Goal: Task Accomplishment & Management: Use online tool/utility

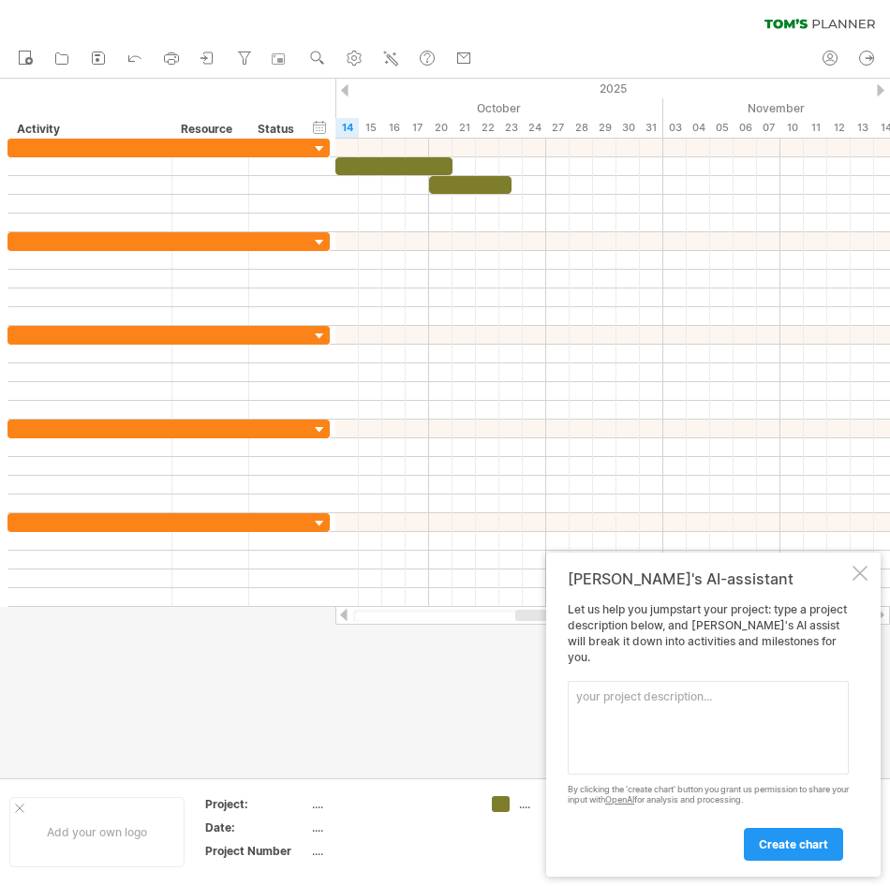
click at [810, 696] on textarea at bounding box center [708, 728] width 281 height 94
paste textarea "Lore IP​ Dolo Sita​ Consectetur​ Adipiscin elit​ Seddoeiusmod​ T​ Incidi utlabo…"
type textarea "Lore IP​ Dolo Sita​ Consectetur​ Adipiscin elit​ Seddoeiusmod​ T​ Incidi utlabo…"
click at [811, 849] on span "create chart" at bounding box center [793, 844] width 69 height 14
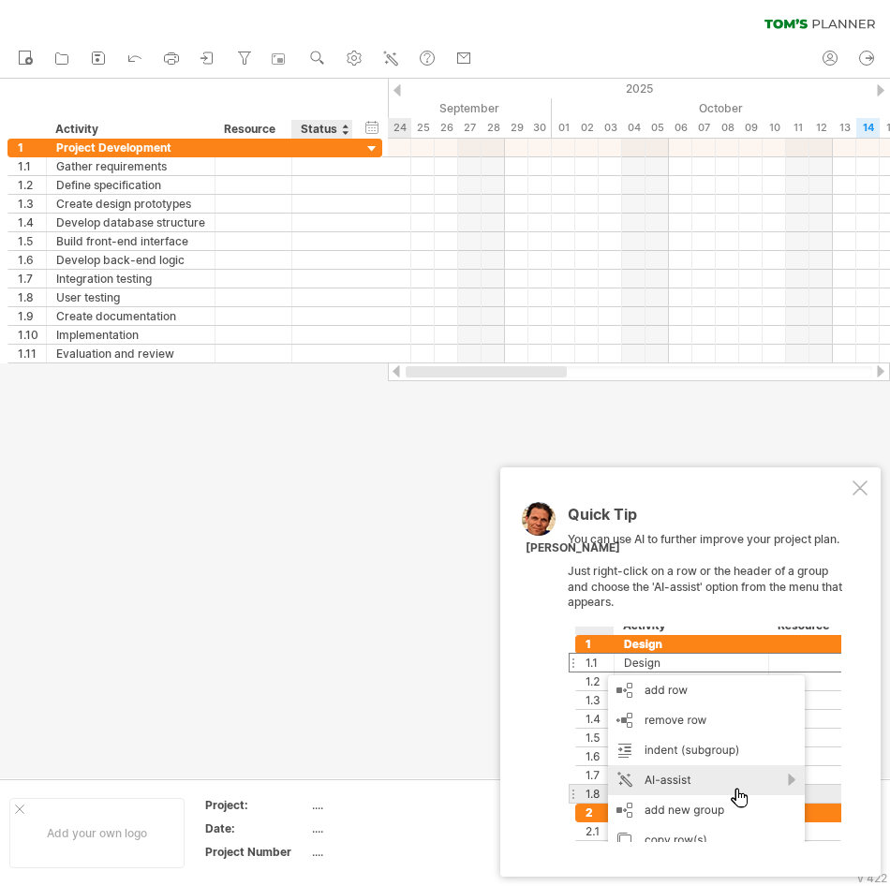
drag, startPoint x: 590, startPoint y: 374, endPoint x: 355, endPoint y: 403, distance: 236.9
click at [355, 403] on div "Trying to reach [DOMAIN_NAME] Connected again... 0% clear filter new 1" at bounding box center [445, 443] width 890 height 886
click at [860, 483] on div at bounding box center [859, 488] width 15 height 15
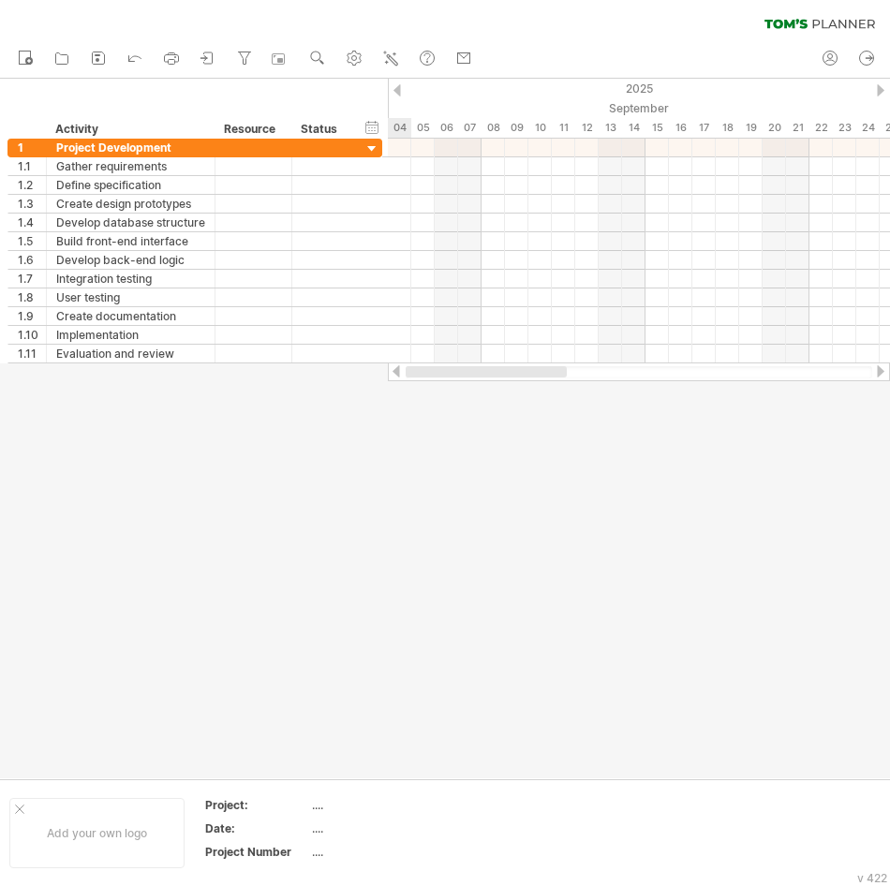
drag, startPoint x: 662, startPoint y: 377, endPoint x: 482, endPoint y: 393, distance: 180.6
click at [482, 393] on div "Trying to reach [DOMAIN_NAME] Connected again... 0% clear filter new 1" at bounding box center [445, 443] width 890 height 886
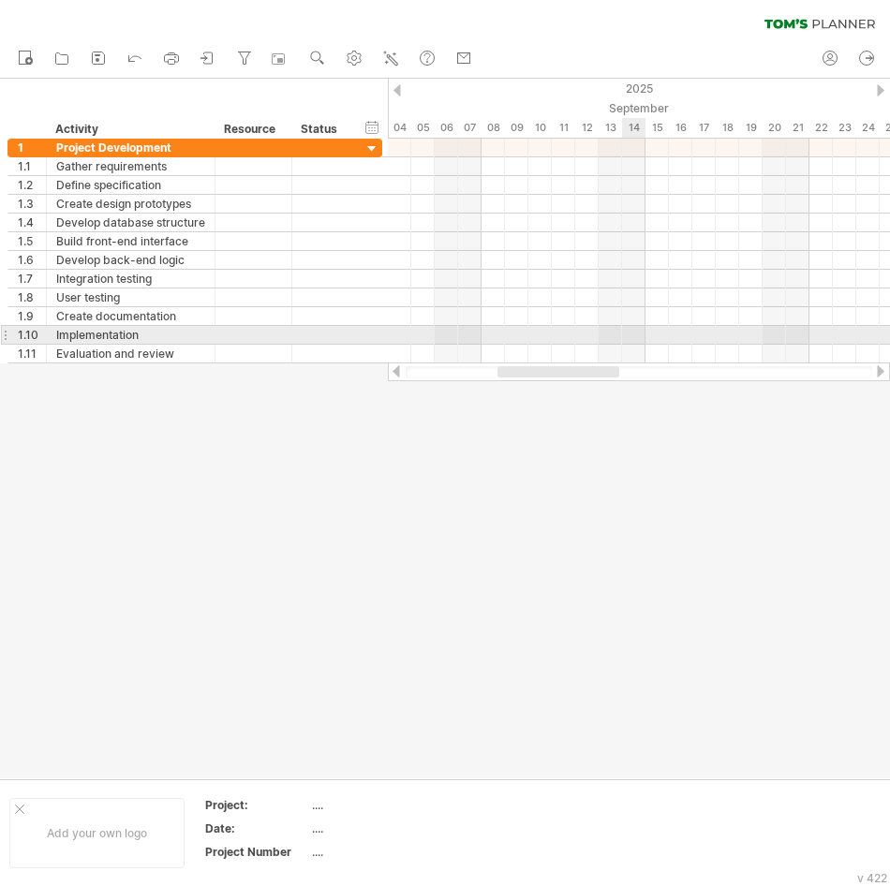
drag, startPoint x: 577, startPoint y: 353, endPoint x: 649, endPoint y: 333, distance: 74.8
click at [648, 333] on div "Trying to reach [DOMAIN_NAME] Connected again... 0% clear filter new 1" at bounding box center [445, 443] width 890 height 886
drag, startPoint x: 577, startPoint y: 378, endPoint x: 782, endPoint y: 327, distance: 211.5
click at [782, 327] on div "Trying to reach [DOMAIN_NAME] Connected again... 0% clear filter new 1" at bounding box center [445, 443] width 890 height 886
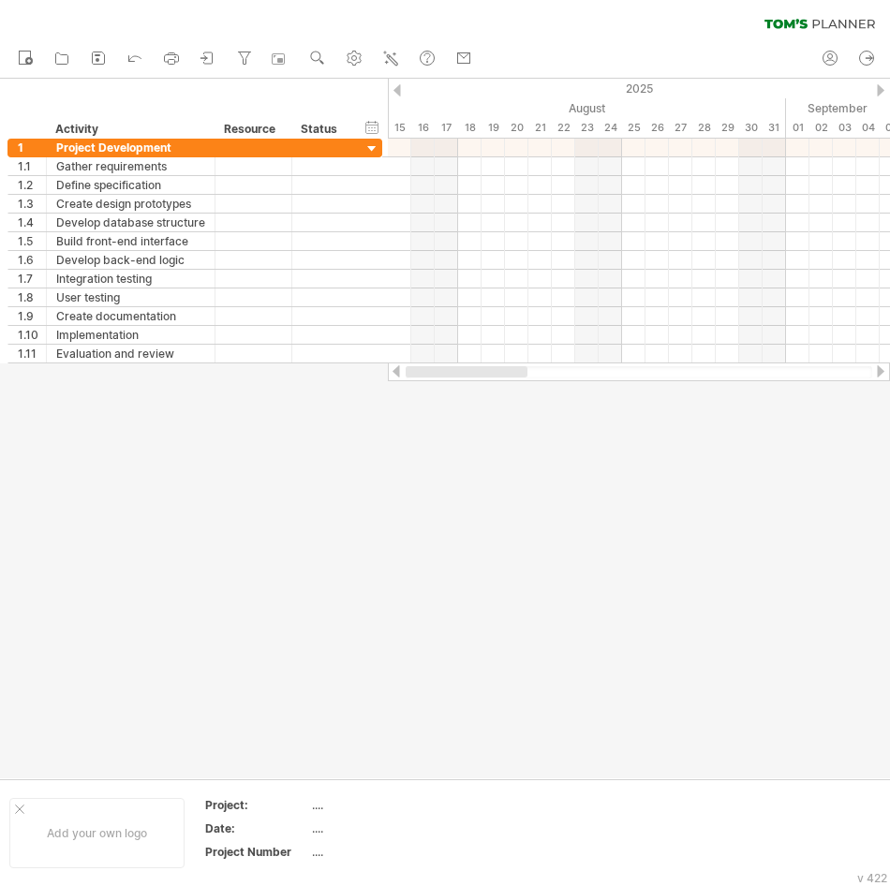
drag, startPoint x: 592, startPoint y: 369, endPoint x: 435, endPoint y: 372, distance: 157.4
click at [446, 374] on div at bounding box center [467, 371] width 122 height 11
click at [342, 506] on div at bounding box center [445, 429] width 890 height 700
click at [513, 427] on div at bounding box center [445, 429] width 890 height 700
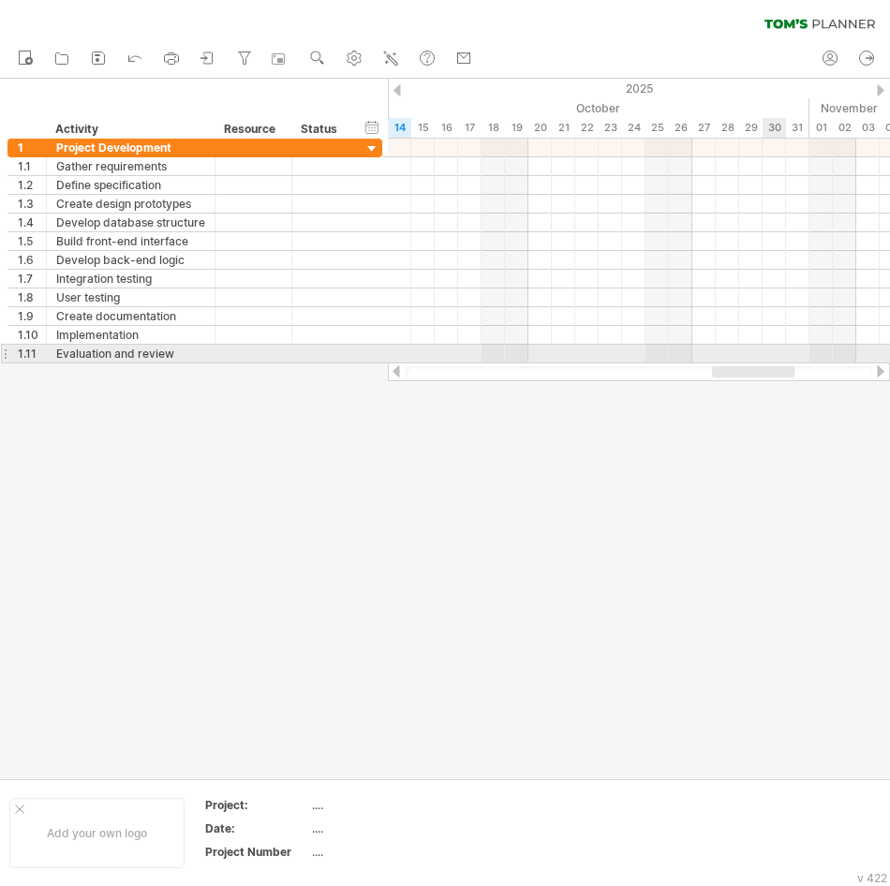
drag, startPoint x: 541, startPoint y: 366, endPoint x: 771, endPoint y: 349, distance: 230.1
click at [771, 349] on div "Trying to reach [DOMAIN_NAME] Connected again... 0% clear filter new 1" at bounding box center [445, 443] width 890 height 886
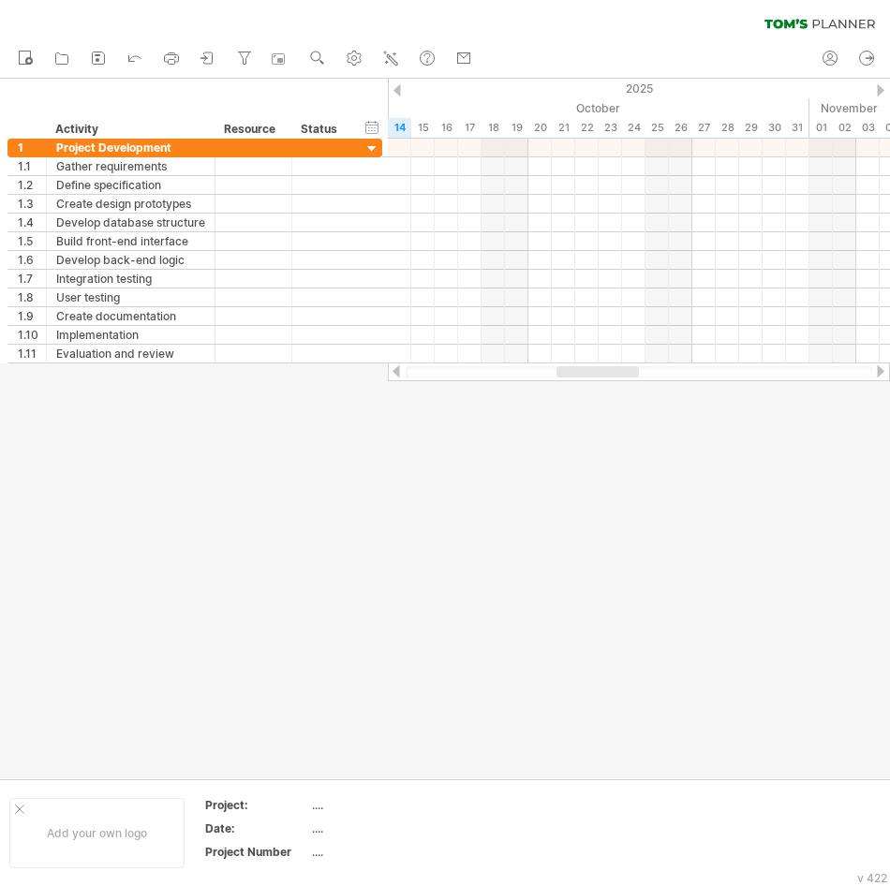
click at [637, 559] on div at bounding box center [445, 429] width 890 height 700
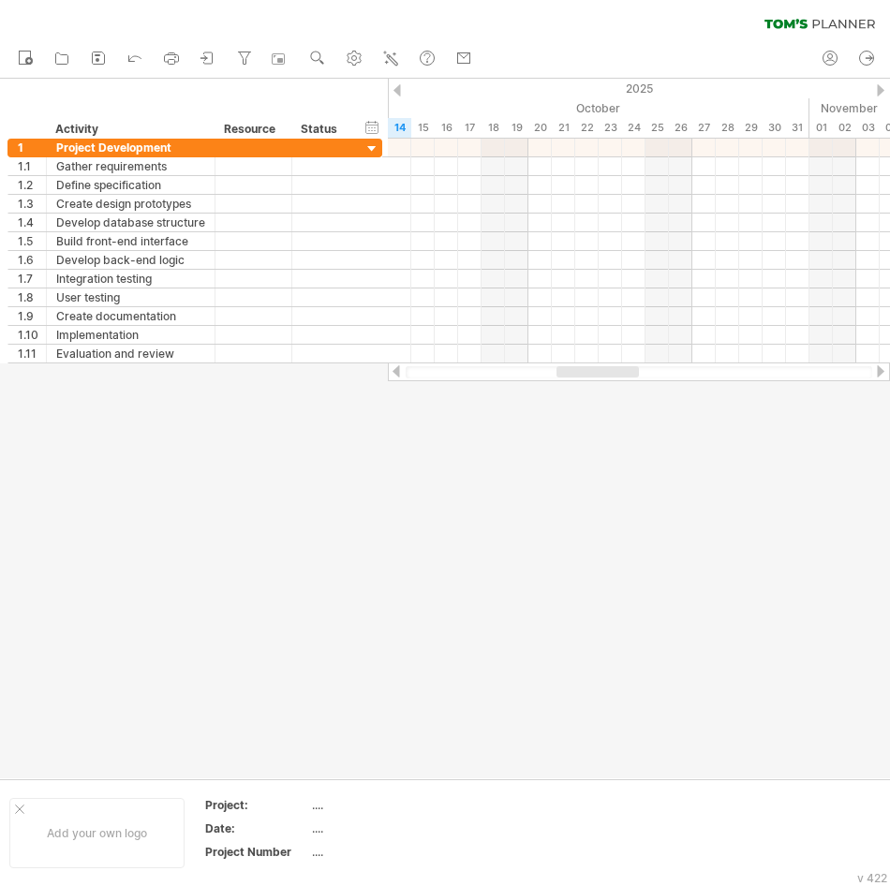
click at [637, 559] on div at bounding box center [445, 429] width 890 height 700
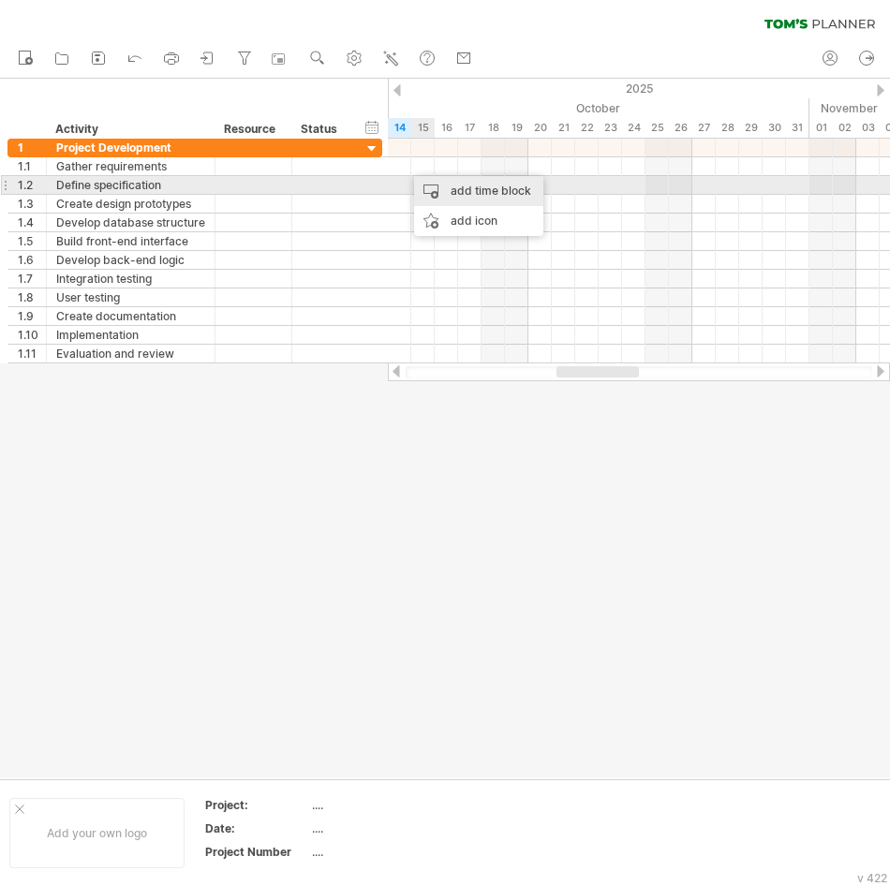
click at [429, 186] on div "add time block" at bounding box center [478, 191] width 129 height 30
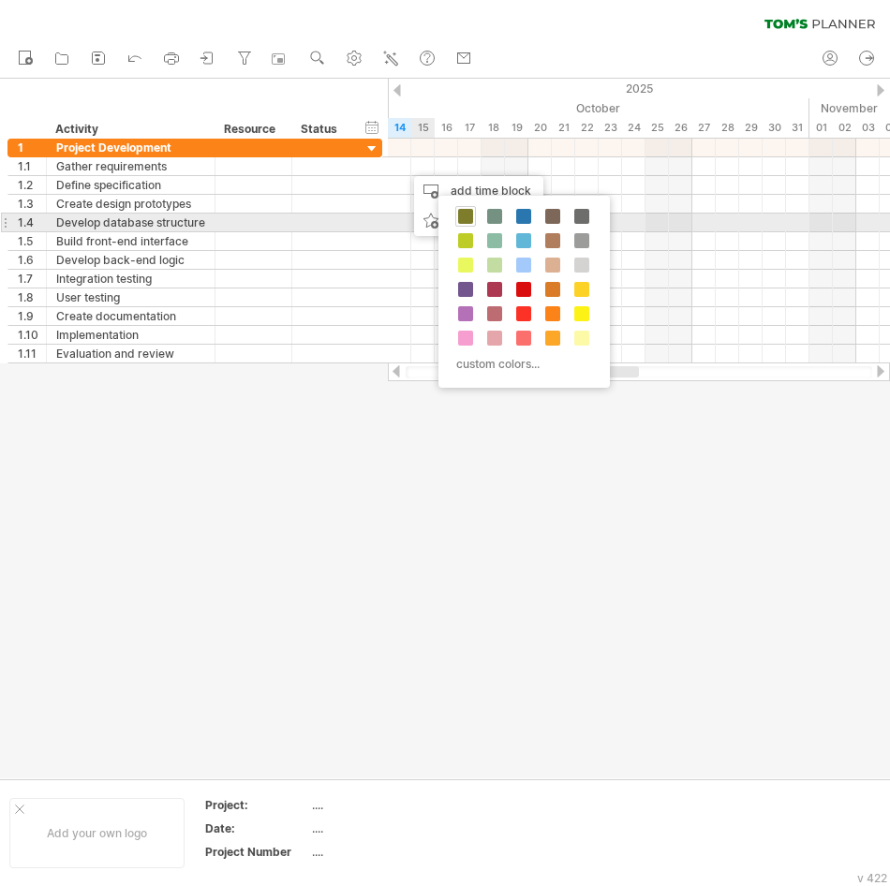
click at [471, 223] on span at bounding box center [465, 216] width 15 height 15
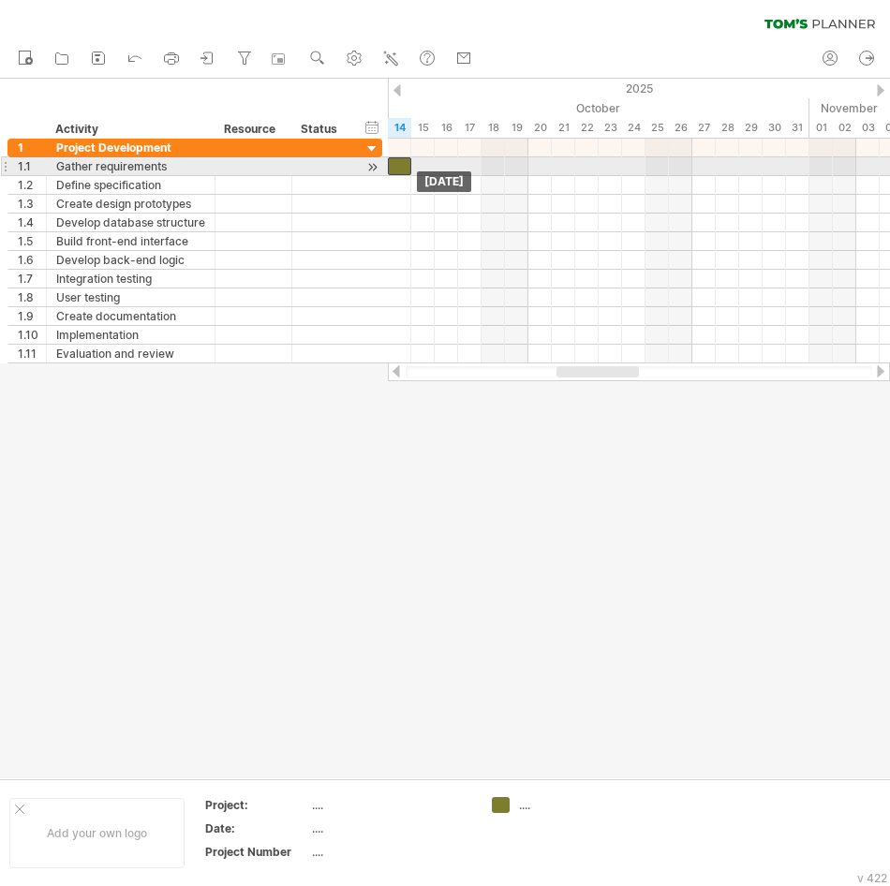
click at [402, 168] on div at bounding box center [399, 166] width 23 height 18
drag, startPoint x: 409, startPoint y: 167, endPoint x: 456, endPoint y: 160, distance: 47.3
click at [456, 160] on span at bounding box center [457, 166] width 7 height 18
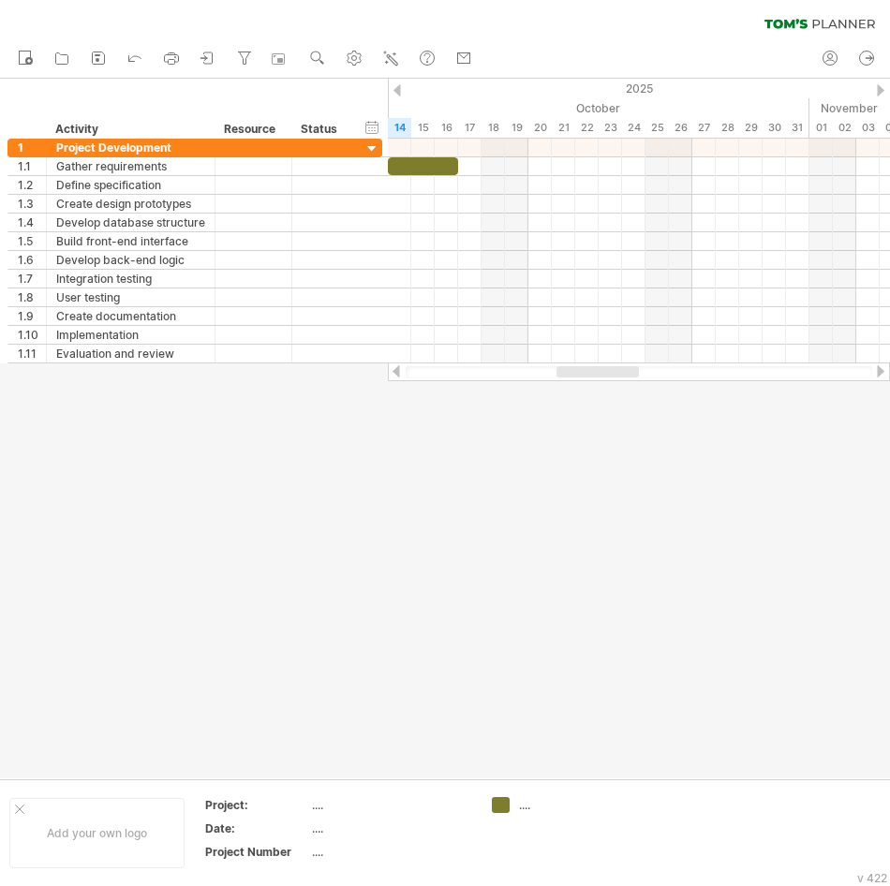
click at [568, 477] on div at bounding box center [445, 429] width 890 height 700
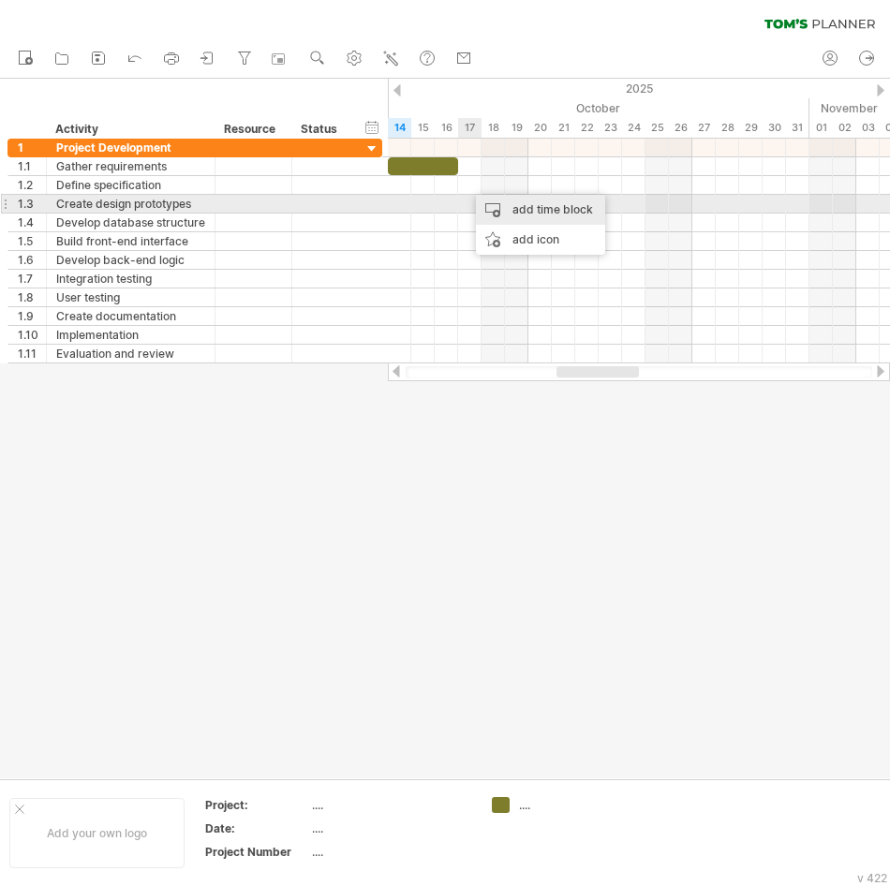
click at [491, 208] on div "add time block" at bounding box center [540, 210] width 129 height 30
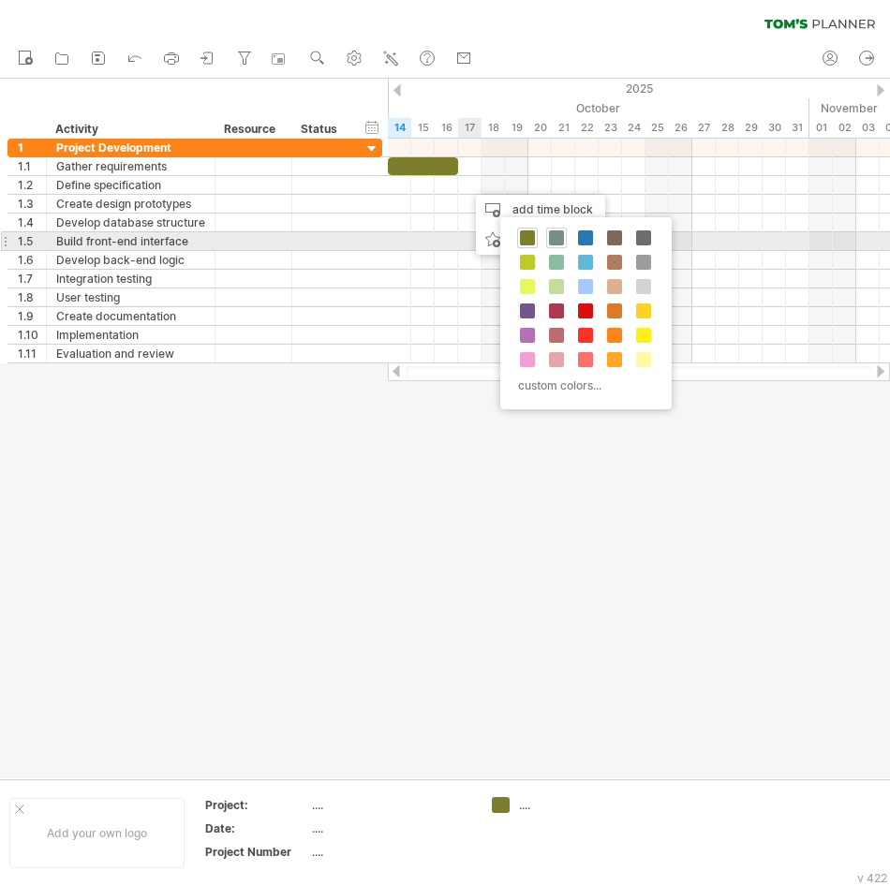
click at [554, 236] on span at bounding box center [556, 237] width 15 height 15
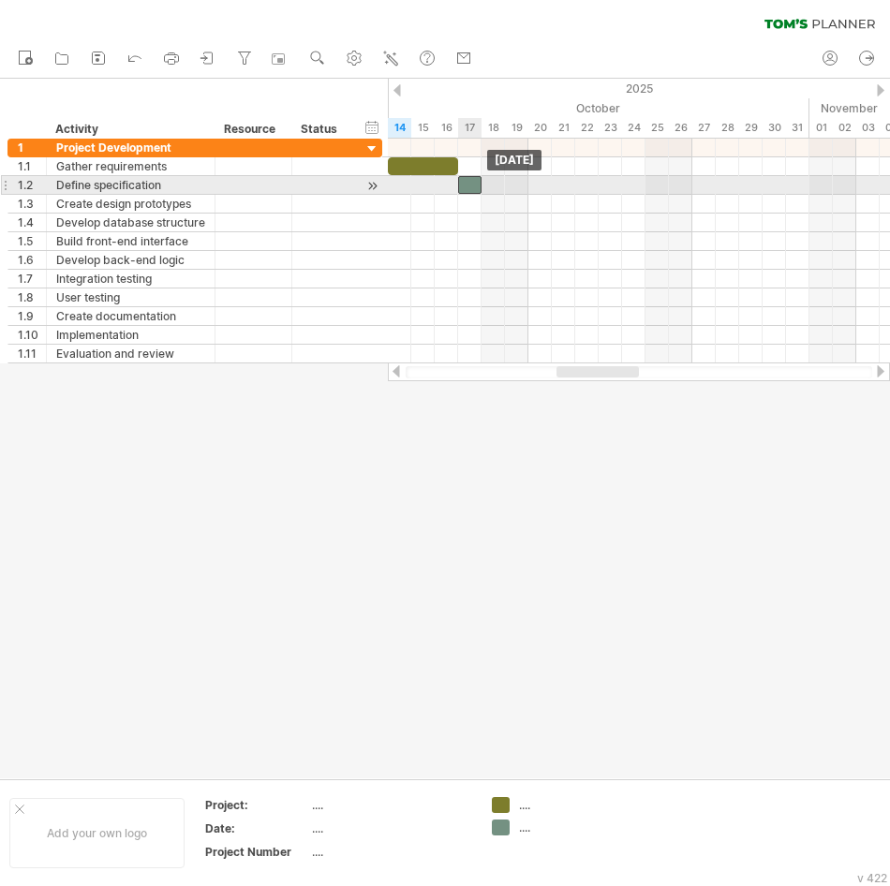
click at [473, 184] on div at bounding box center [469, 185] width 23 height 18
drag, startPoint x: 479, startPoint y: 185, endPoint x: 503, endPoint y: 182, distance: 24.5
click at [503, 182] on span at bounding box center [504, 185] width 7 height 18
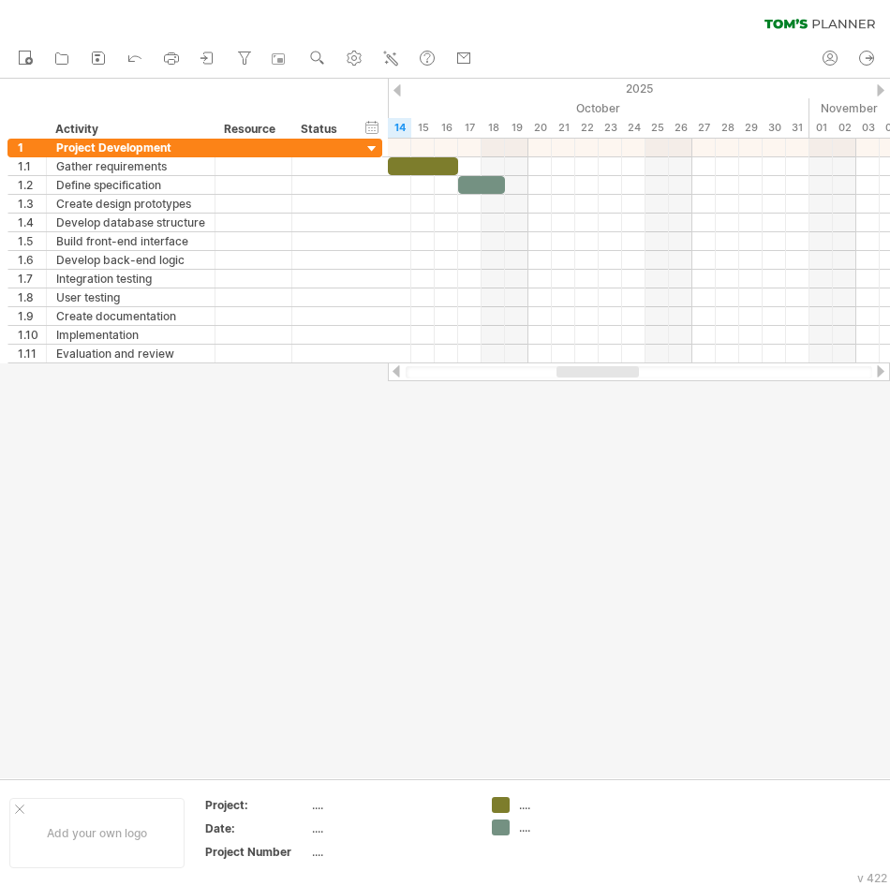
click at [565, 600] on div at bounding box center [445, 429] width 890 height 700
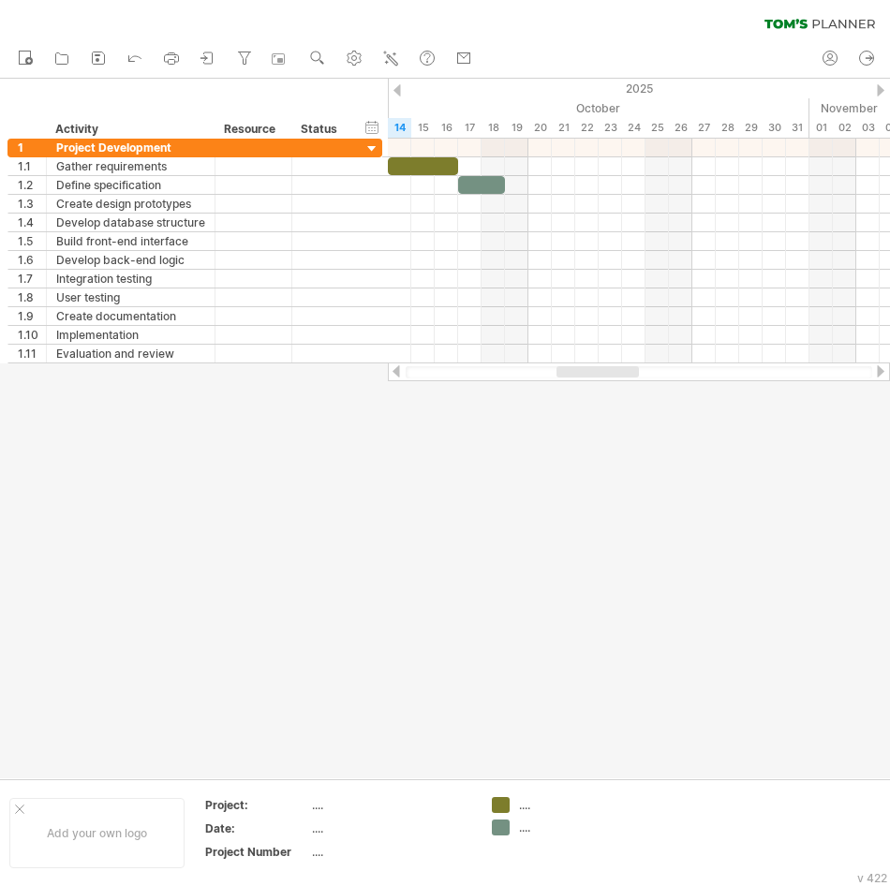
click at [565, 600] on div at bounding box center [445, 429] width 890 height 700
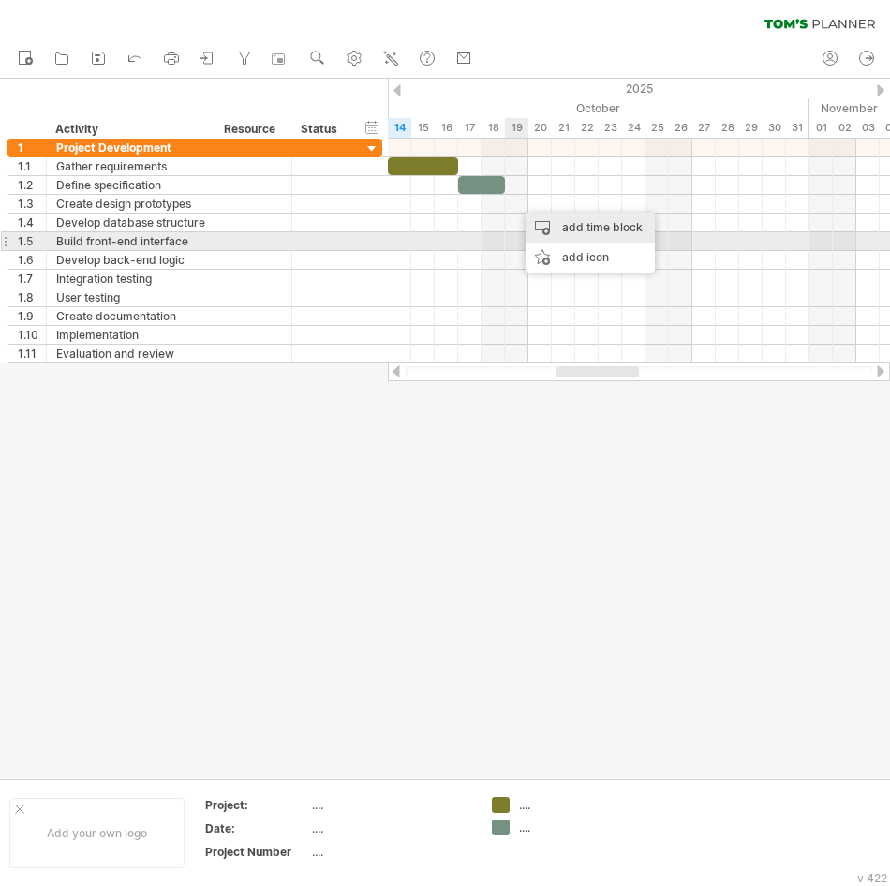
click at [541, 234] on div "add time block" at bounding box center [589, 228] width 129 height 30
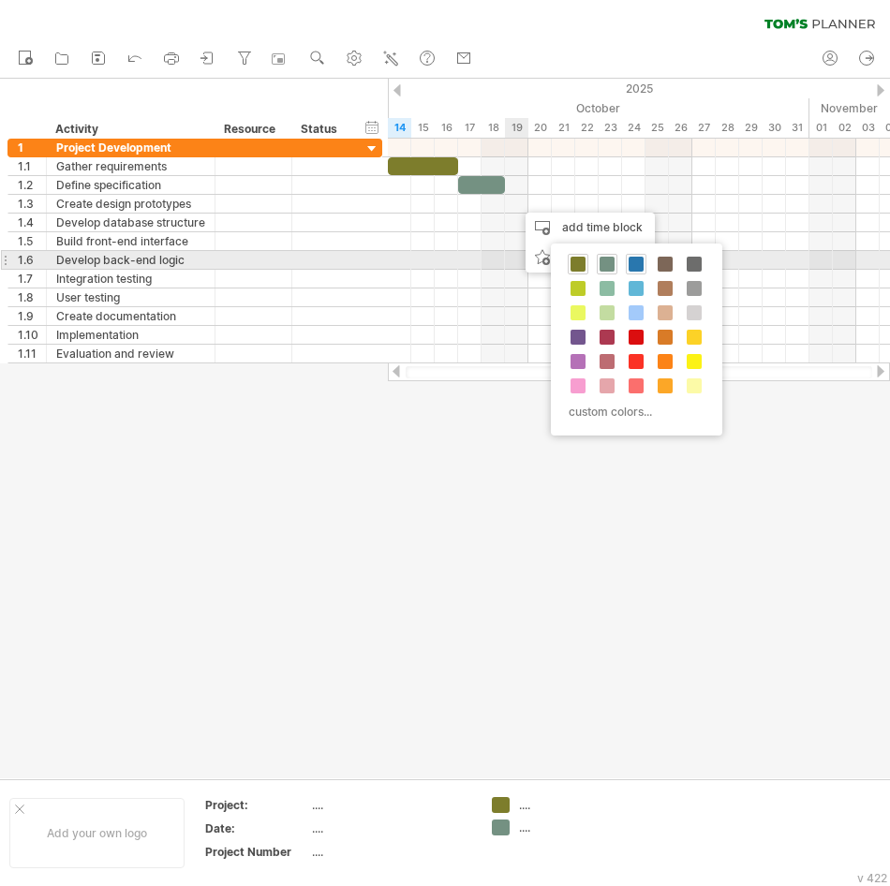
click at [636, 261] on span at bounding box center [636, 264] width 15 height 15
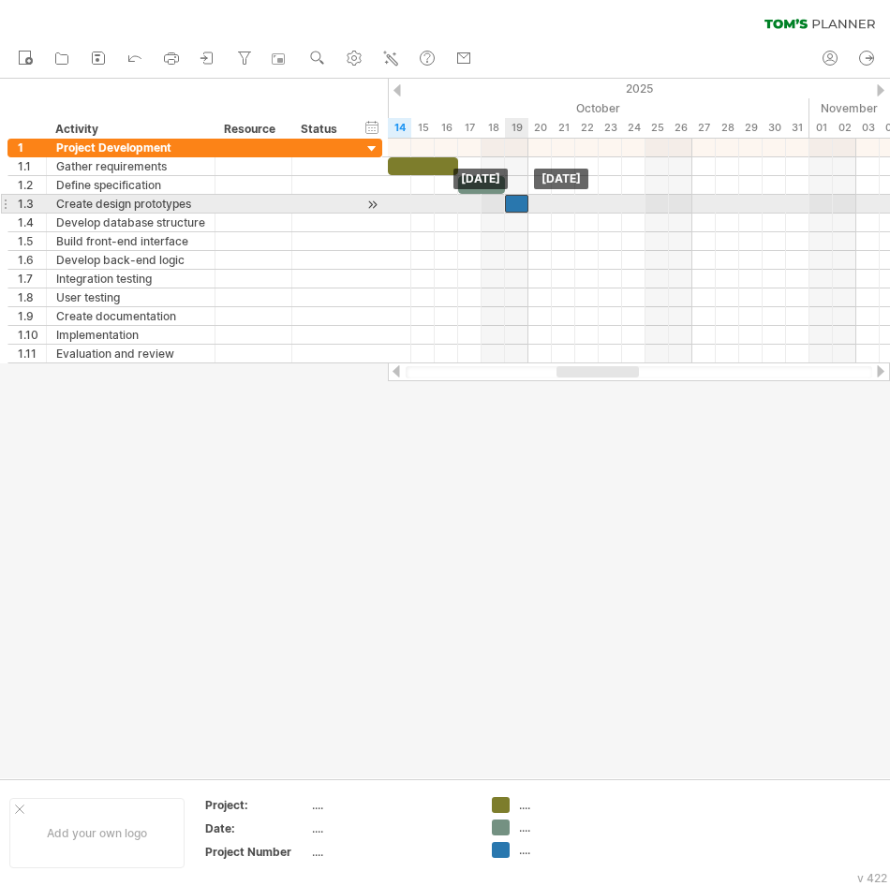
drag, startPoint x: 527, startPoint y: 200, endPoint x: 515, endPoint y: 201, distance: 12.2
click at [515, 201] on div at bounding box center [516, 204] width 23 height 18
drag, startPoint x: 526, startPoint y: 201, endPoint x: 592, endPoint y: 207, distance: 65.8
click at [592, 207] on div at bounding box center [552, 204] width 94 height 18
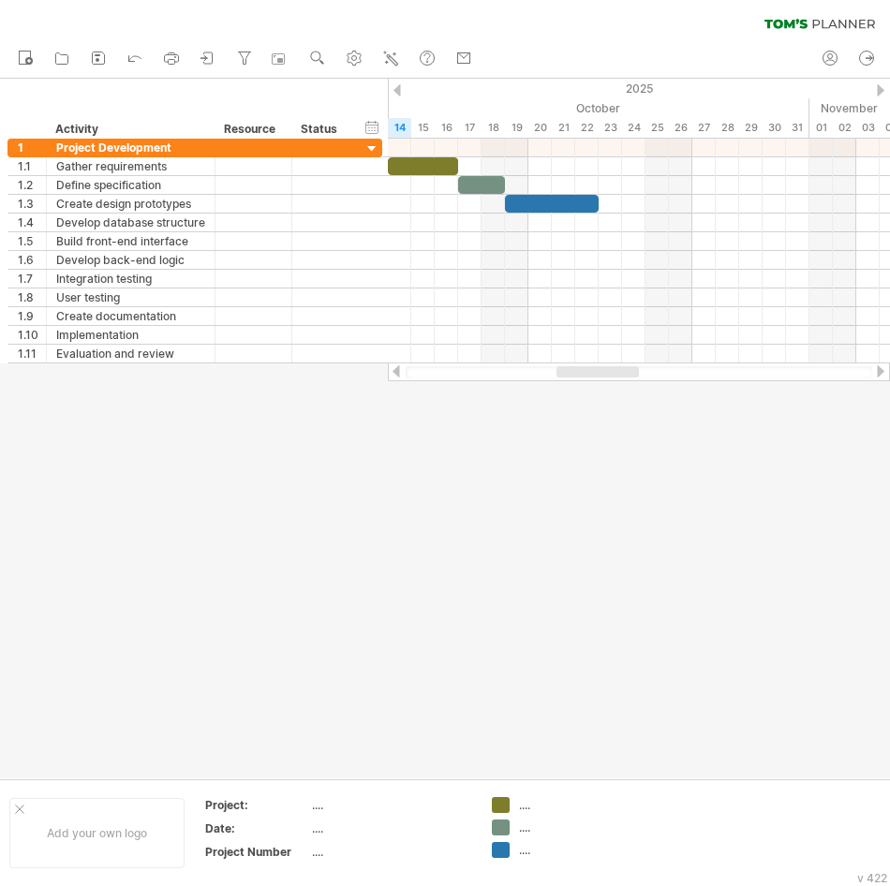
click at [616, 490] on div at bounding box center [445, 429] width 890 height 700
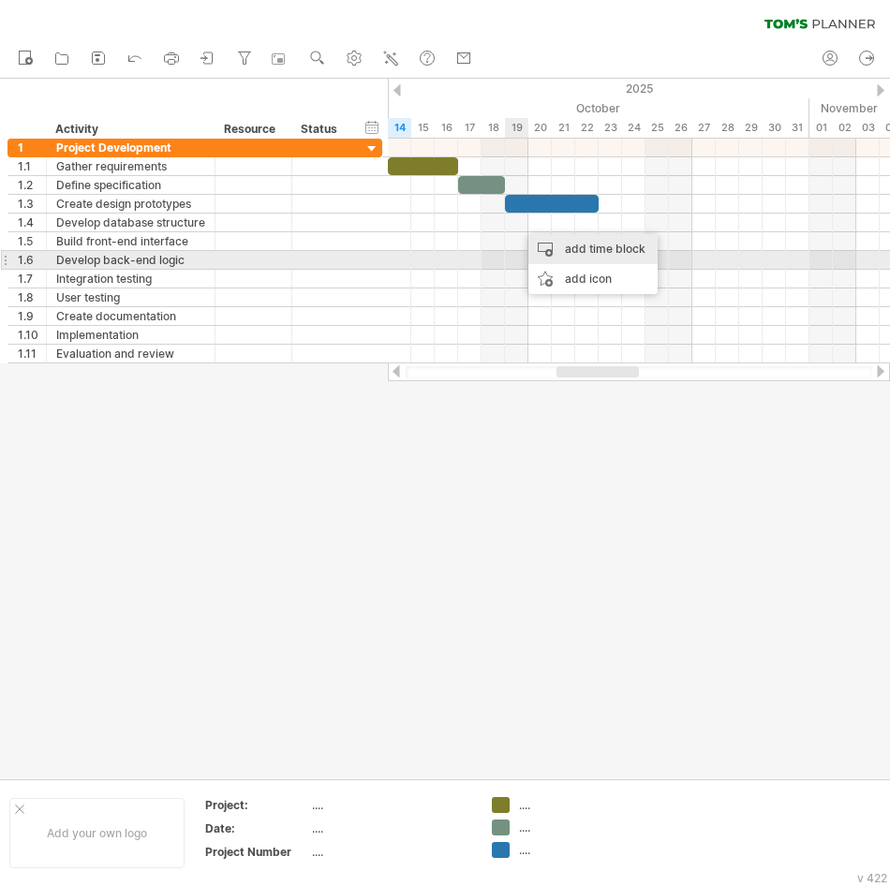
click at [560, 252] on div "add time block" at bounding box center [592, 249] width 129 height 30
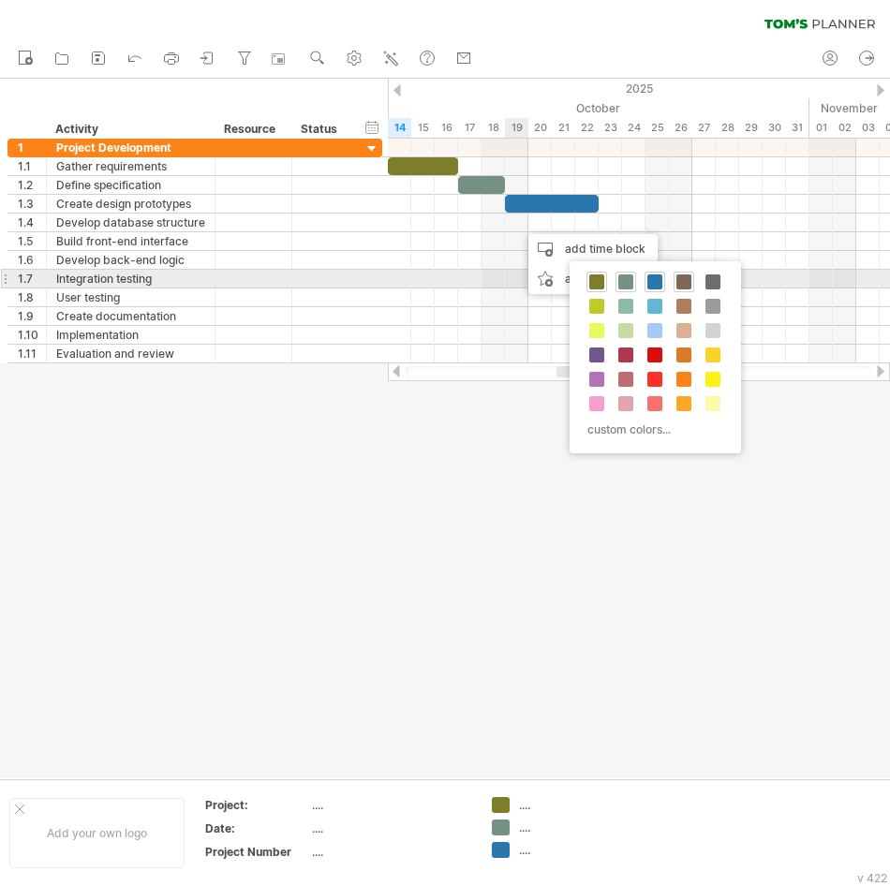
click at [686, 282] on span at bounding box center [683, 281] width 15 height 15
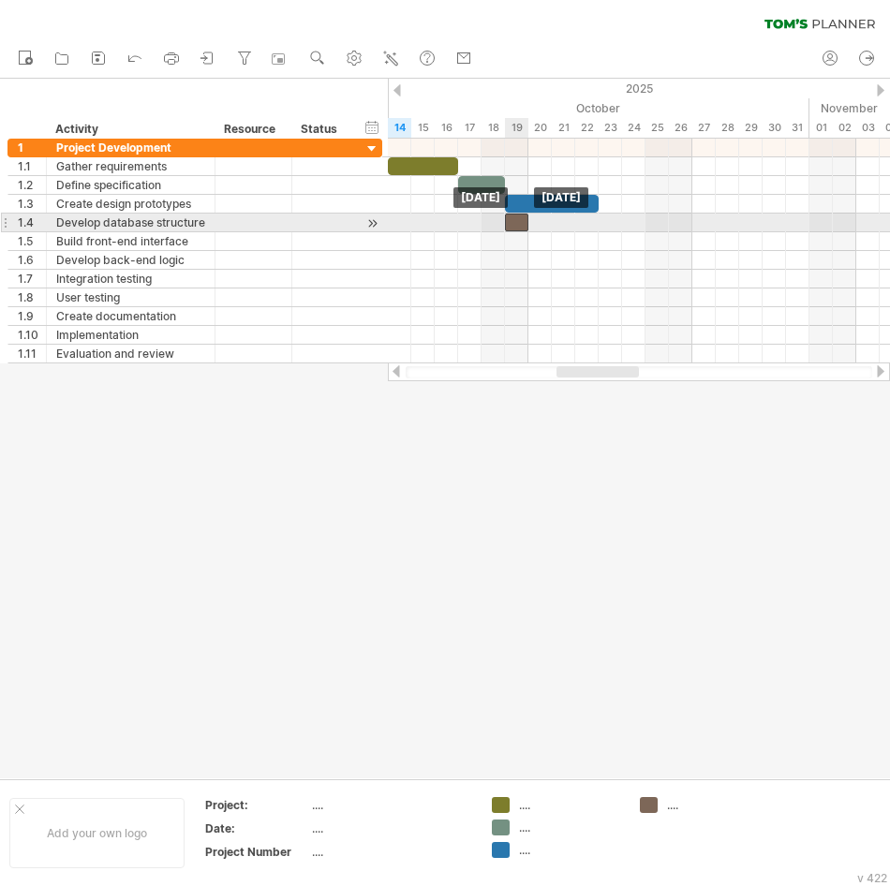
click at [517, 225] on div at bounding box center [516, 223] width 23 height 18
drag, startPoint x: 525, startPoint y: 224, endPoint x: 570, endPoint y: 226, distance: 44.1
click at [570, 226] on div at bounding box center [540, 223] width 70 height 18
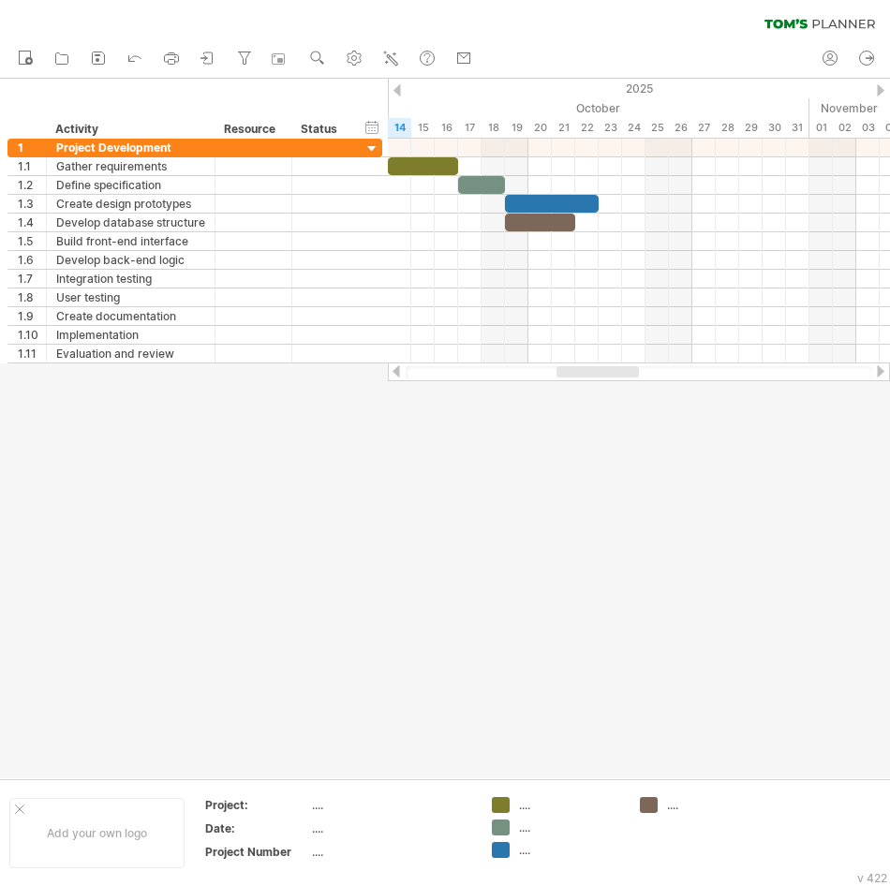
click at [555, 461] on div at bounding box center [445, 429] width 890 height 700
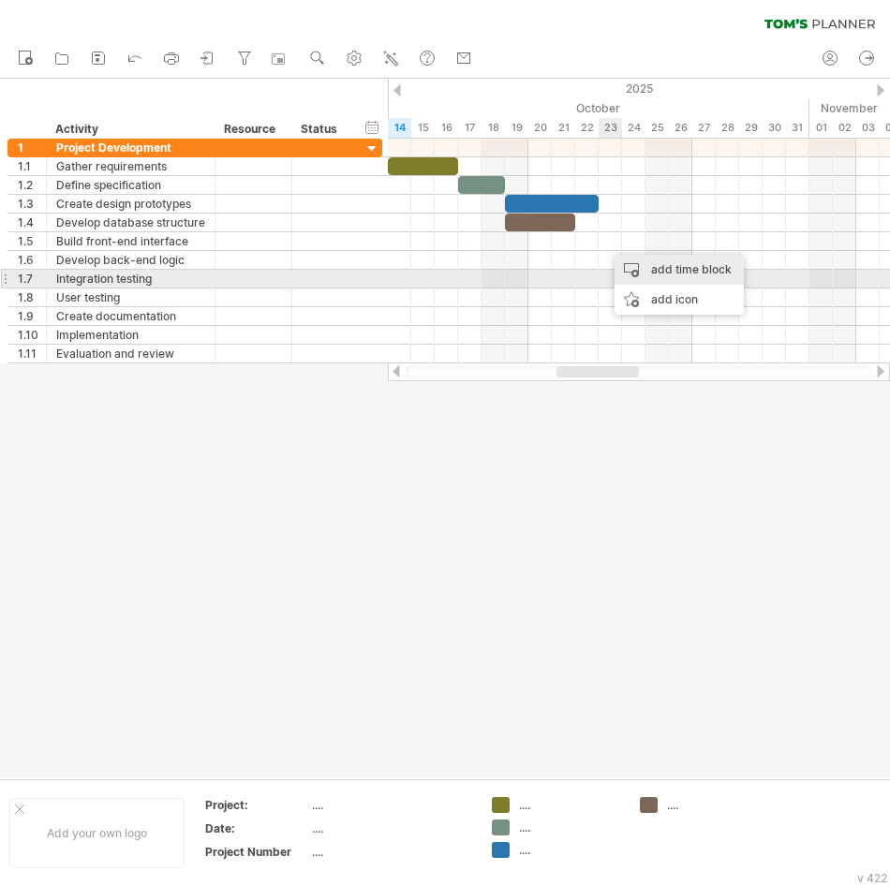
click at [635, 273] on div "add time block" at bounding box center [678, 270] width 129 height 30
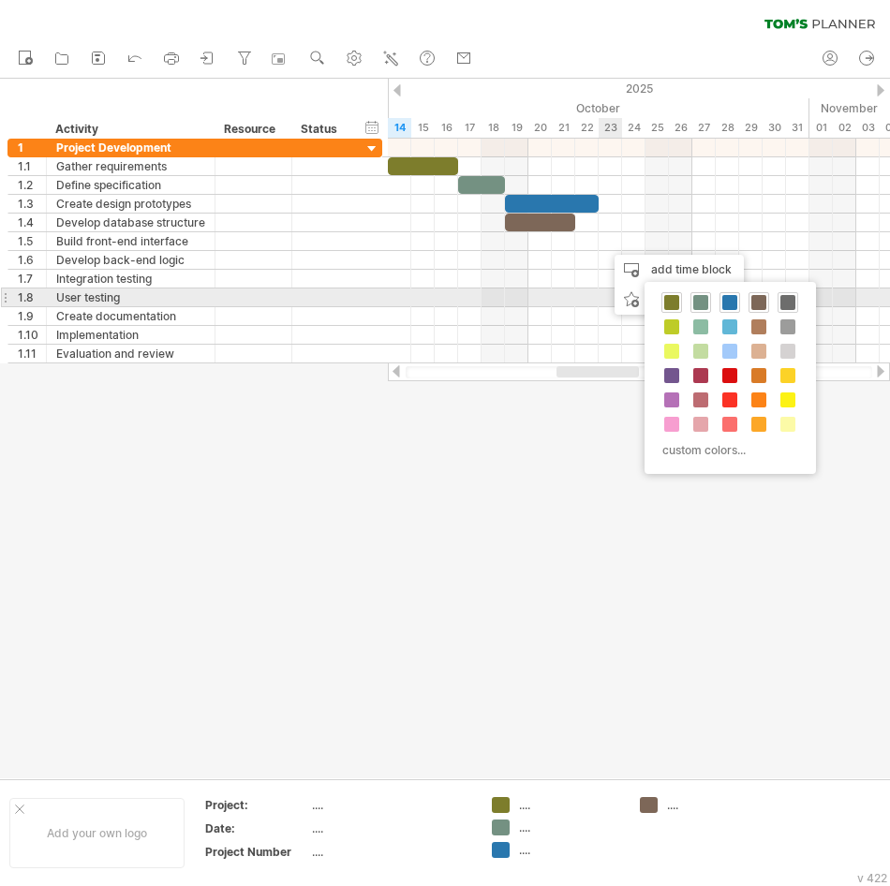
click at [787, 303] on span at bounding box center [787, 302] width 15 height 15
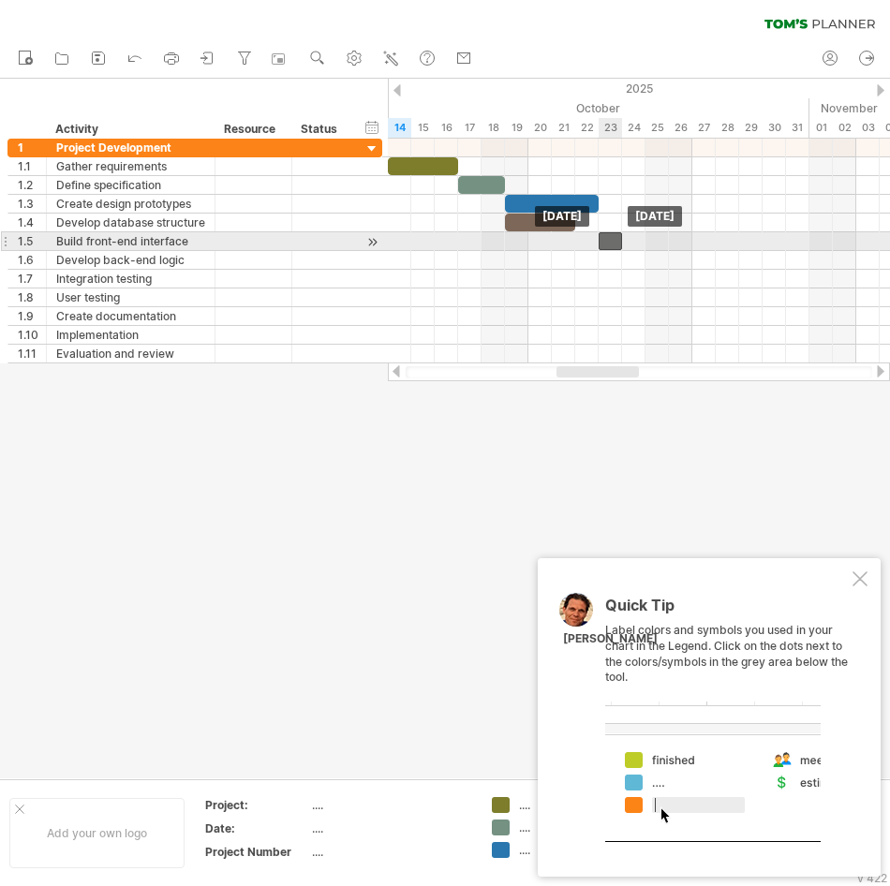
click at [611, 240] on div at bounding box center [610, 241] width 23 height 18
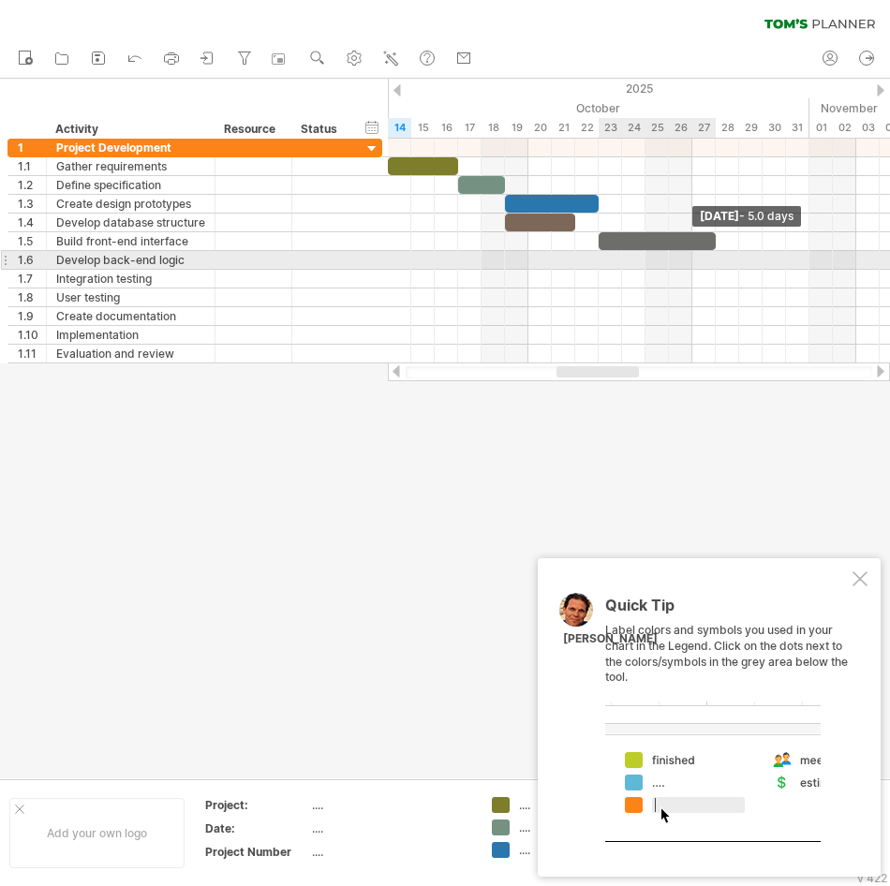
drag, startPoint x: 619, startPoint y: 244, endPoint x: 712, endPoint y: 252, distance: 93.1
click at [712, 252] on div "[DATE] - 5.0 days [DATE]" at bounding box center [639, 251] width 502 height 225
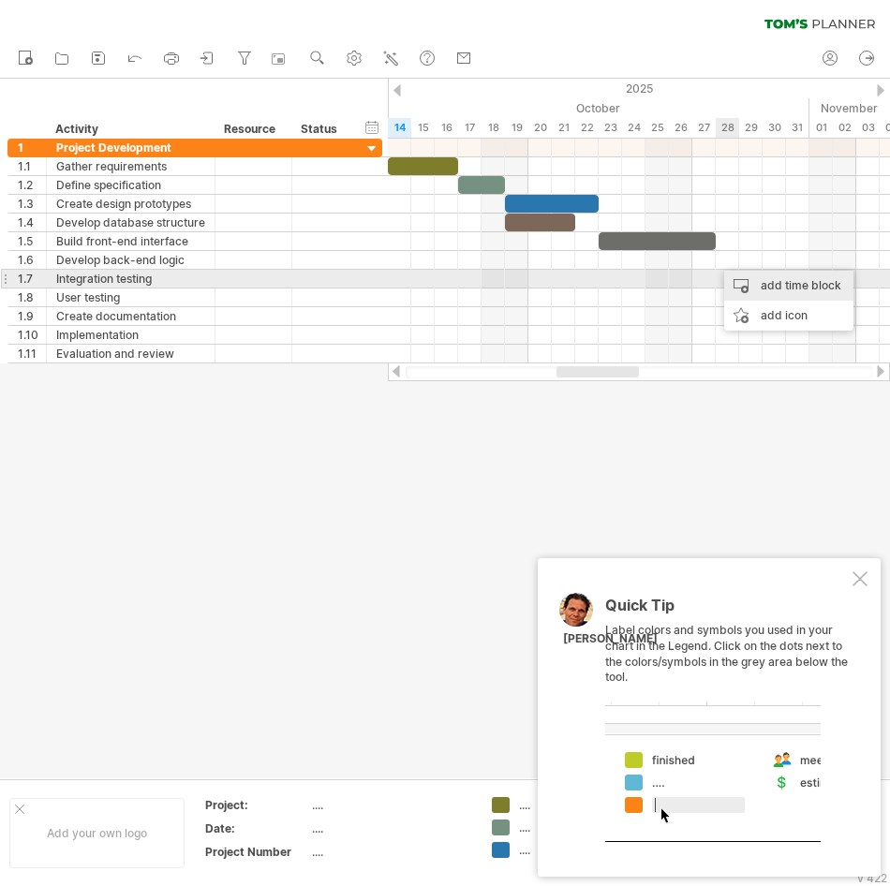
click at [736, 284] on div "add time block" at bounding box center [788, 286] width 129 height 30
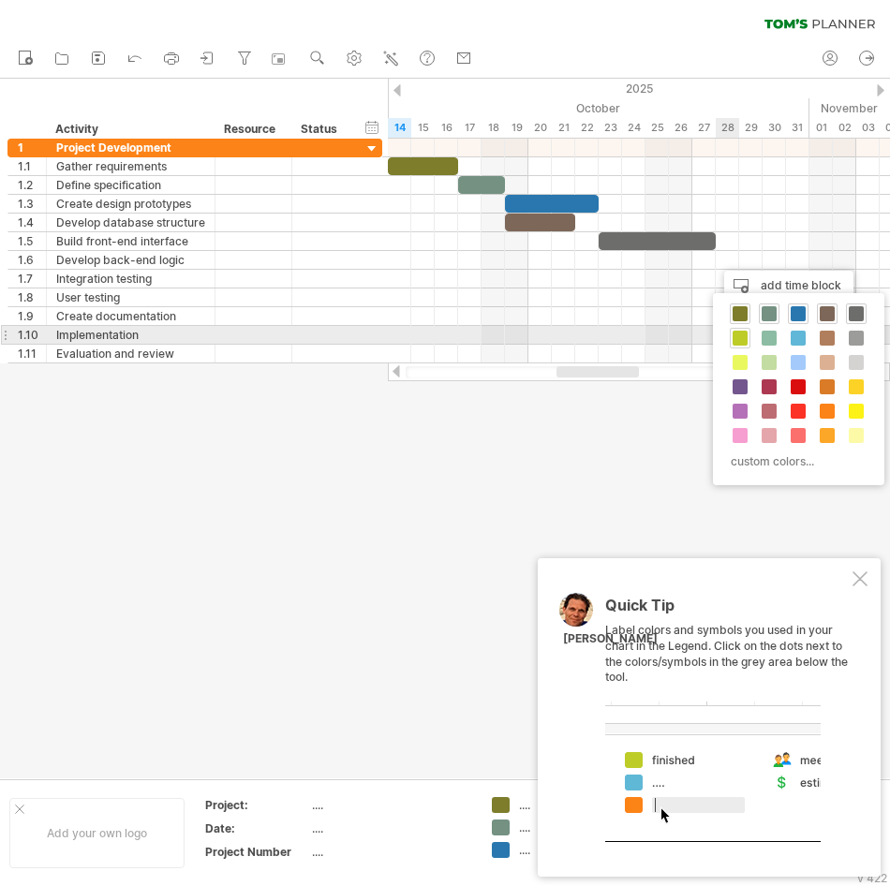
click at [738, 335] on span at bounding box center [740, 338] width 15 height 15
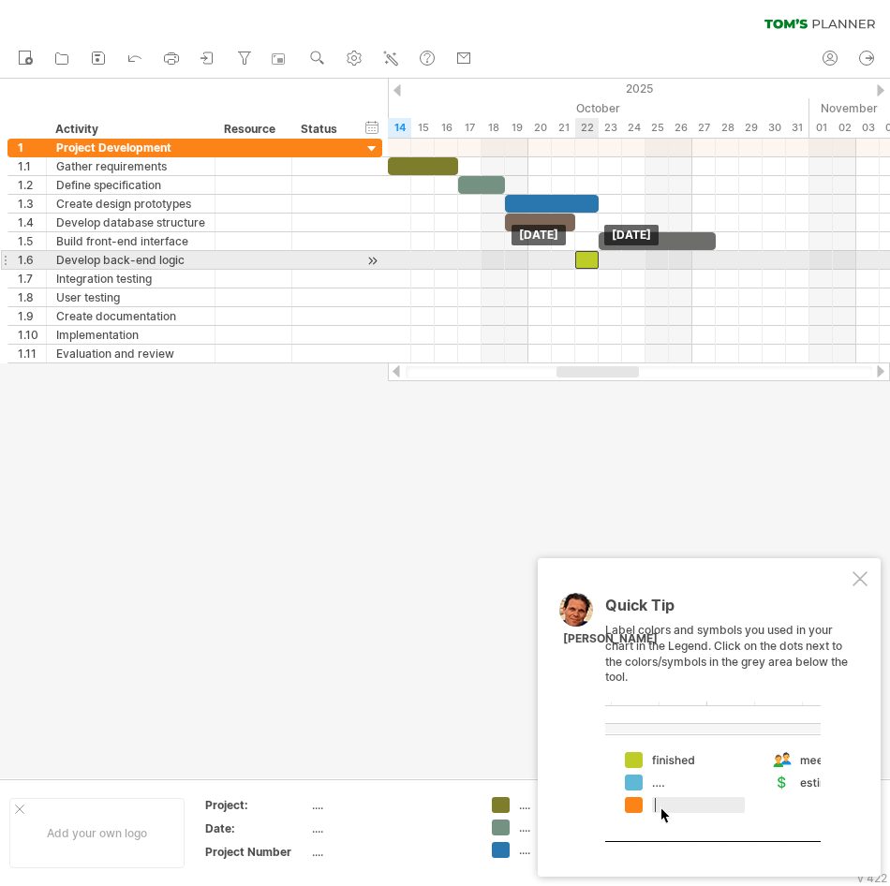
drag, startPoint x: 725, startPoint y: 260, endPoint x: 587, endPoint y: 264, distance: 137.7
click at [587, 264] on div at bounding box center [586, 260] width 23 height 18
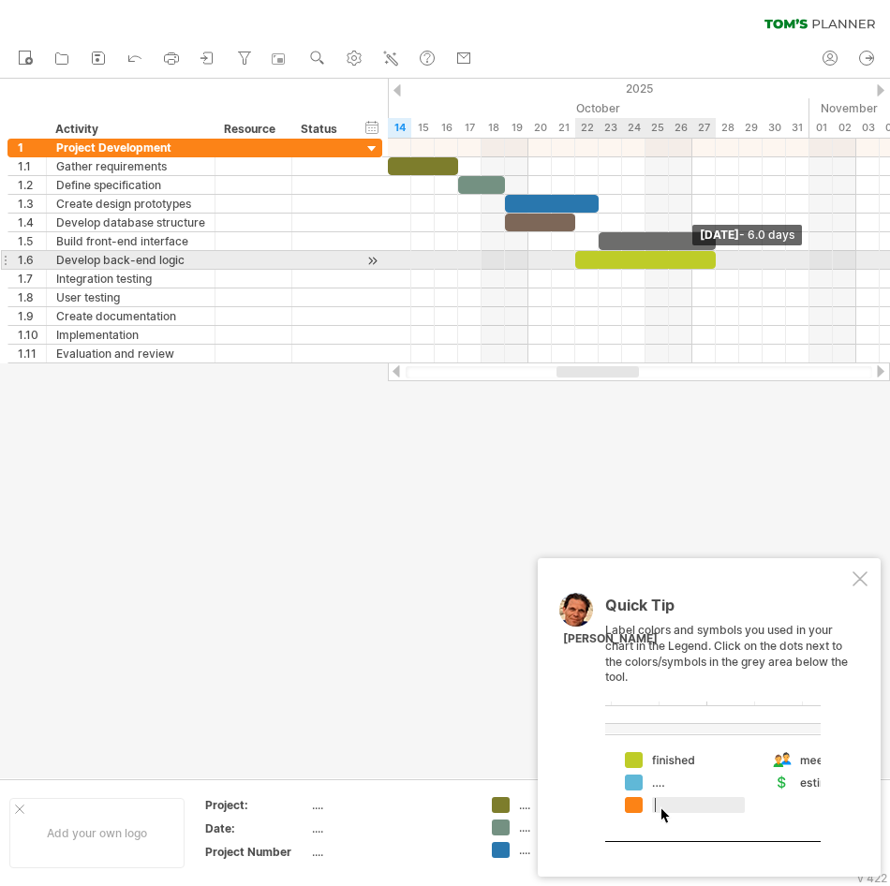
drag, startPoint x: 599, startPoint y: 259, endPoint x: 715, endPoint y: 255, distance: 116.2
click at [715, 255] on span at bounding box center [715, 260] width 7 height 18
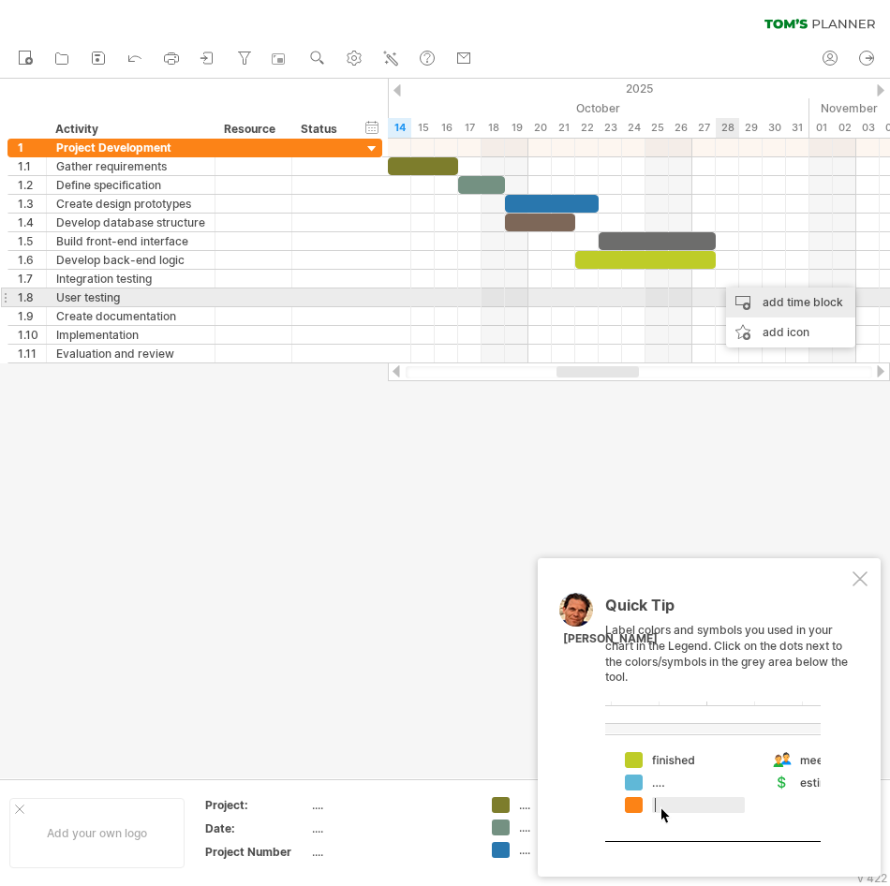
click at [734, 298] on div "add time block" at bounding box center [790, 303] width 129 height 30
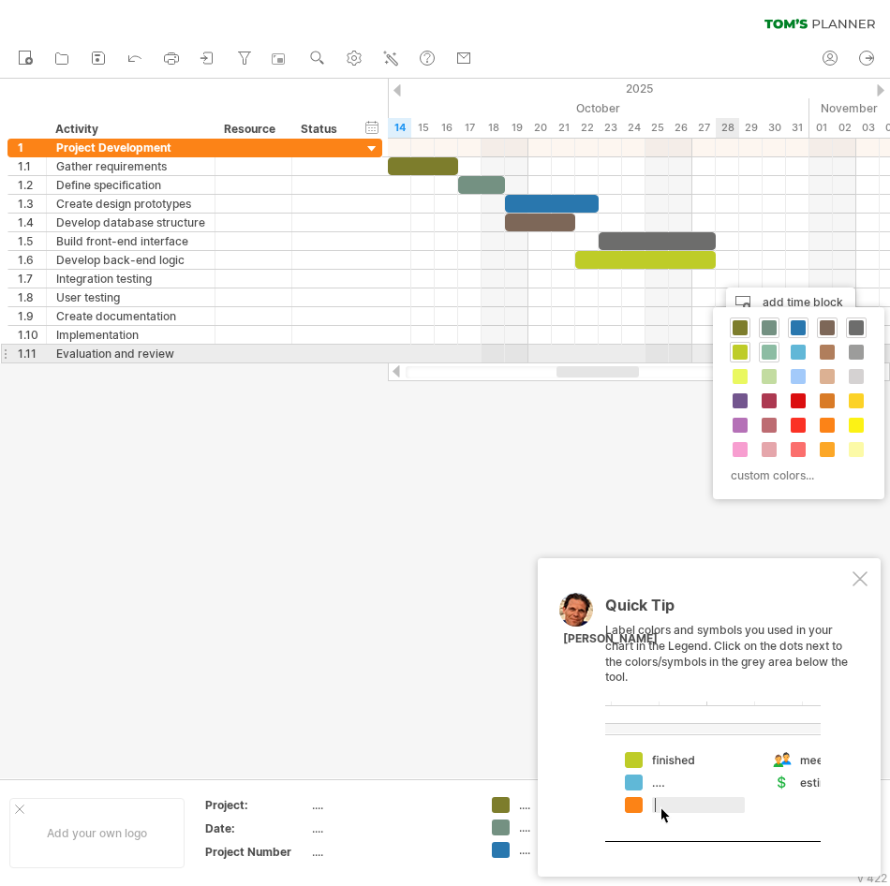
click at [762, 360] on div at bounding box center [769, 352] width 21 height 21
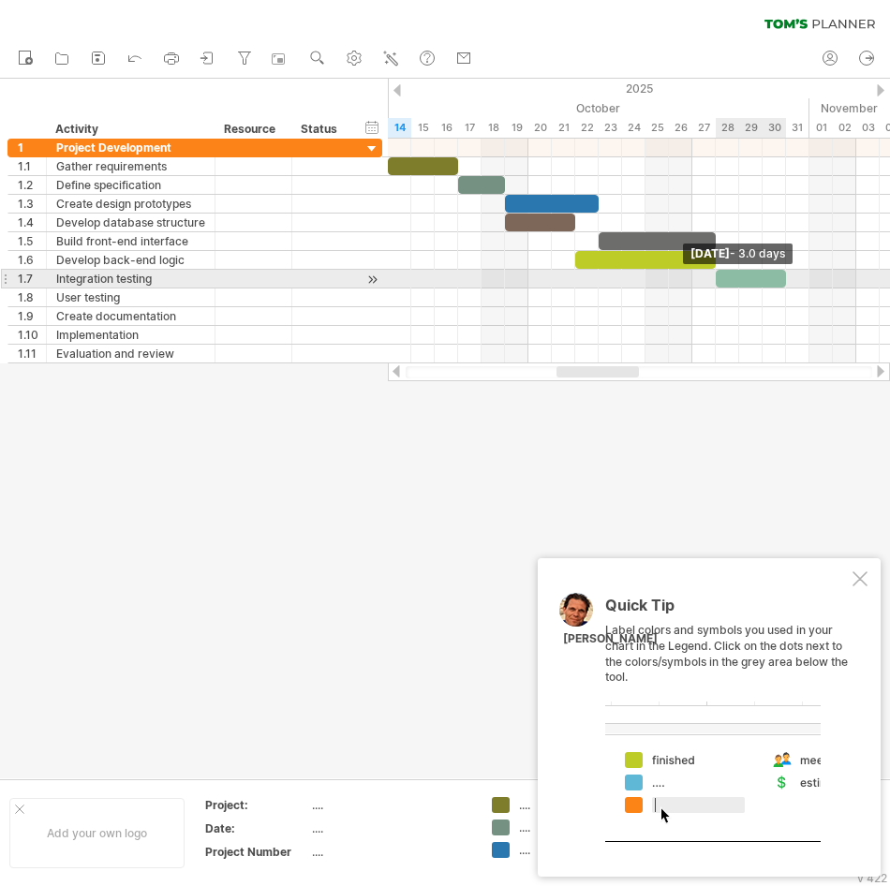
drag, startPoint x: 738, startPoint y: 276, endPoint x: 783, endPoint y: 282, distance: 45.3
click at [783, 282] on span at bounding box center [785, 279] width 7 height 18
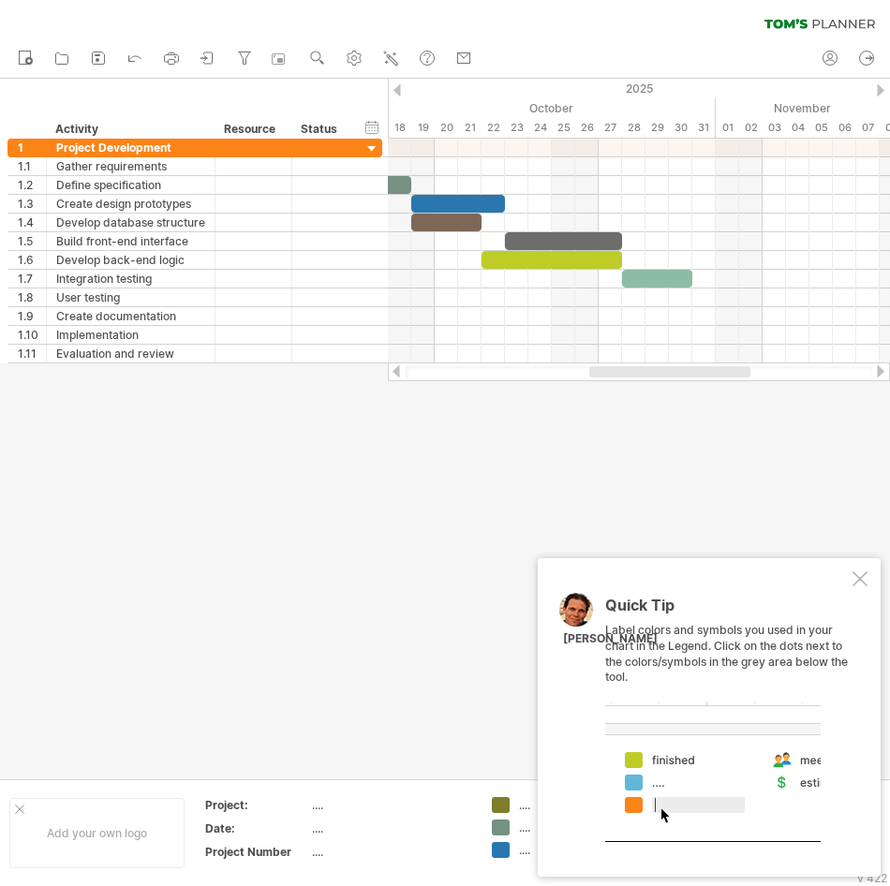
drag, startPoint x: 629, startPoint y: 371, endPoint x: 662, endPoint y: 376, distance: 34.0
click at [662, 376] on div at bounding box center [669, 371] width 161 height 11
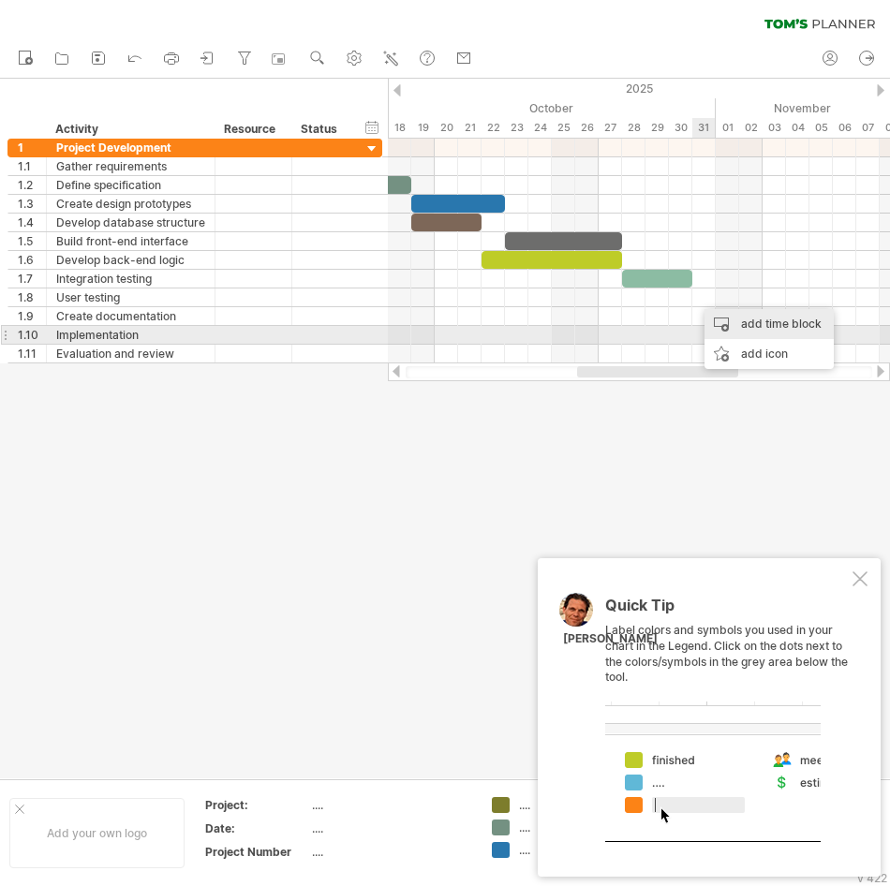
click at [720, 327] on div "add time block" at bounding box center [768, 324] width 129 height 30
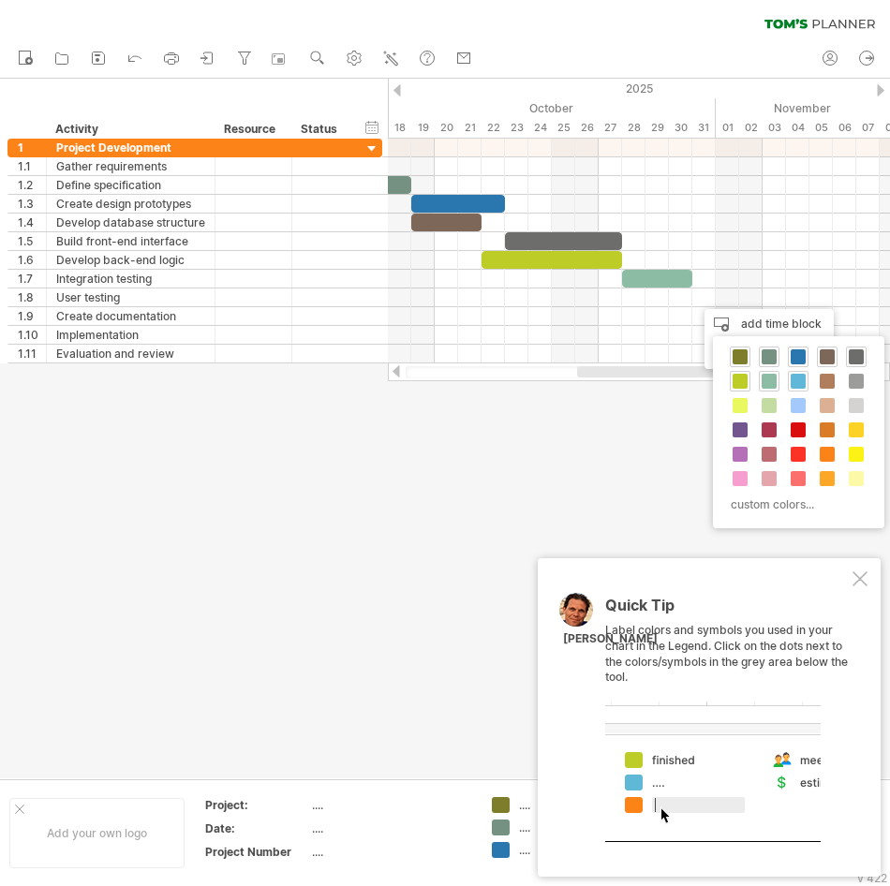
click at [792, 378] on span at bounding box center [798, 381] width 15 height 15
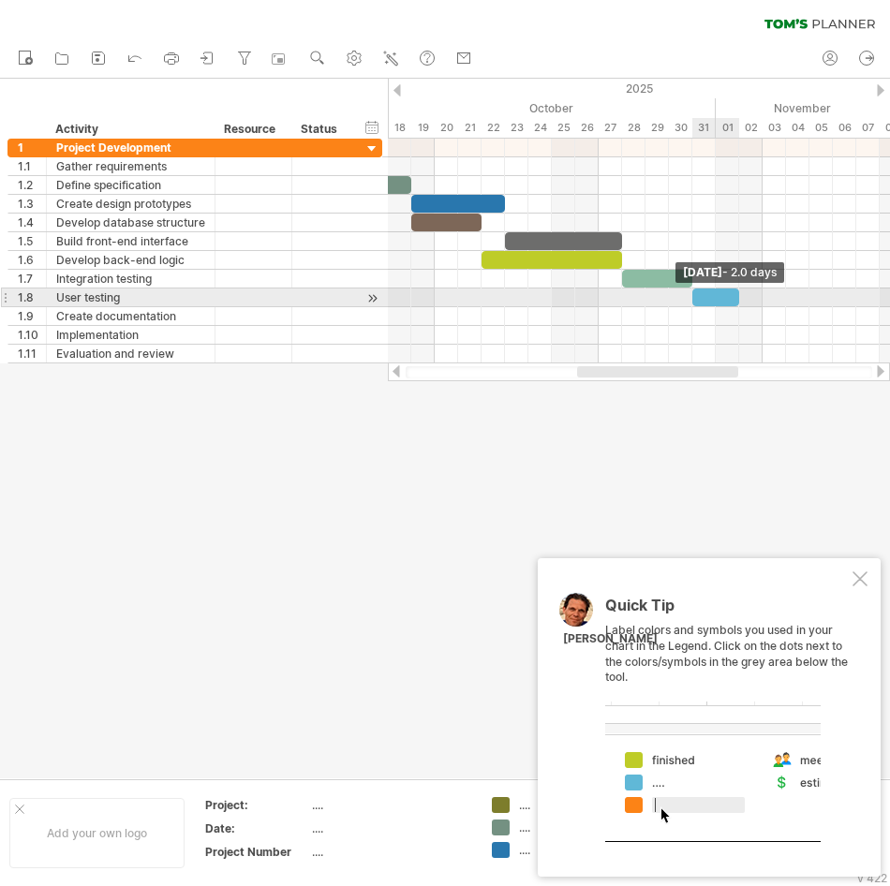
drag, startPoint x: 713, startPoint y: 292, endPoint x: 739, endPoint y: 300, distance: 27.3
click at [739, 300] on span at bounding box center [738, 298] width 7 height 18
click at [710, 302] on div at bounding box center [715, 298] width 47 height 18
drag, startPoint x: 735, startPoint y: 295, endPoint x: 755, endPoint y: 295, distance: 19.7
click at [755, 295] on div at bounding box center [727, 298] width 70 height 18
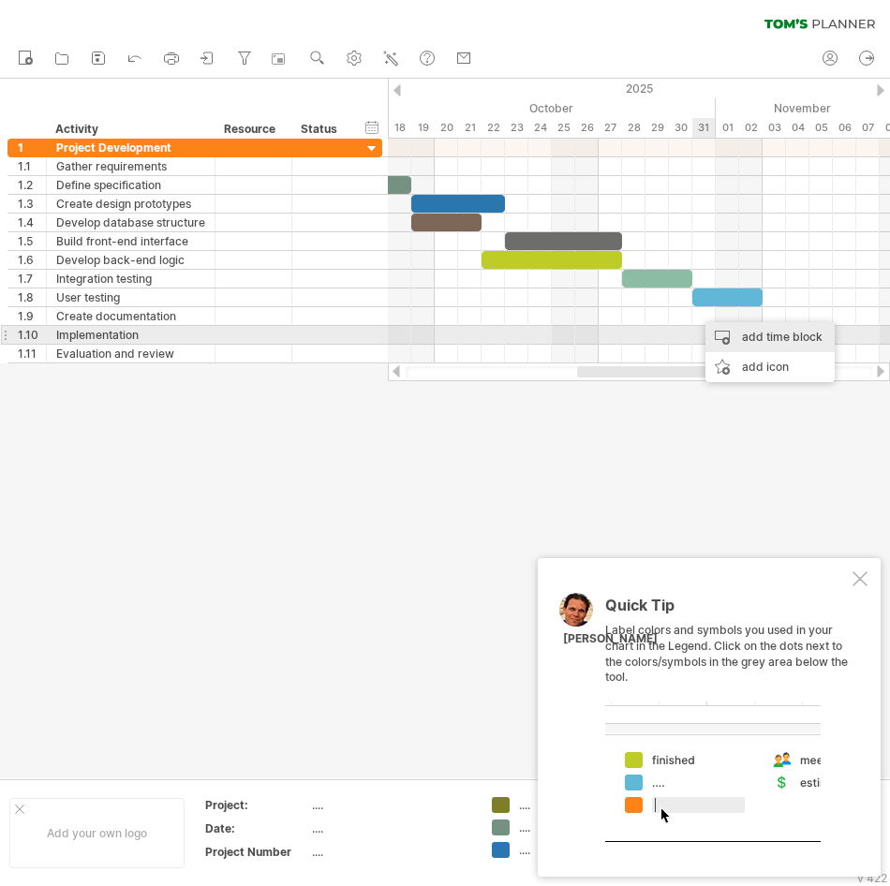
click at [714, 327] on div "add time block" at bounding box center [769, 337] width 129 height 30
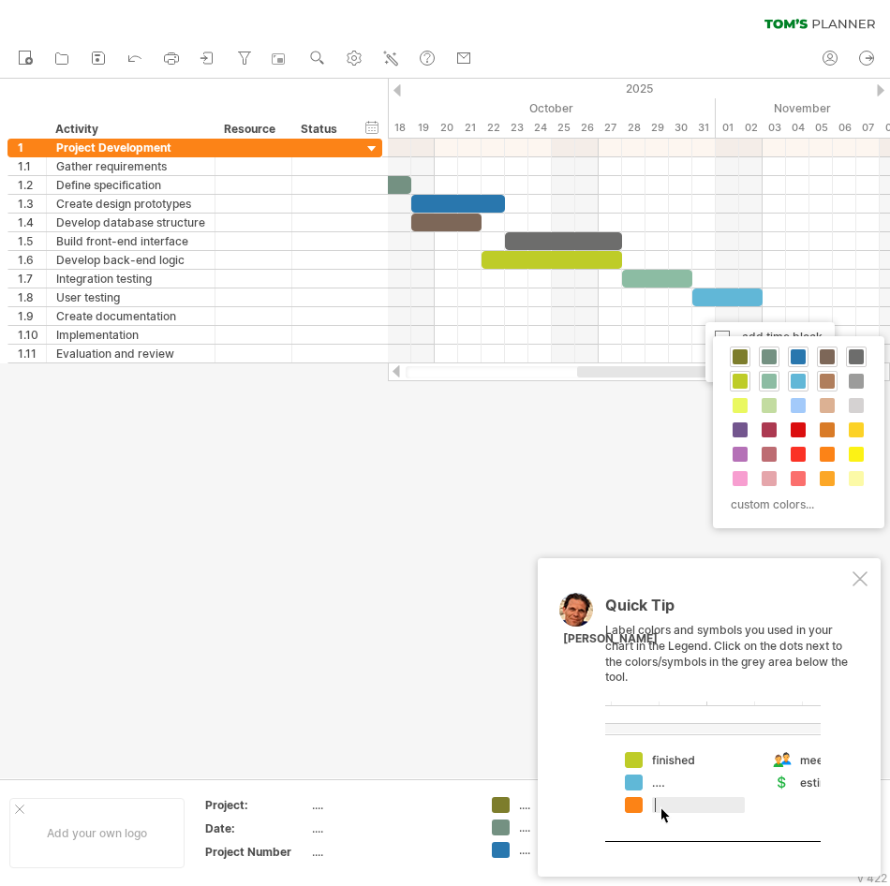
click at [827, 379] on span at bounding box center [827, 381] width 15 height 15
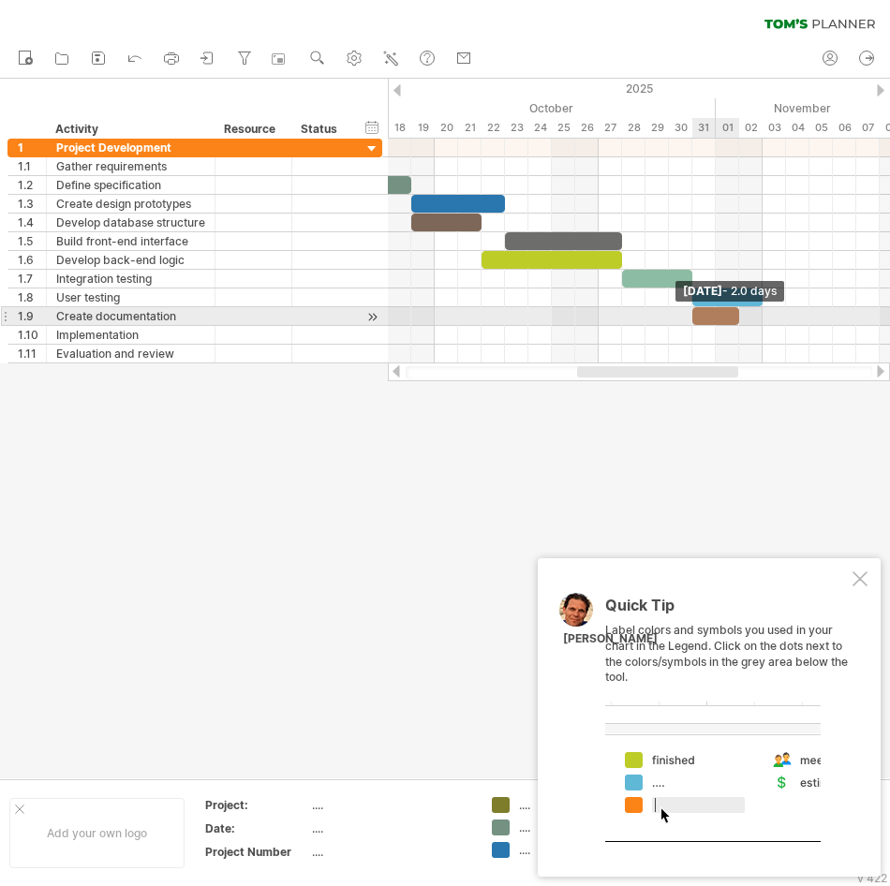
drag, startPoint x: 716, startPoint y: 317, endPoint x: 738, endPoint y: 317, distance: 22.5
click at [738, 317] on span at bounding box center [738, 316] width 7 height 18
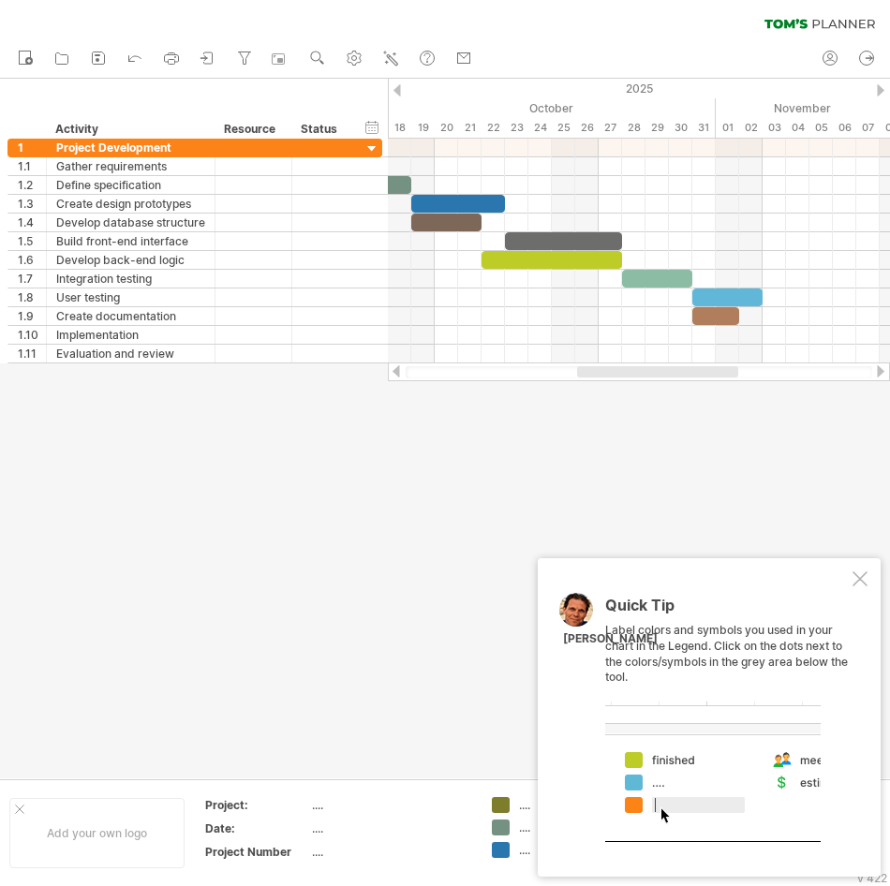
click at [731, 385] on div at bounding box center [445, 429] width 890 height 700
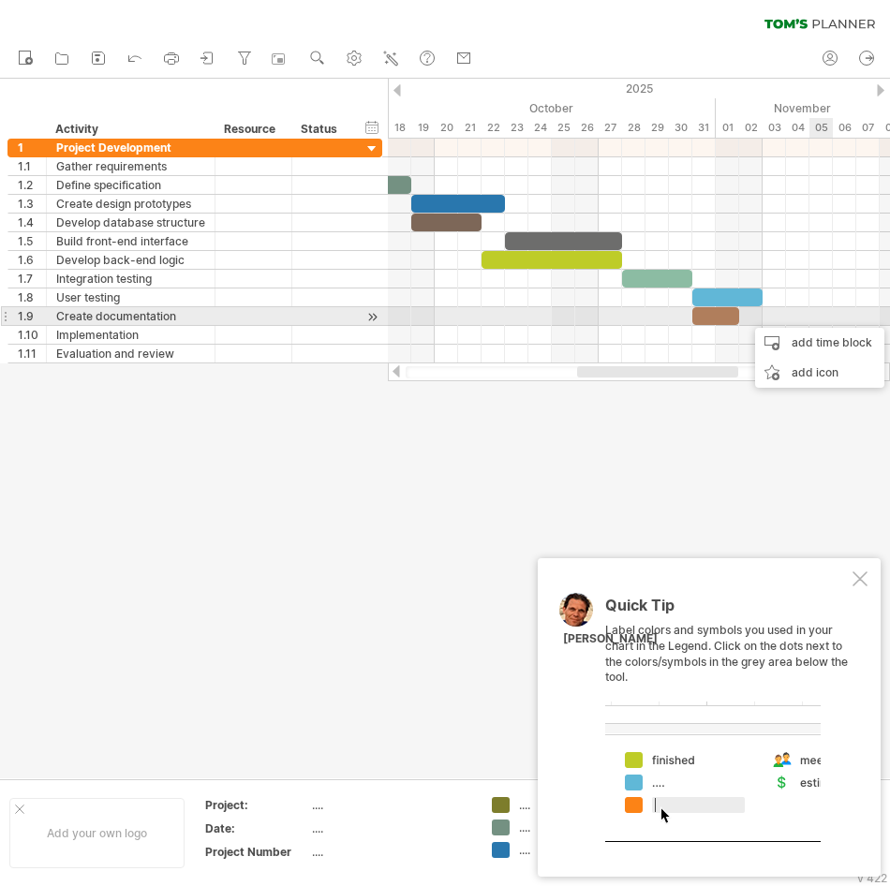
click at [807, 313] on div at bounding box center [639, 316] width 502 height 19
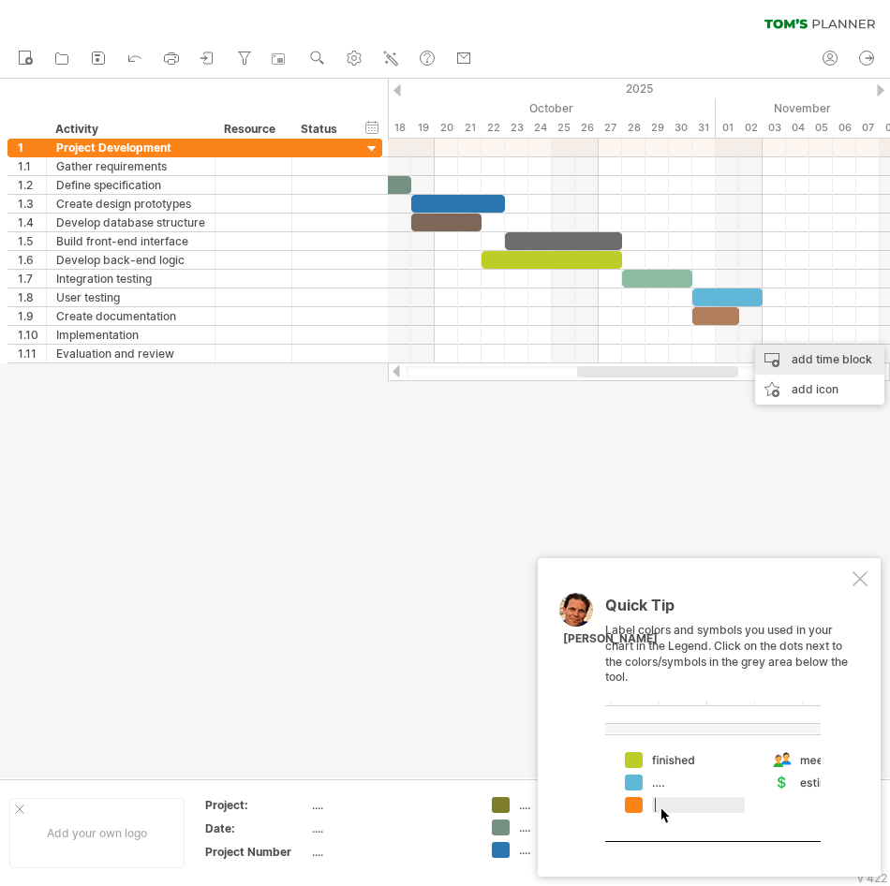
click at [783, 366] on div "add time block" at bounding box center [819, 360] width 129 height 30
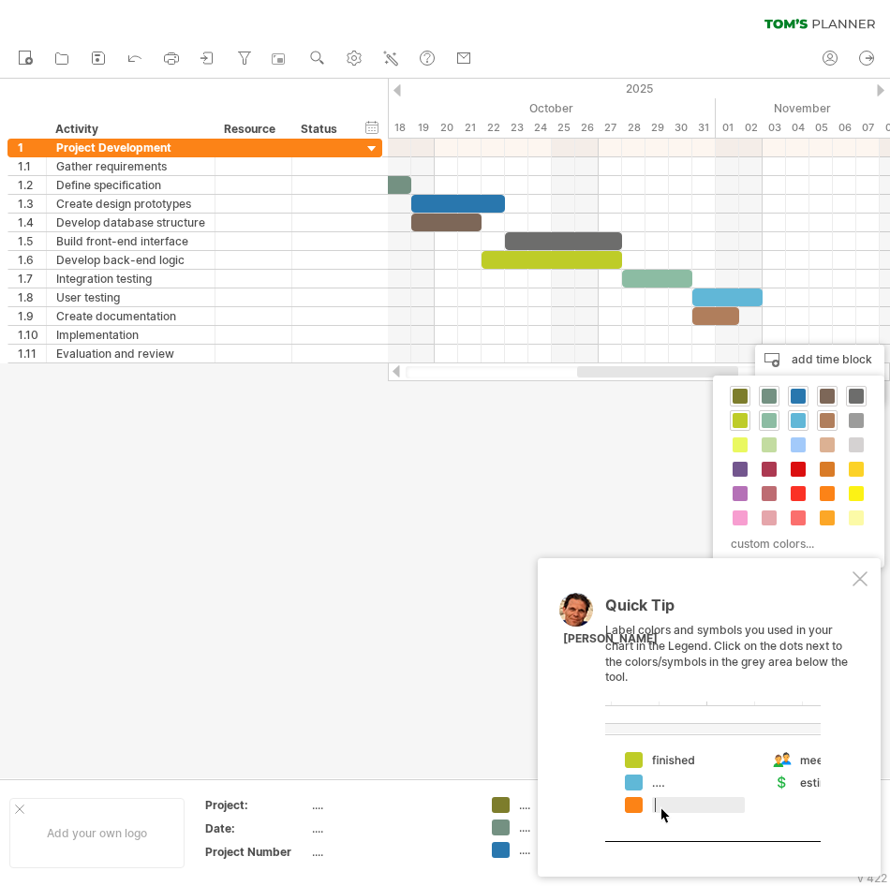
click at [851, 431] on div "custom colors..." at bounding box center [798, 472] width 171 height 192
click at [851, 426] on span at bounding box center [856, 420] width 15 height 15
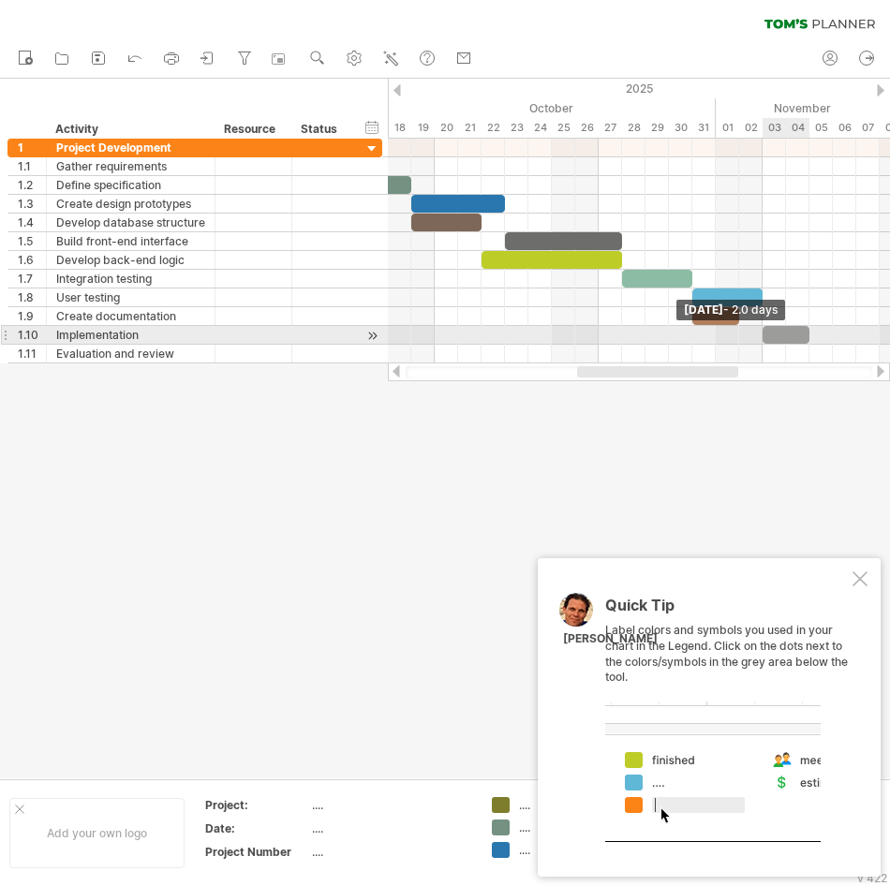
drag, startPoint x: 786, startPoint y: 332, endPoint x: 805, endPoint y: 337, distance: 19.6
click at [805, 337] on div at bounding box center [785, 335] width 47 height 18
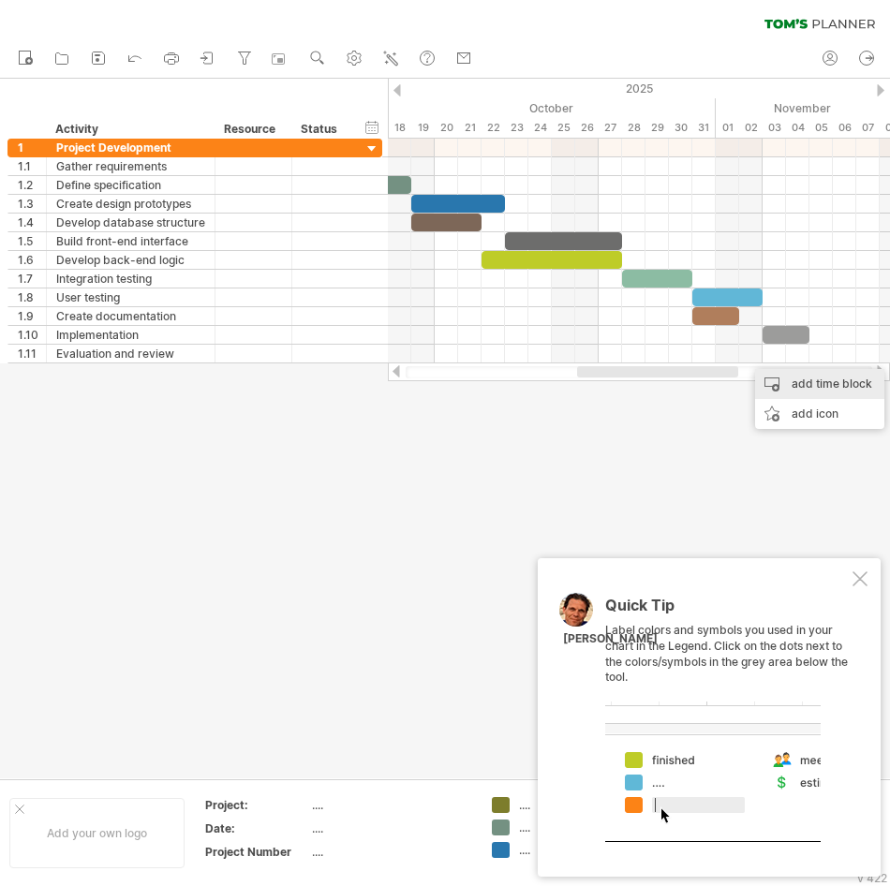
click at [819, 383] on div "add time block" at bounding box center [819, 384] width 129 height 30
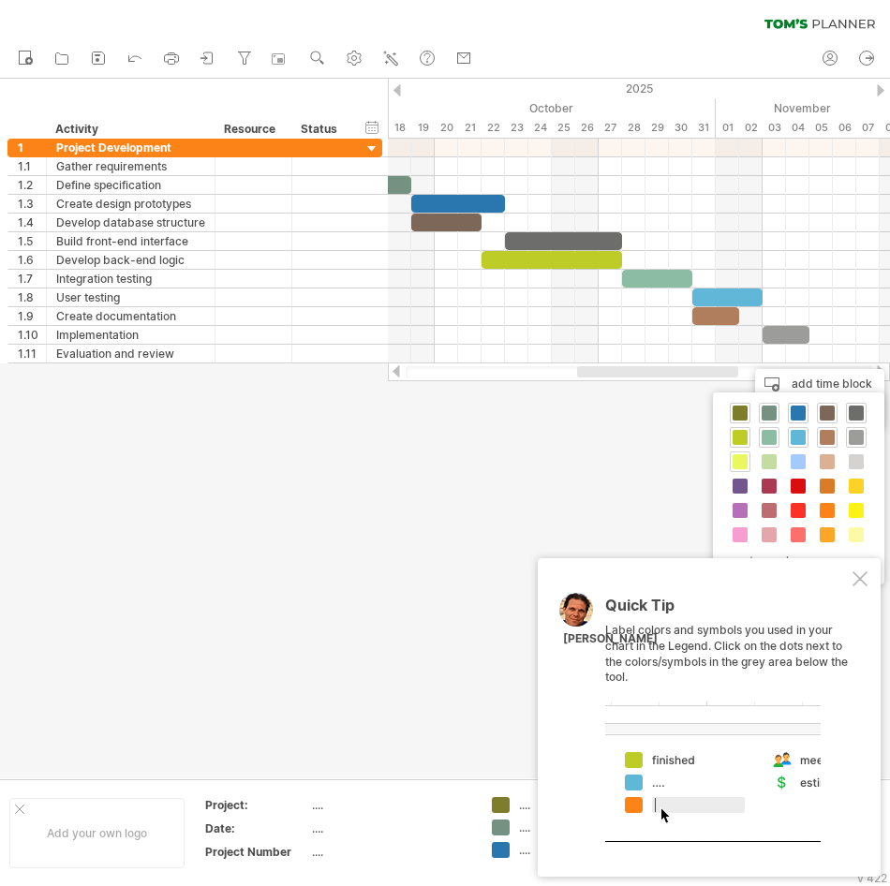
click at [743, 462] on span at bounding box center [740, 461] width 15 height 15
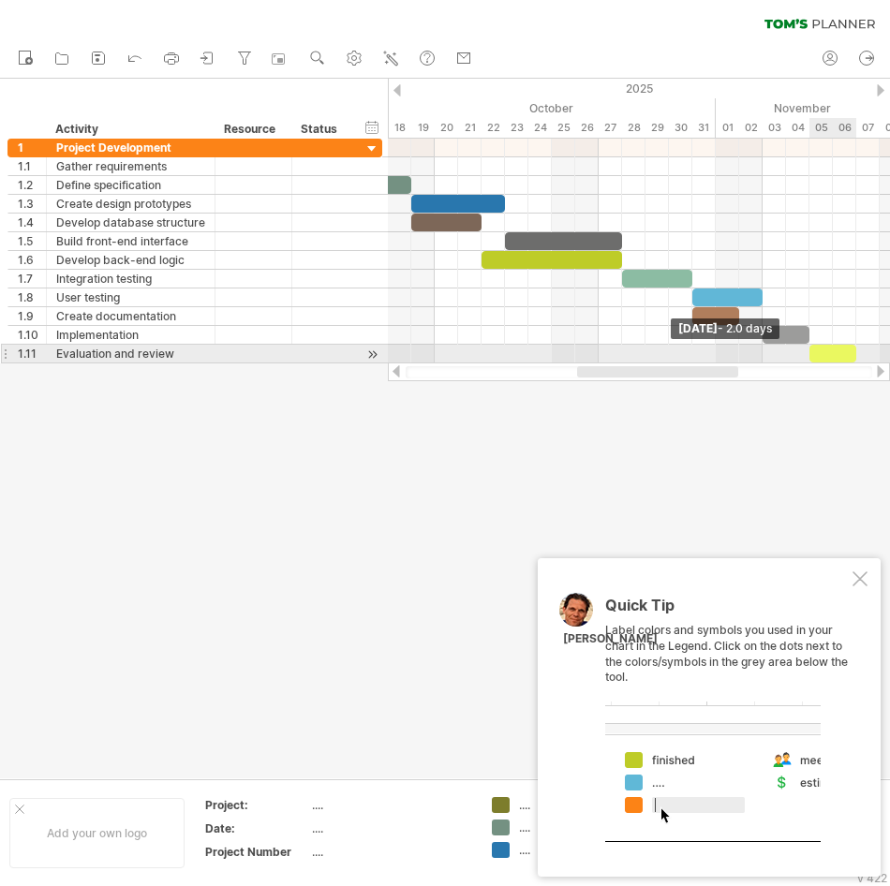
drag, startPoint x: 835, startPoint y: 360, endPoint x: 861, endPoint y: 360, distance: 26.2
click at [861, 360] on div "[DATE] - 2.0 days [DATE]" at bounding box center [639, 251] width 502 height 225
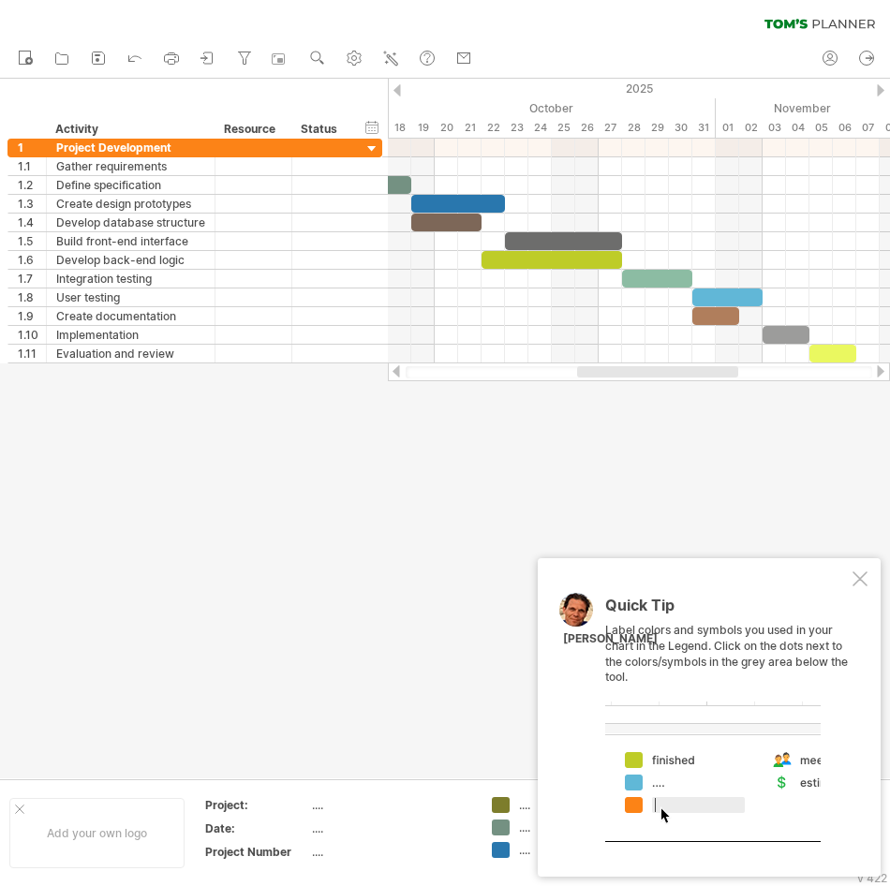
click at [838, 443] on div at bounding box center [445, 429] width 890 height 700
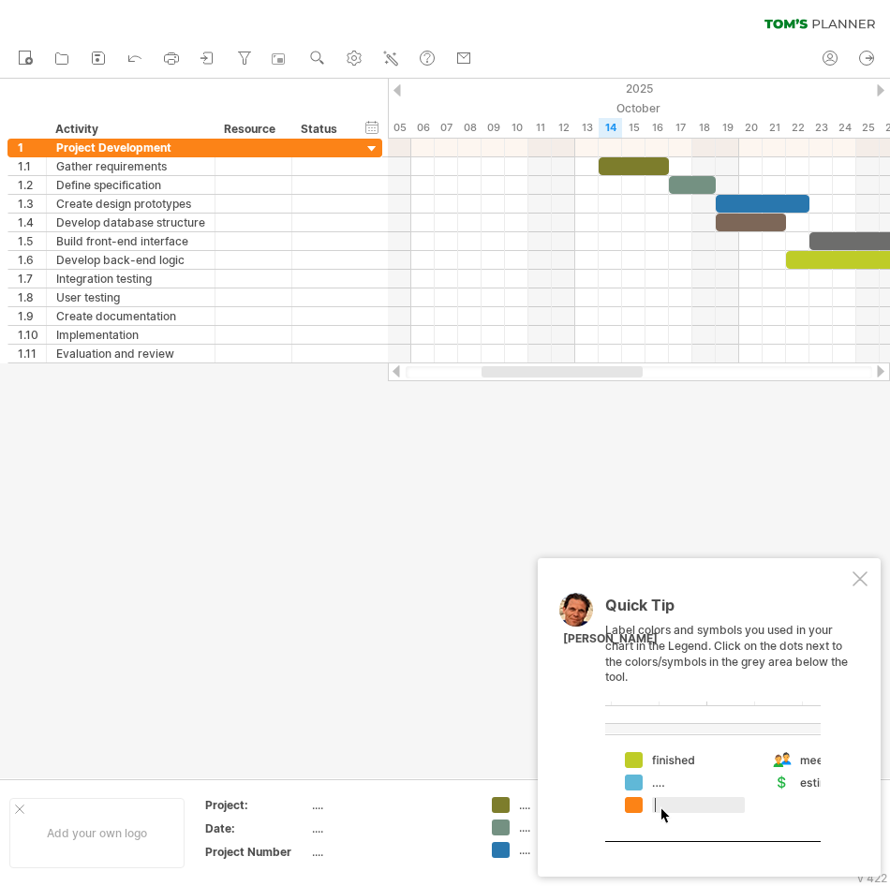
drag, startPoint x: 700, startPoint y: 369, endPoint x: 604, endPoint y: 366, distance: 95.6
click at [604, 366] on div at bounding box center [561, 371] width 161 height 11
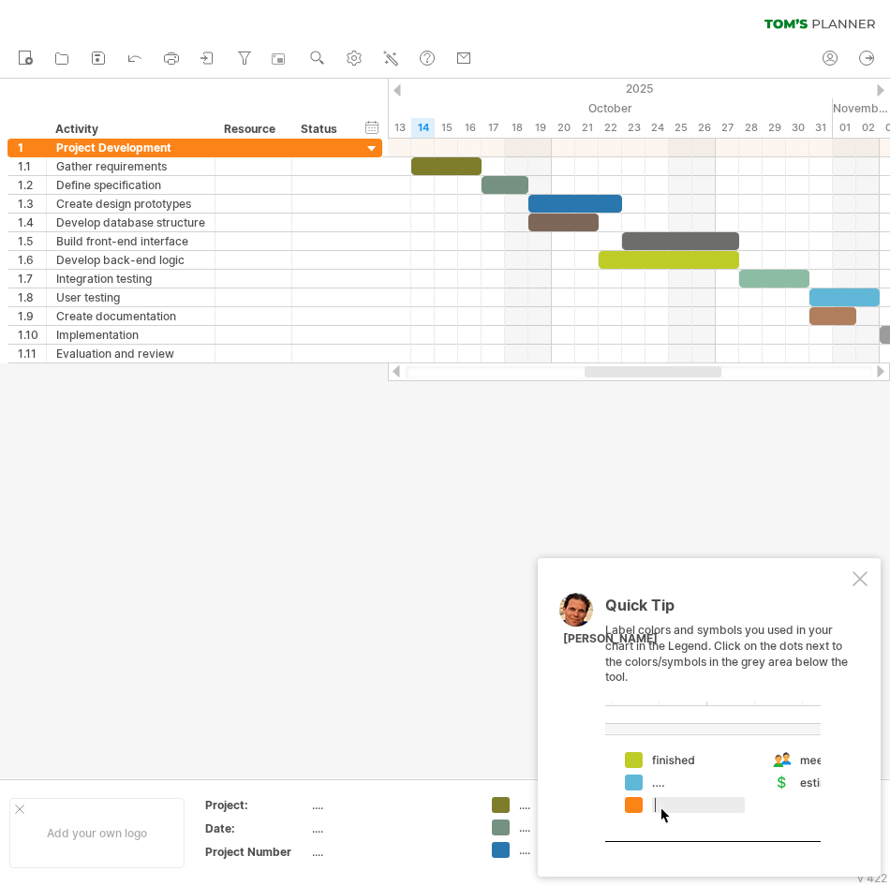
drag, startPoint x: 629, startPoint y: 376, endPoint x: 681, endPoint y: 368, distance: 52.1
click at [681, 368] on div at bounding box center [653, 371] width 137 height 11
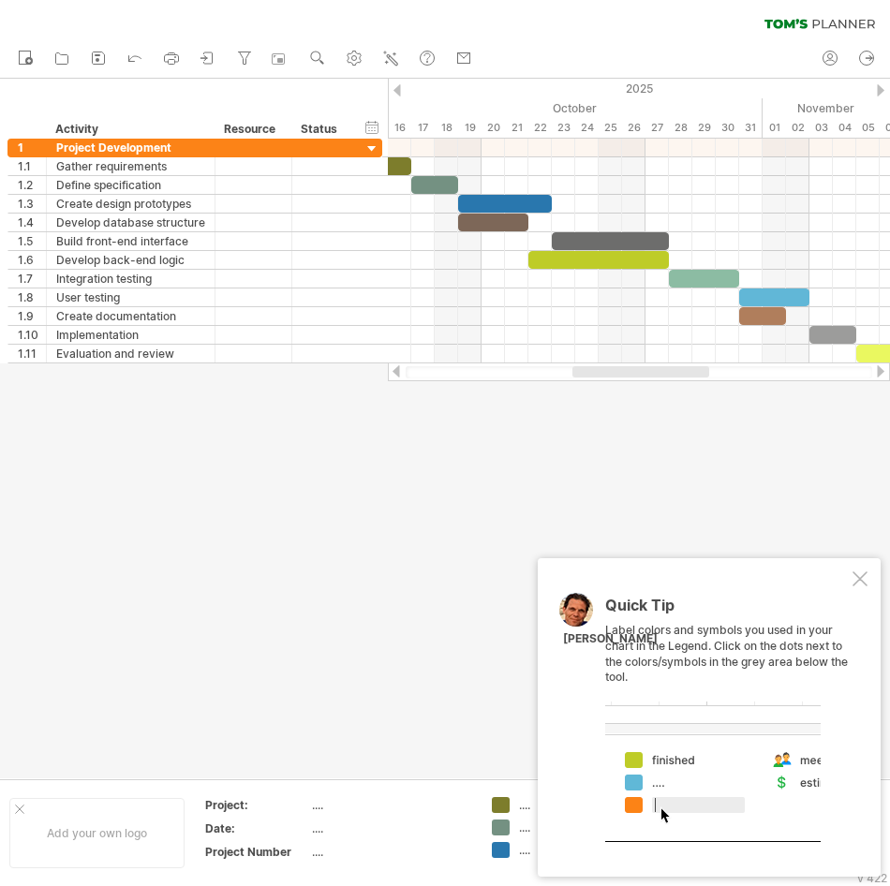
drag, startPoint x: 629, startPoint y: 376, endPoint x: 646, endPoint y: 384, distance: 19.7
click at [649, 384] on div "Trying to reach [DOMAIN_NAME] Connected again... 0% clear filter new 1" at bounding box center [445, 443] width 890 height 886
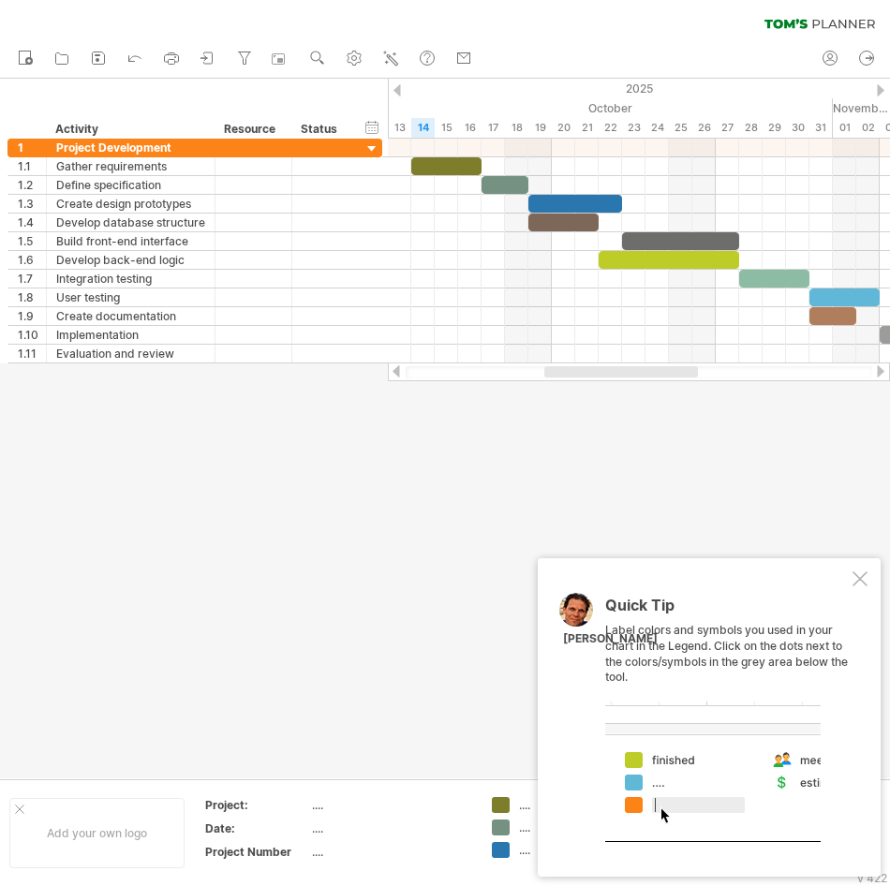
drag, startPoint x: 614, startPoint y: 374, endPoint x: 593, endPoint y: 369, distance: 22.0
click at [593, 369] on div at bounding box center [621, 371] width 154 height 11
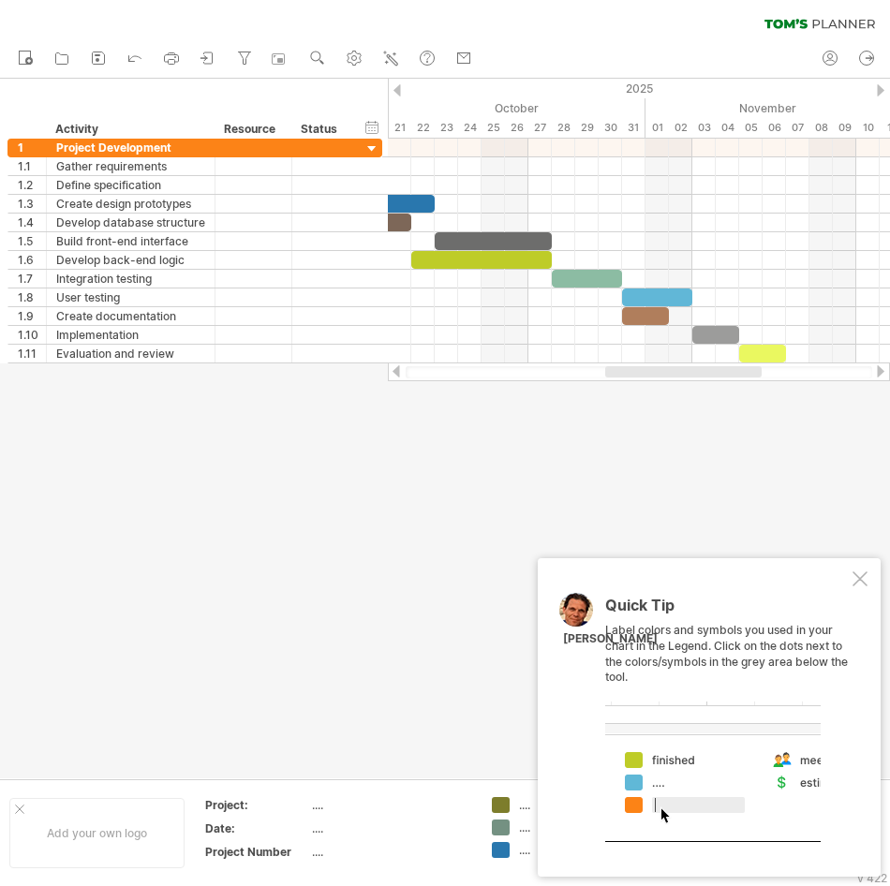
drag, startPoint x: 617, startPoint y: 374, endPoint x: 673, endPoint y: 400, distance: 62.0
click at [673, 400] on div "Trying to reach [DOMAIN_NAME] Connected again... 0% clear filter new 1" at bounding box center [445, 443] width 890 height 886
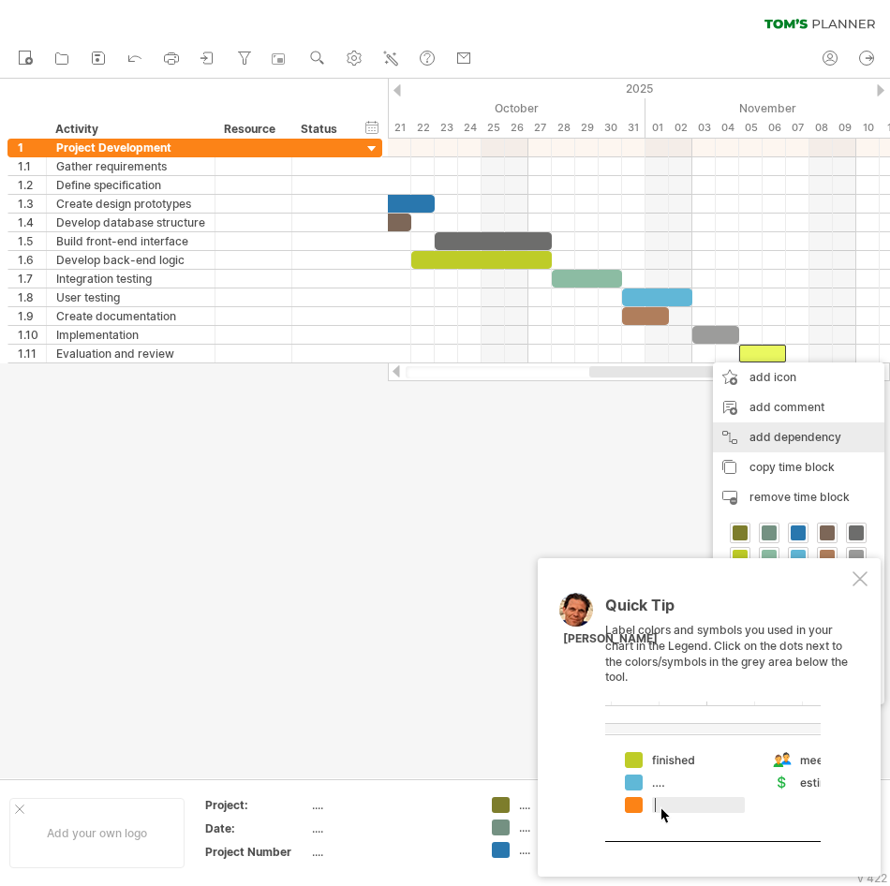
click at [793, 439] on div "add dependency You can use dependencies when you require tasks to be done in a …" at bounding box center [798, 437] width 171 height 30
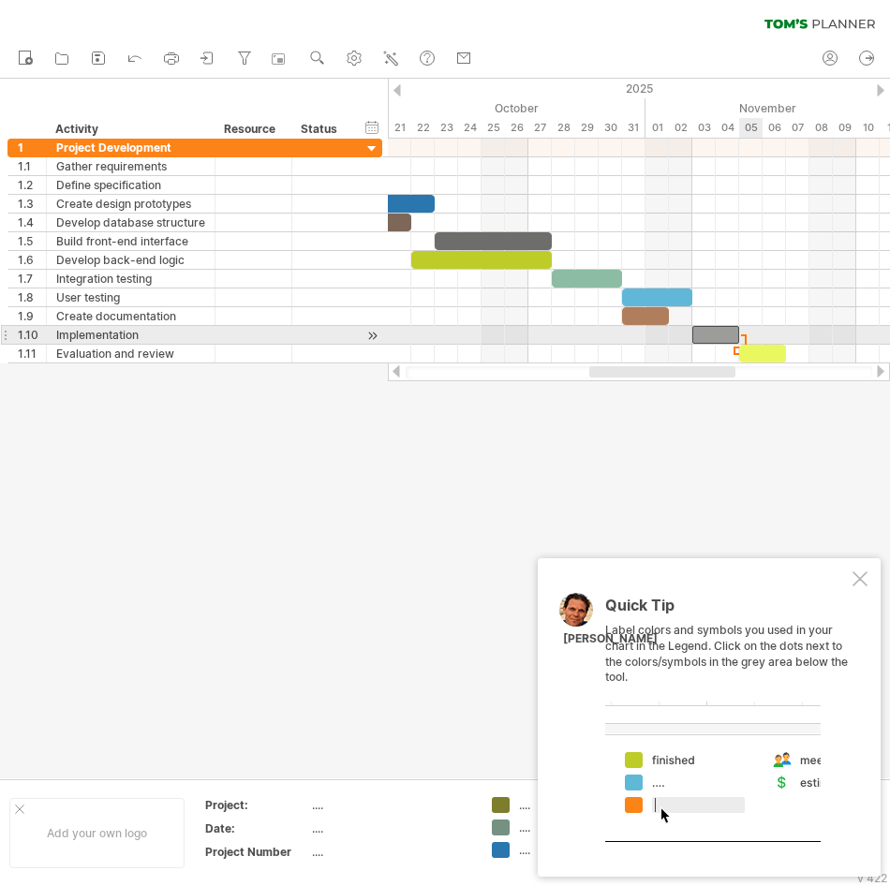
click at [741, 336] on span at bounding box center [738, 335] width 7 height 18
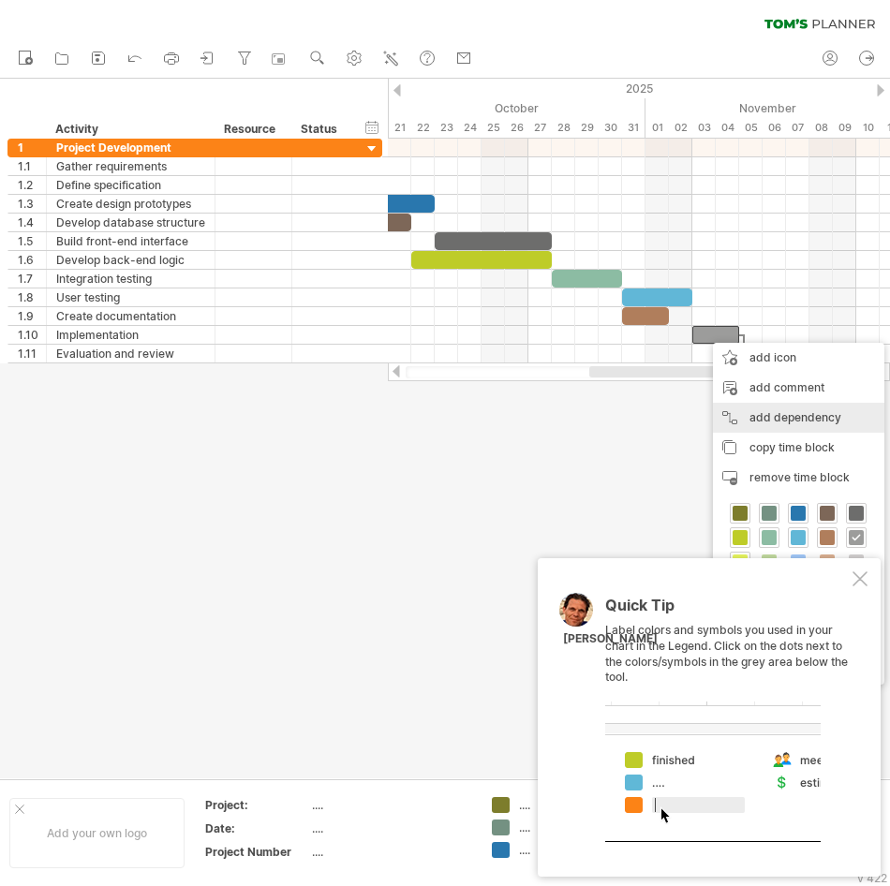
click at [754, 407] on div "add dependency You can use dependencies when you require tasks to be done in a …" at bounding box center [798, 418] width 171 height 30
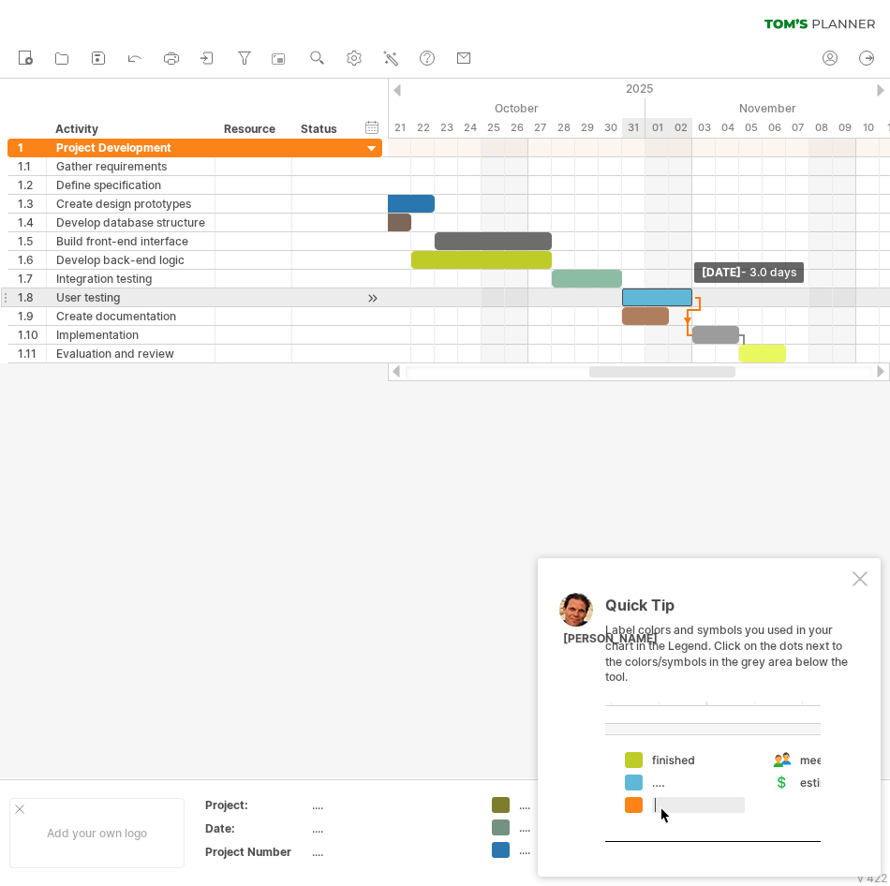
click at [695, 297] on span at bounding box center [691, 298] width 7 height 18
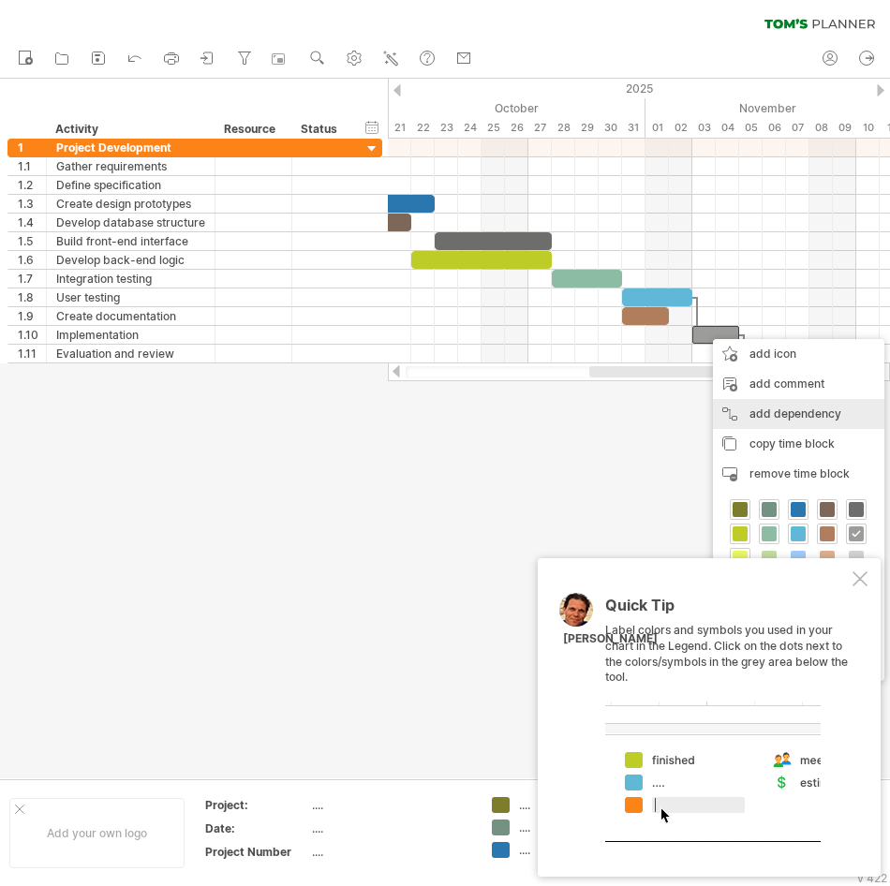
click at [748, 410] on div "add dependency You can use dependencies when you require tasks to be done in a …" at bounding box center [798, 414] width 171 height 30
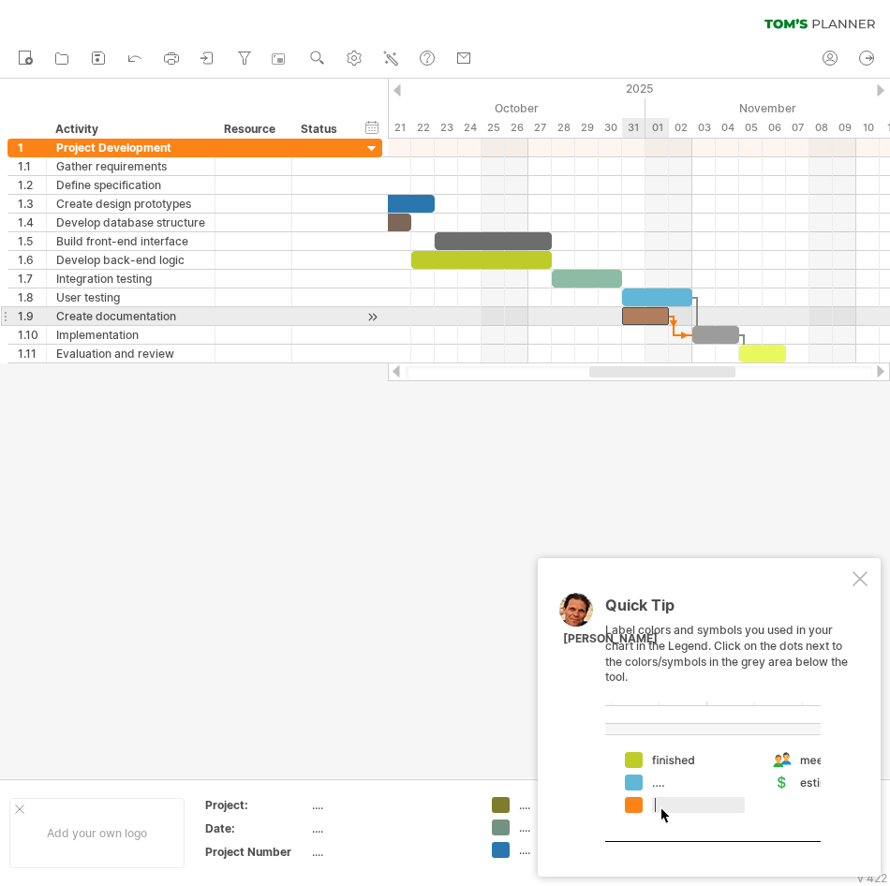
click at [657, 315] on div at bounding box center [645, 316] width 47 height 18
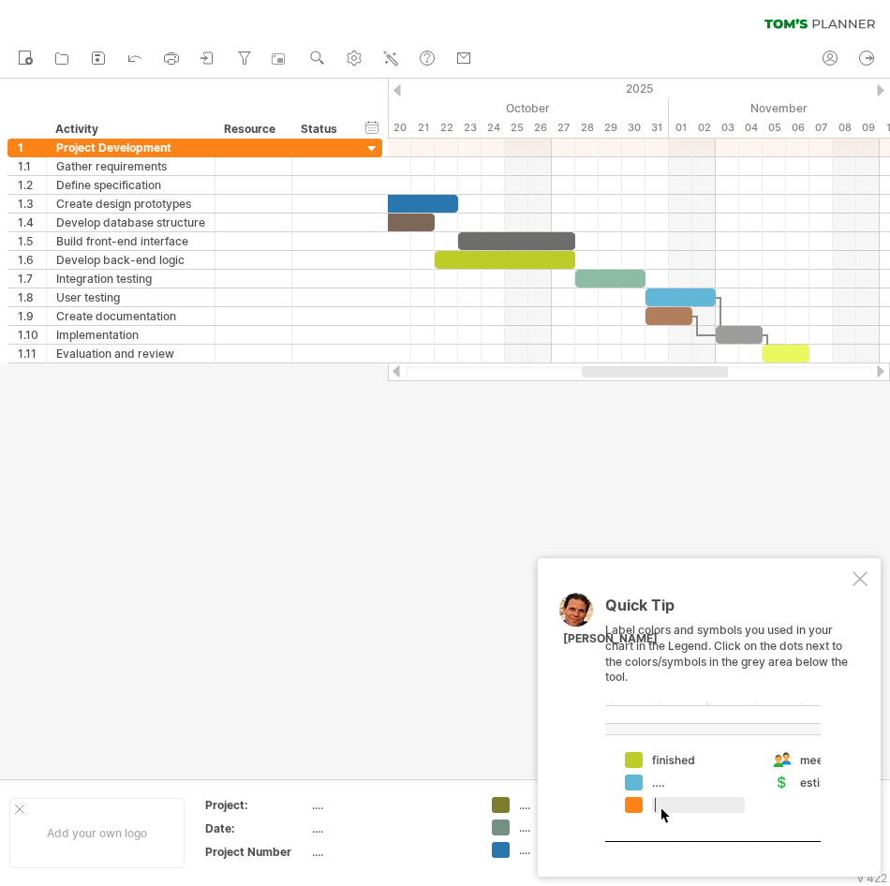
click at [676, 368] on div at bounding box center [655, 371] width 146 height 11
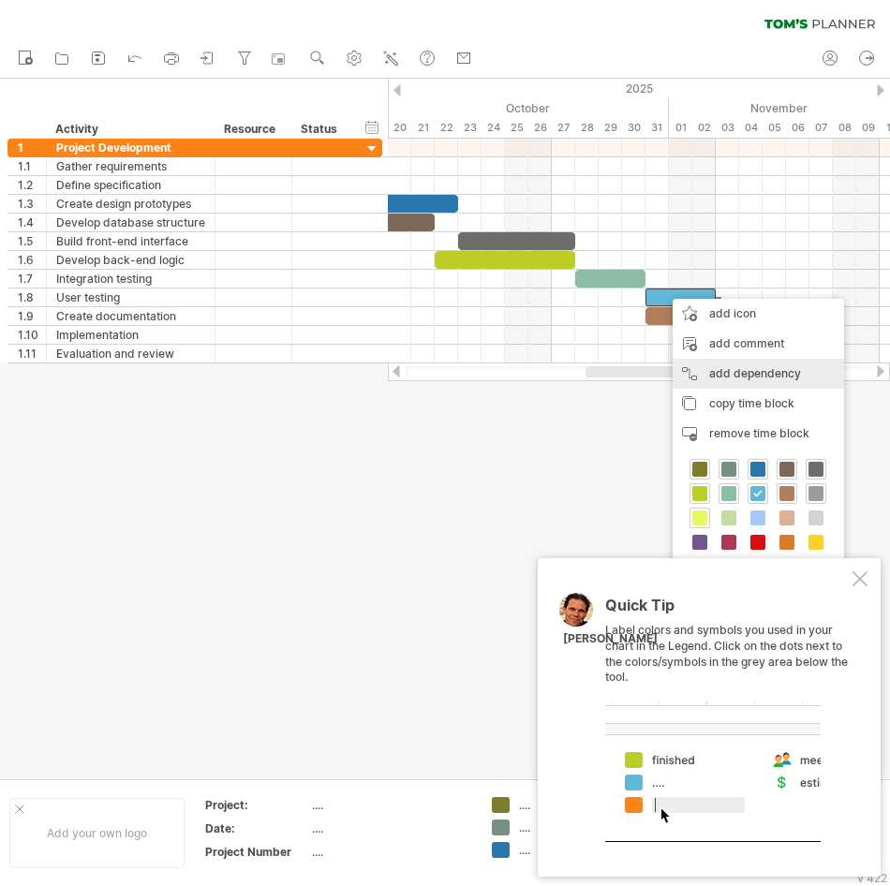
click at [721, 374] on div "add dependency You can use dependencies when you require tasks to be done in a …" at bounding box center [758, 374] width 171 height 30
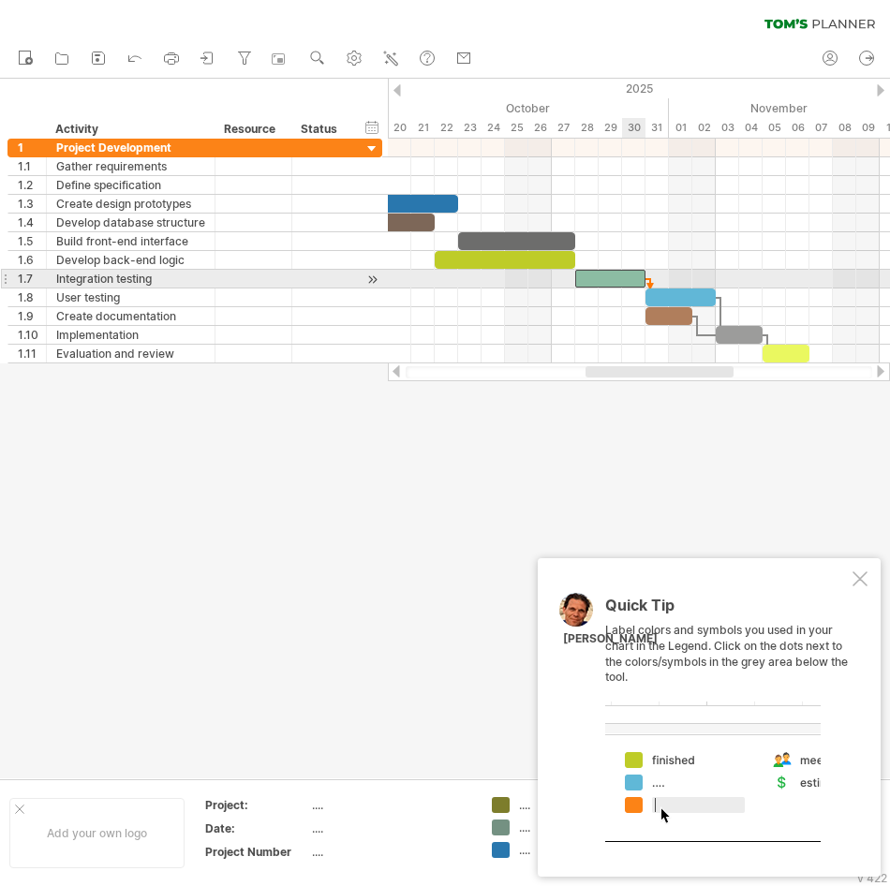
click at [640, 278] on div at bounding box center [610, 279] width 70 height 18
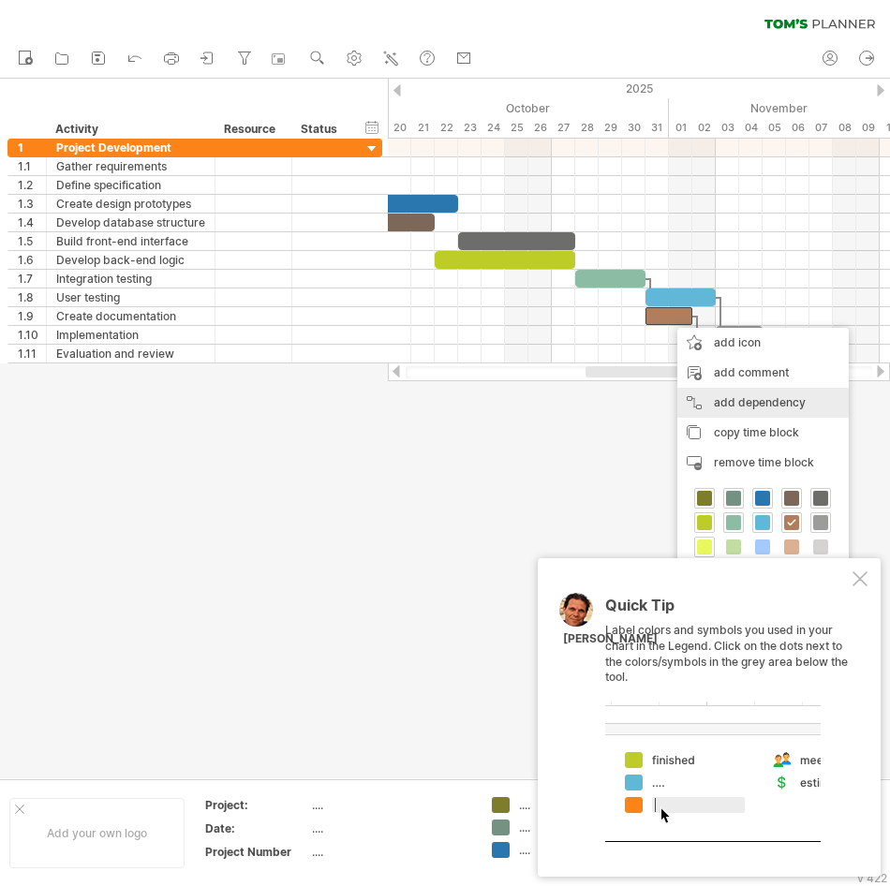
click at [720, 394] on div "add dependency You can use dependencies when you require tasks to be done in a …" at bounding box center [762, 403] width 171 height 30
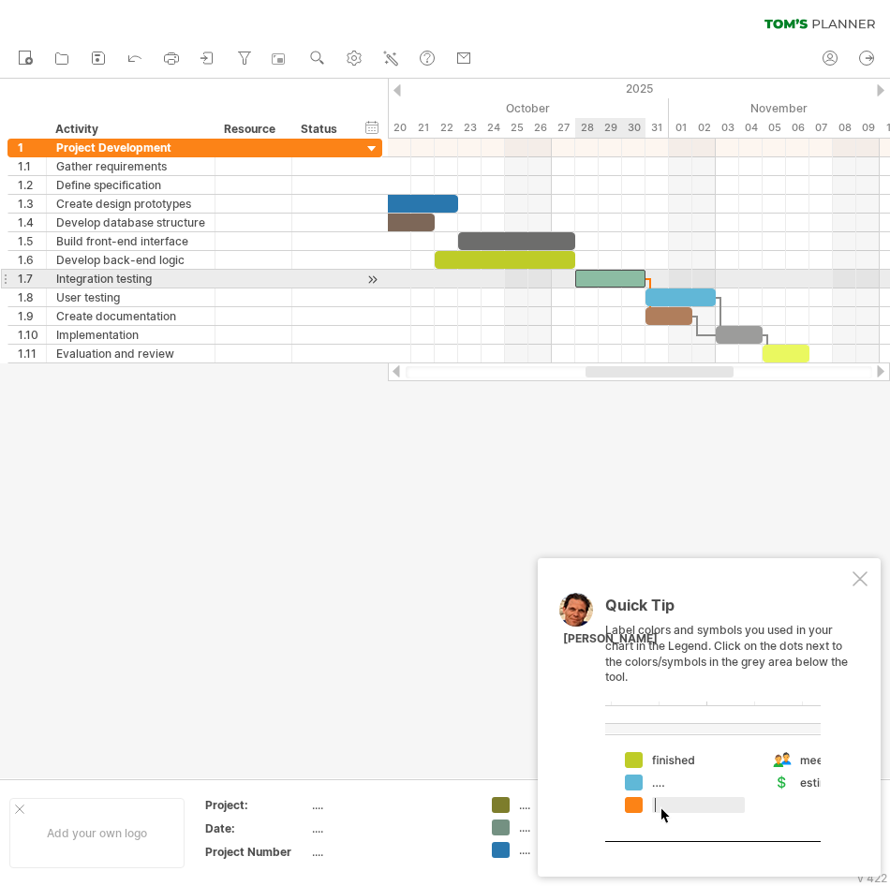
click at [630, 281] on div at bounding box center [610, 279] width 70 height 18
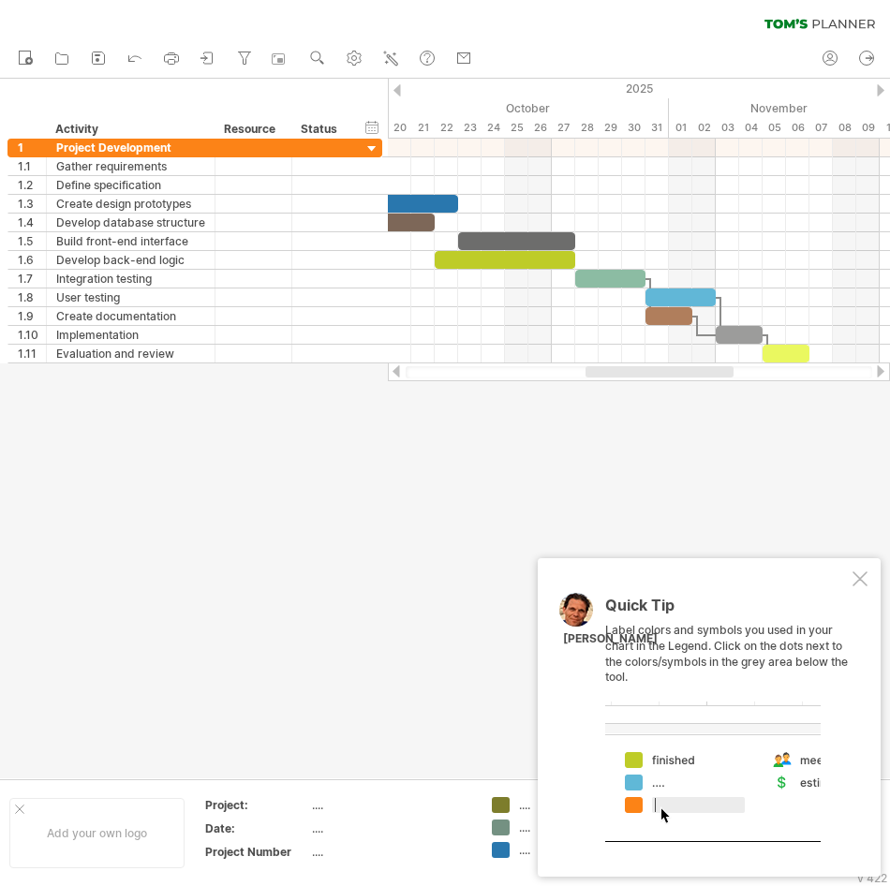
click at [651, 376] on div at bounding box center [639, 372] width 502 height 19
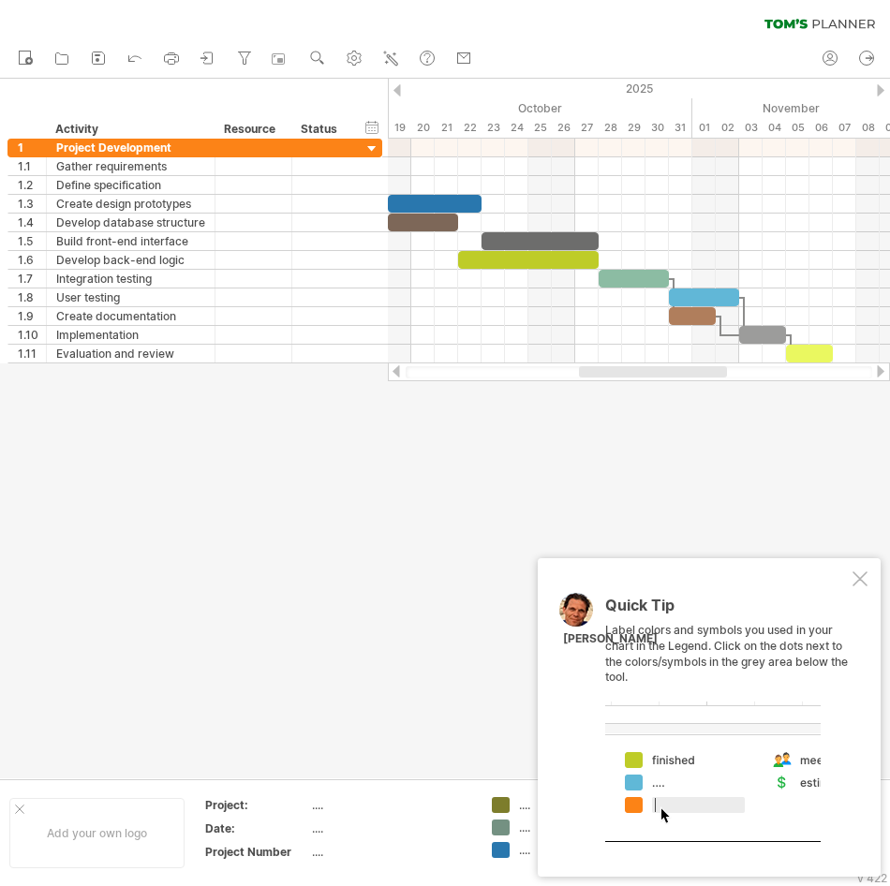
drag, startPoint x: 651, startPoint y: 374, endPoint x: 640, endPoint y: 372, distance: 11.4
click at [640, 372] on div at bounding box center [653, 371] width 148 height 11
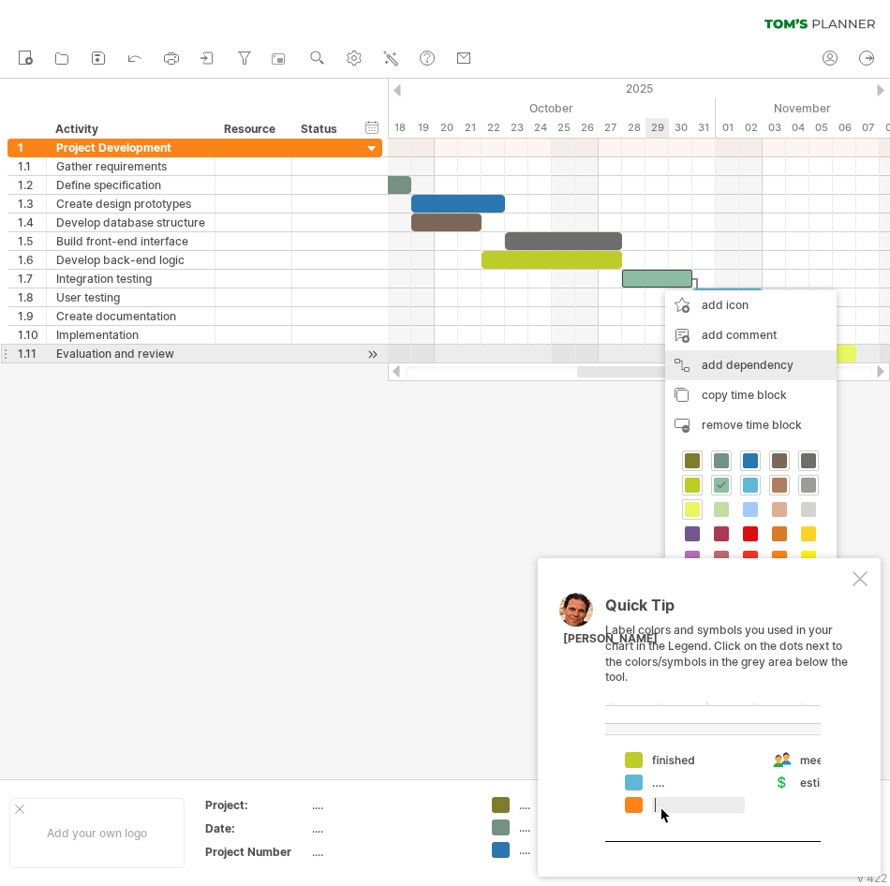
click at [698, 356] on div "add dependency You can use dependencies when you require tasks to be done in a …" at bounding box center [750, 365] width 171 height 30
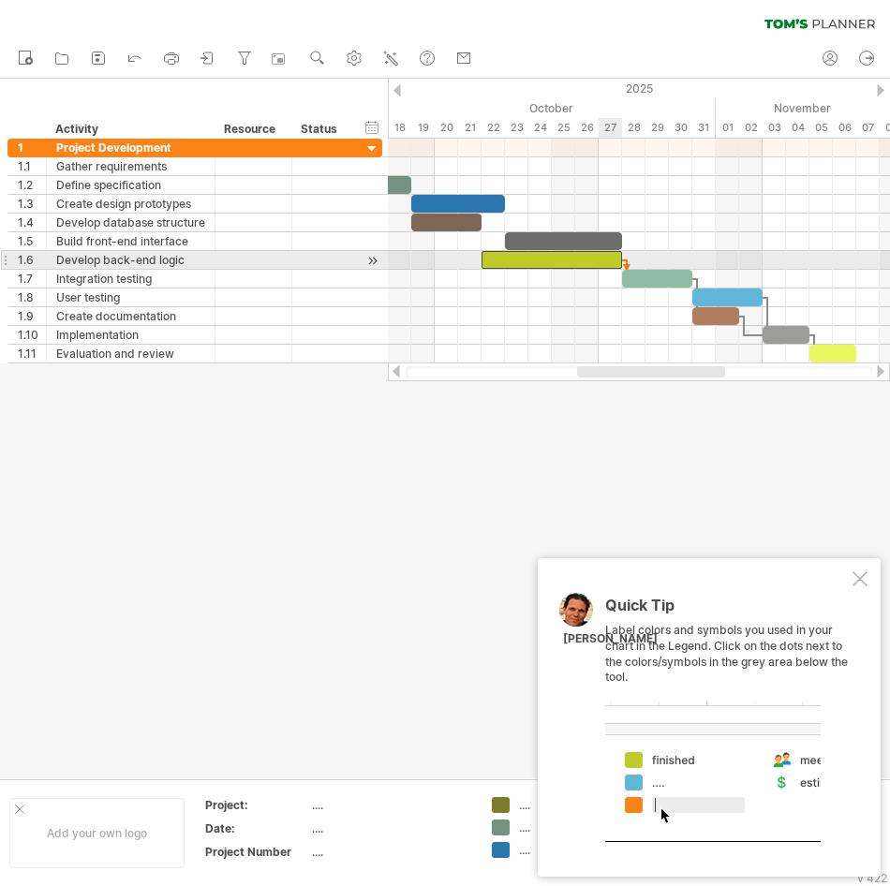
click at [616, 263] on div at bounding box center [551, 260] width 141 height 18
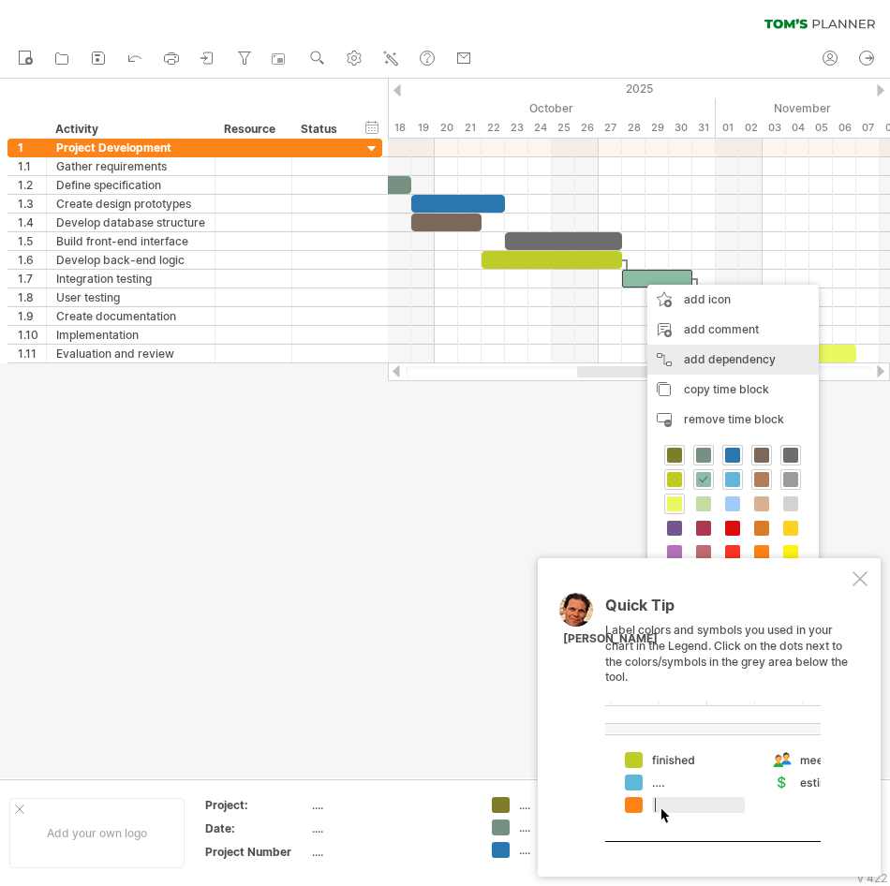
click at [734, 365] on div "add dependency You can use dependencies when you require tasks to be done in a …" at bounding box center [732, 360] width 171 height 30
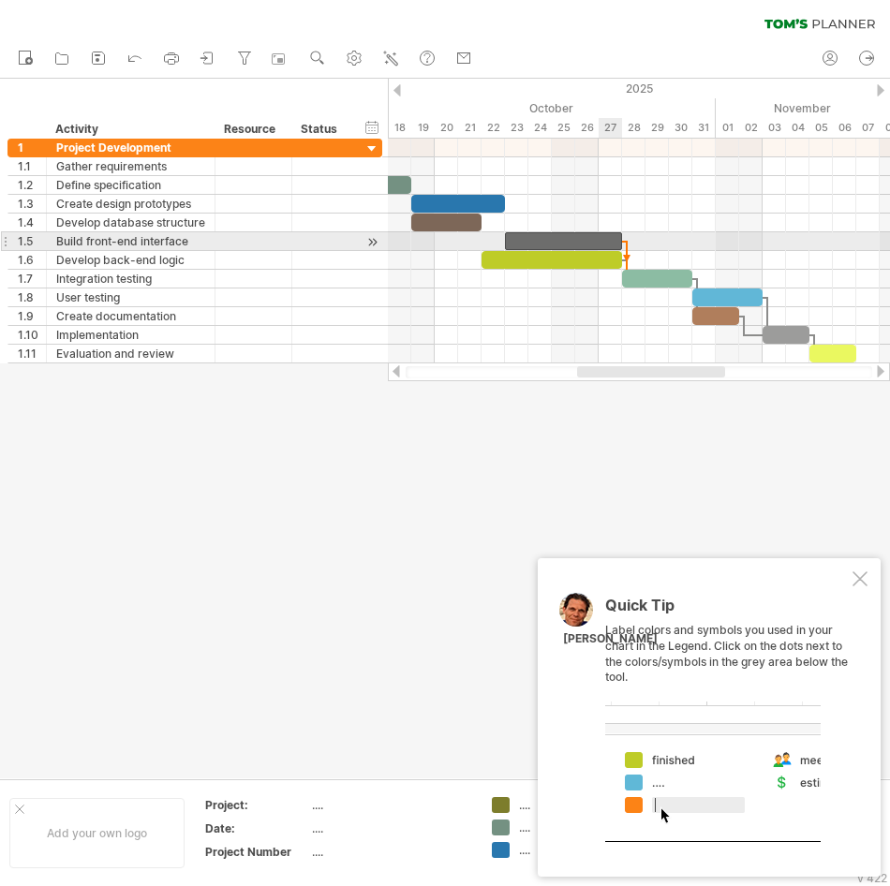
click at [607, 243] on div at bounding box center [563, 241] width 117 height 18
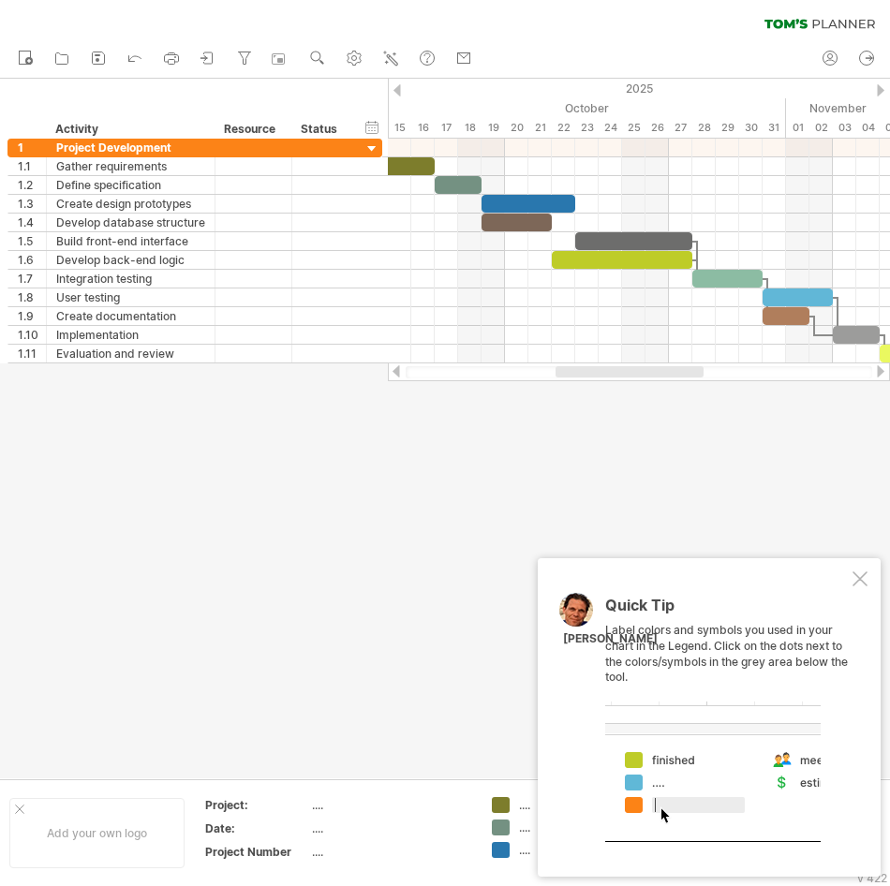
drag, startPoint x: 664, startPoint y: 371, endPoint x: 643, endPoint y: 368, distance: 21.7
click at [643, 368] on div at bounding box center [629, 371] width 148 height 11
click at [867, 572] on div "Quick Tip Label colors and symbols you used in your chart in the Legend. Click …" at bounding box center [709, 717] width 343 height 318
click at [859, 568] on div "Quick Tip Label colors and symbols you used in your chart in the Legend. Click …" at bounding box center [709, 717] width 343 height 318
click at [858, 572] on div at bounding box center [859, 578] width 15 height 15
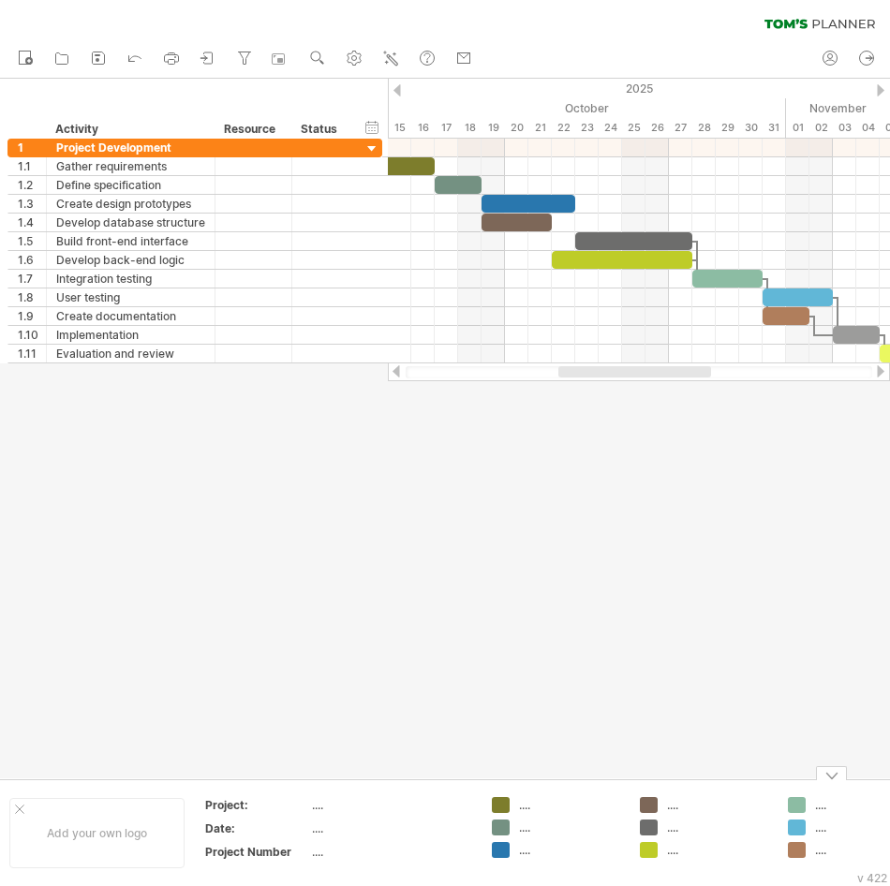
click at [530, 807] on div "...." at bounding box center [570, 805] width 102 height 16
type input "*"
click at [530, 818] on td "* .... ...." at bounding box center [556, 833] width 148 height 72
click at [530, 824] on div "...." at bounding box center [570, 828] width 102 height 16
type input "*"
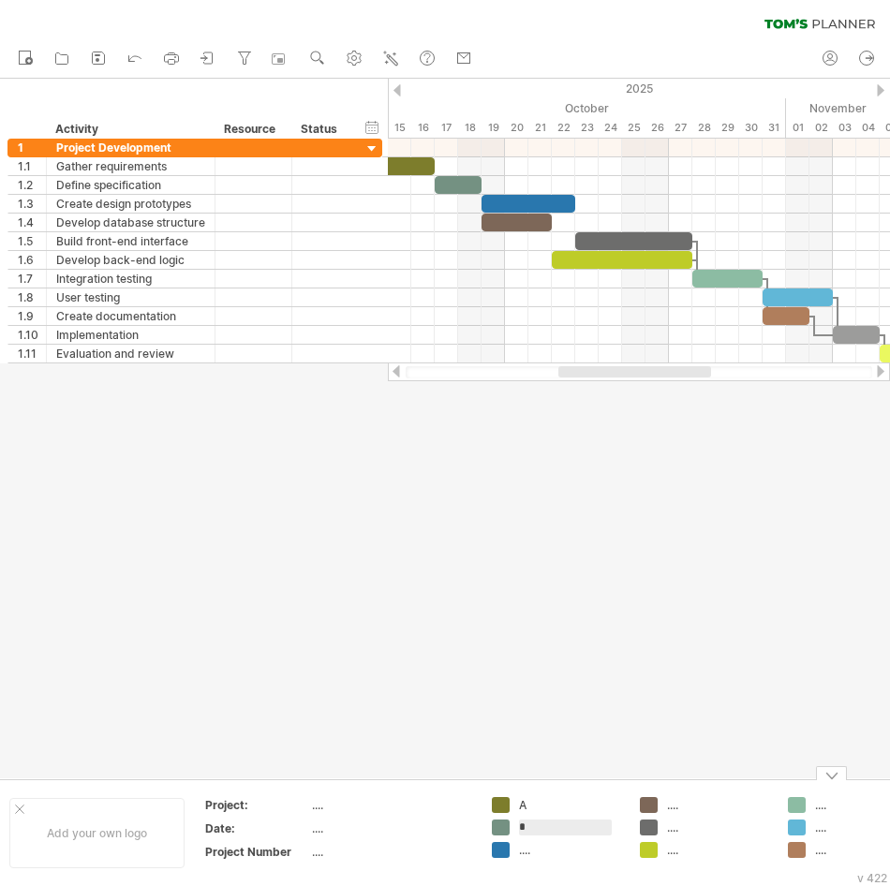
click at [529, 847] on div "...." at bounding box center [570, 850] width 102 height 16
type input "*"
click at [667, 808] on div "...." at bounding box center [718, 805] width 102 height 16
type input "*"
click at [673, 823] on div "...." at bounding box center [718, 828] width 102 height 16
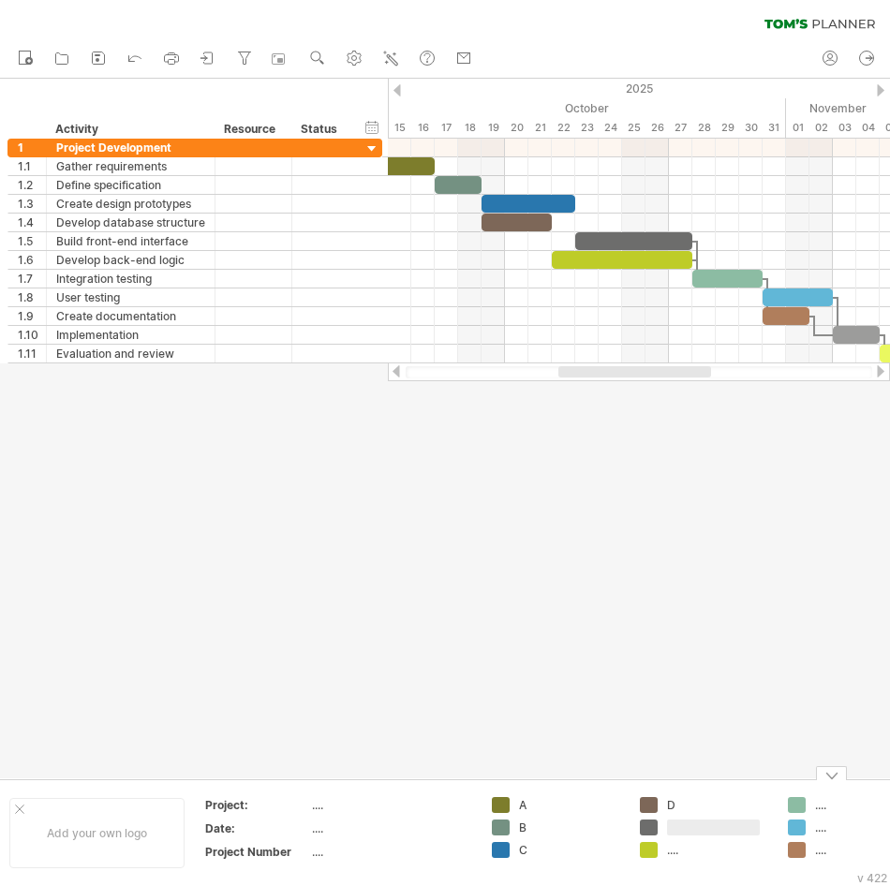
type input "*"
click at [684, 842] on div "...." at bounding box center [718, 850] width 102 height 16
type input "*"
click at [825, 808] on div "...." at bounding box center [866, 805] width 102 height 16
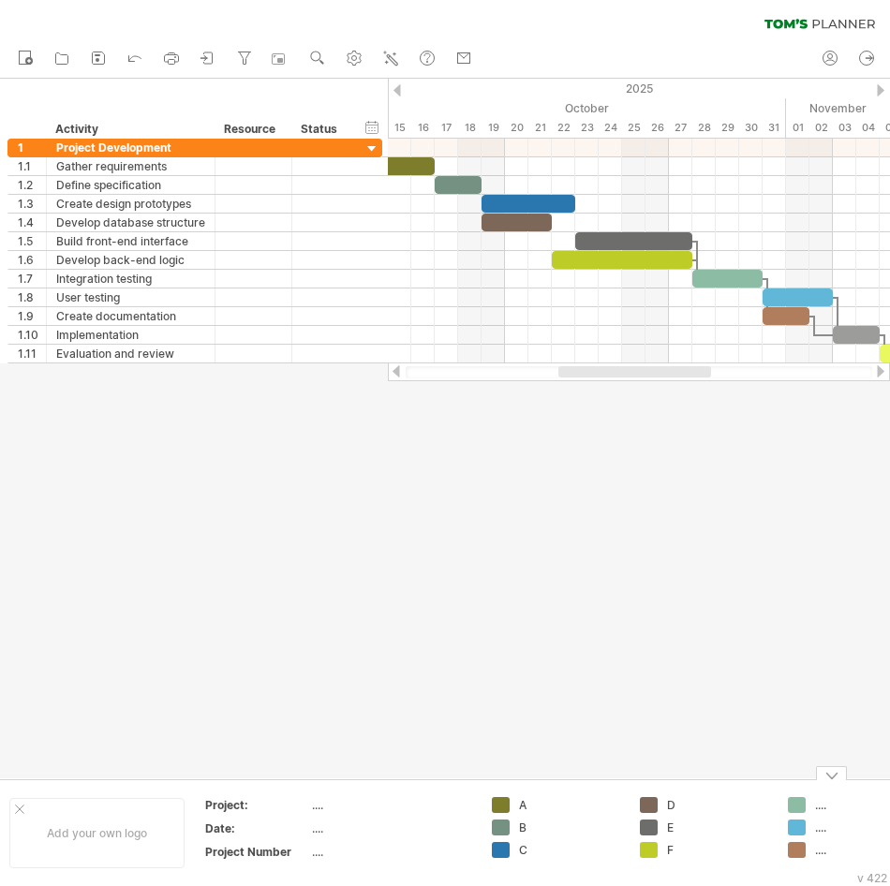
scroll to position [0, 18]
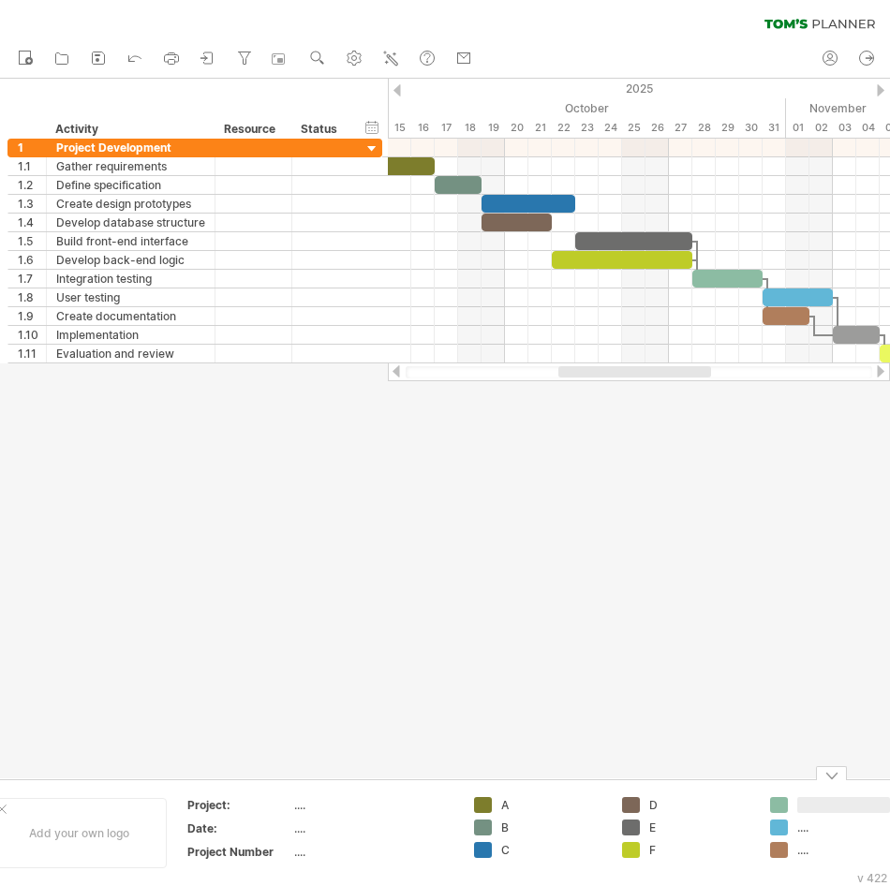
type input "*"
click at [813, 830] on div "...." at bounding box center [848, 828] width 102 height 16
type input "*"
click at [809, 849] on div "...." at bounding box center [848, 850] width 102 height 16
type input "*"
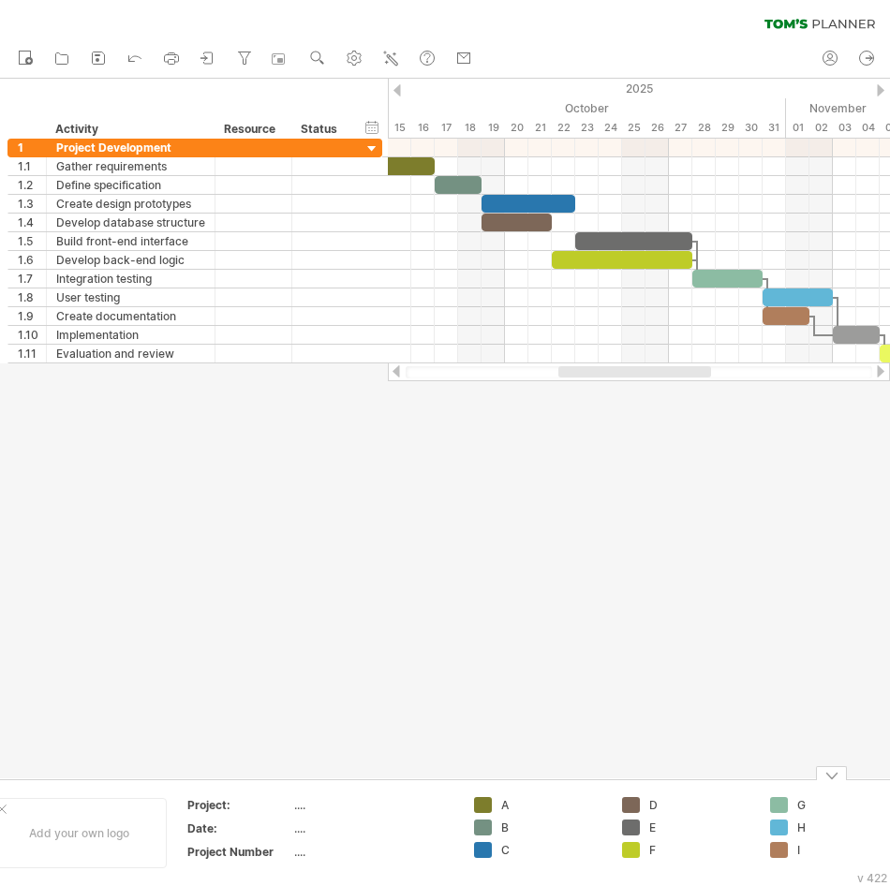
click at [569, 864] on td "A B C" at bounding box center [539, 833] width 148 height 72
click at [513, 800] on div "A" at bounding box center [552, 805] width 102 height 16
click at [524, 828] on div "B" at bounding box center [552, 828] width 102 height 16
click at [528, 856] on div "C" at bounding box center [552, 850] width 102 height 16
click at [668, 857] on div "F" at bounding box center [700, 850] width 102 height 16
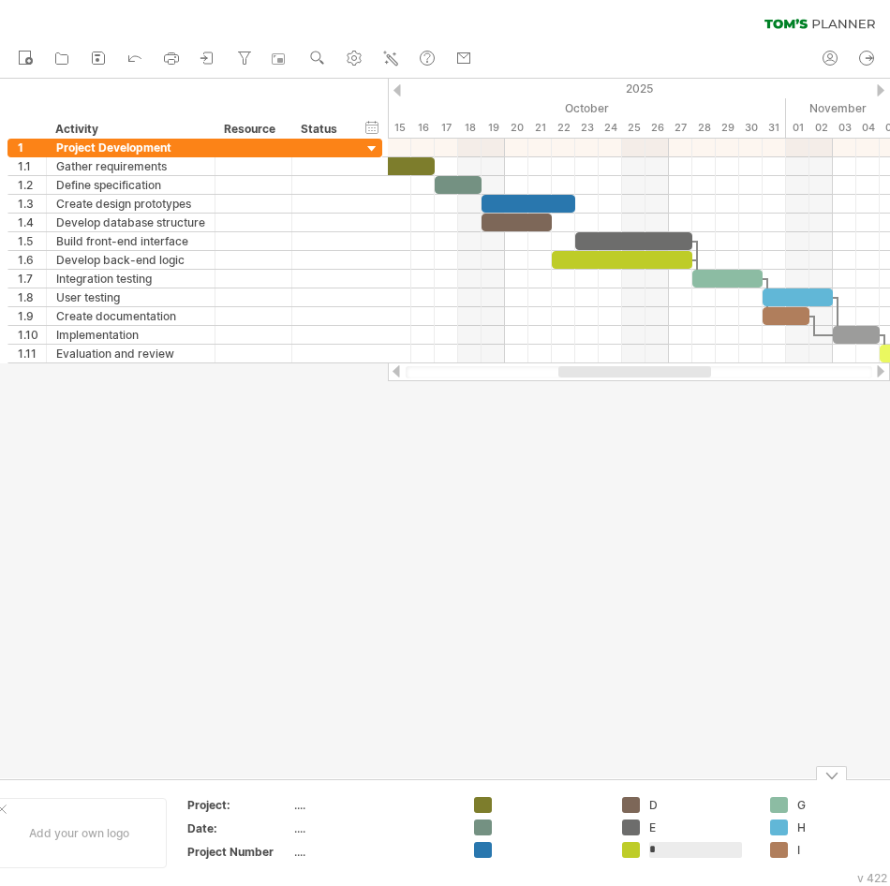
click at [668, 857] on input "*" at bounding box center [695, 850] width 93 height 16
click at [857, 857] on div "I" at bounding box center [848, 850] width 102 height 16
click at [841, 844] on input "*" at bounding box center [843, 850] width 93 height 16
click at [841, 855] on input "*" at bounding box center [843, 850] width 93 height 16
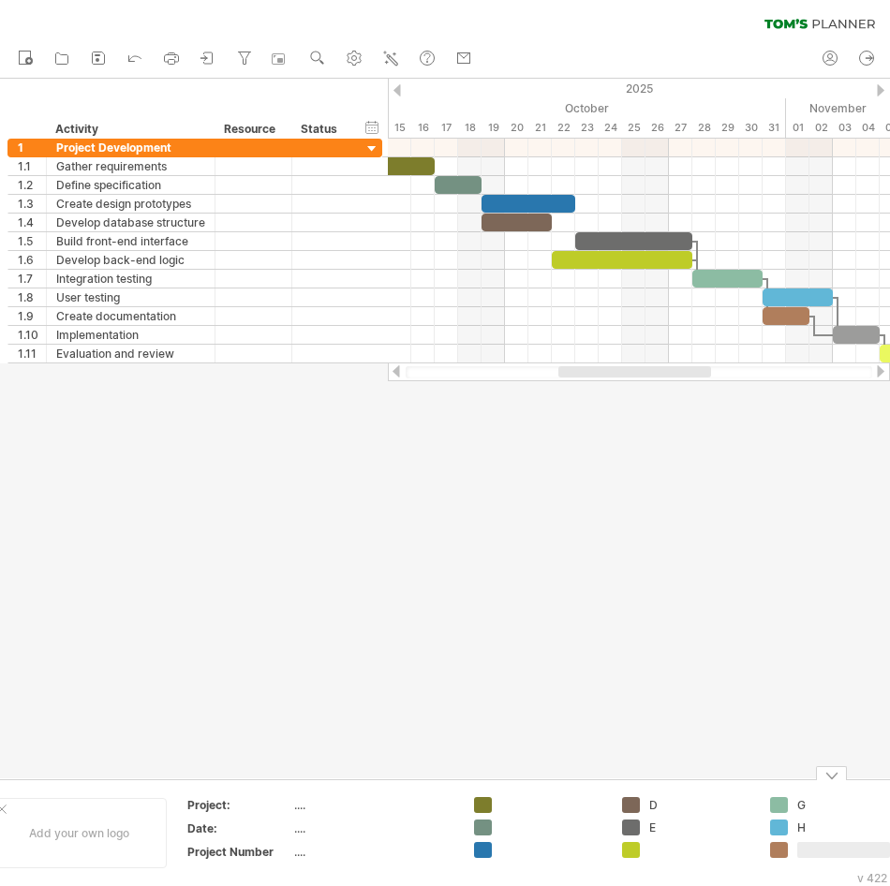
click at [824, 830] on div "H" at bounding box center [848, 828] width 102 height 16
click at [824, 830] on input "*" at bounding box center [843, 828] width 93 height 16
click at [739, 848] on div at bounding box center [700, 850] width 102 height 16
click at [687, 801] on div "D" at bounding box center [700, 805] width 102 height 16
click at [687, 801] on input "*" at bounding box center [695, 805] width 93 height 16
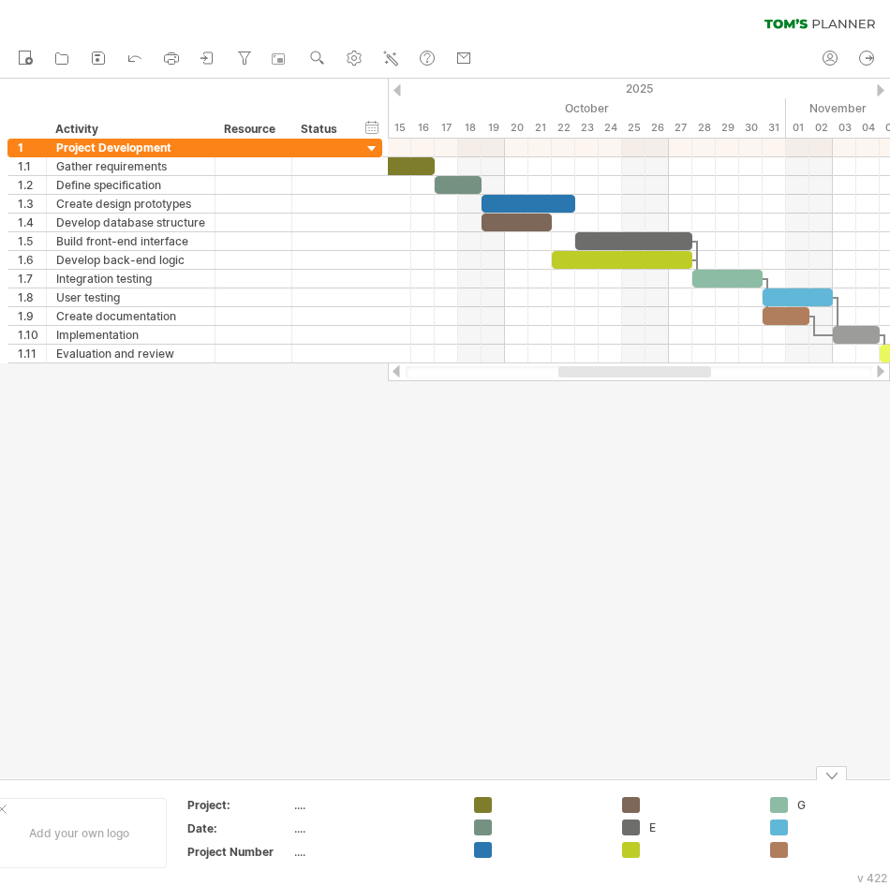
click at [698, 821] on div "E" at bounding box center [700, 828] width 102 height 16
click at [849, 847] on div at bounding box center [848, 850] width 102 height 16
click at [834, 807] on div "G" at bounding box center [848, 805] width 102 height 16
click at [705, 625] on div at bounding box center [445, 429] width 890 height 700
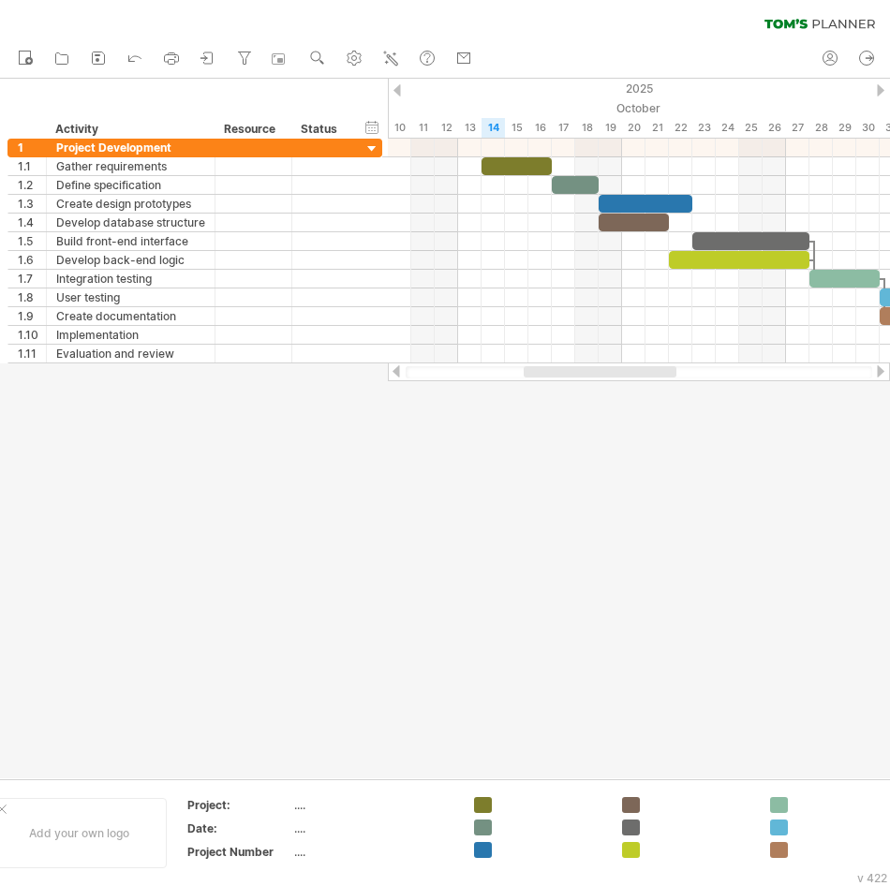
drag, startPoint x: 604, startPoint y: 371, endPoint x: 570, endPoint y: 389, distance: 39.0
click at [570, 389] on div "Trying to reach [DOMAIN_NAME] Connected again... 0% clear filter new 1" at bounding box center [445, 443] width 890 height 886
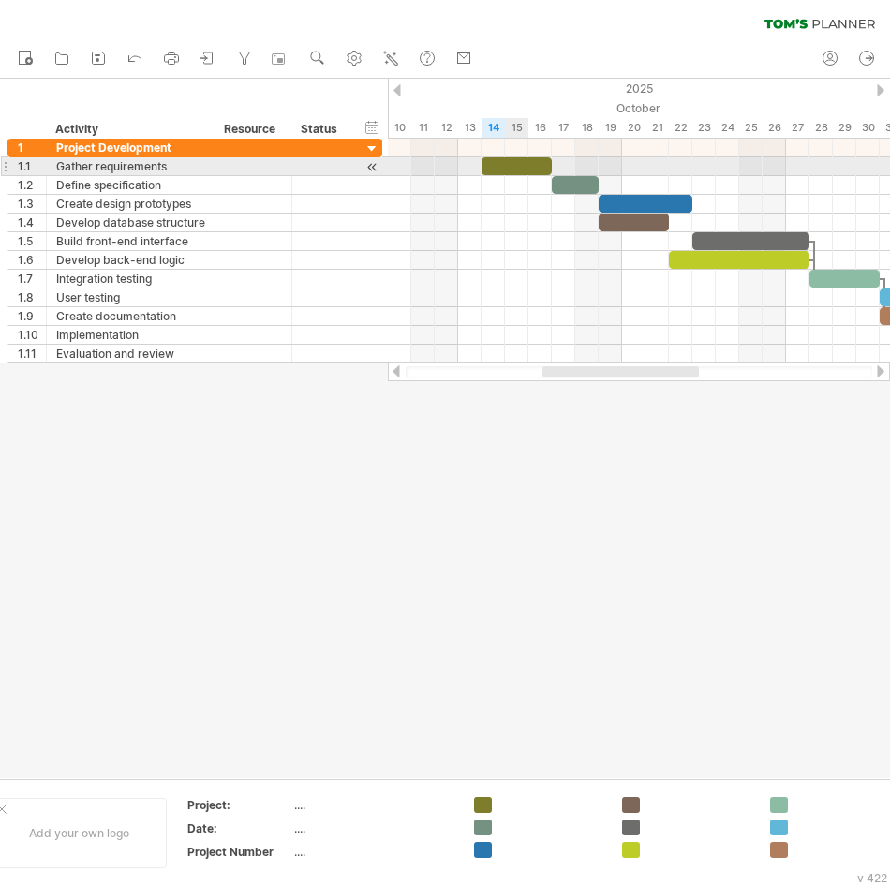
click at [522, 163] on div at bounding box center [516, 166] width 70 height 18
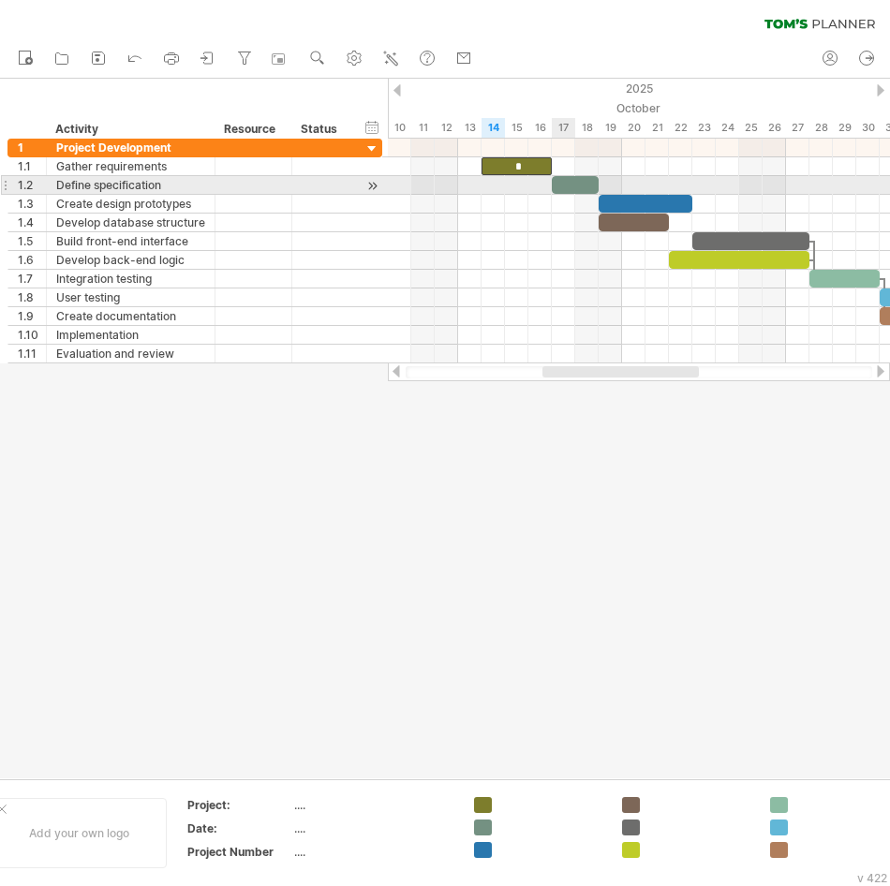
click at [571, 180] on div at bounding box center [575, 185] width 47 height 18
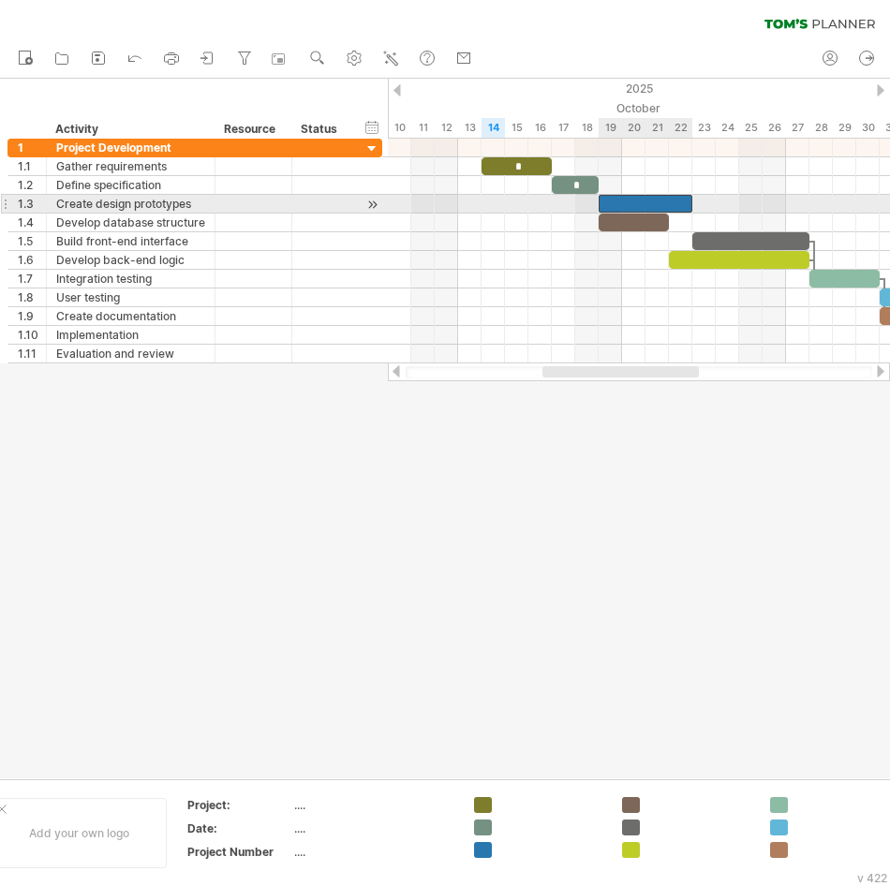
click at [627, 200] on div at bounding box center [646, 204] width 94 height 18
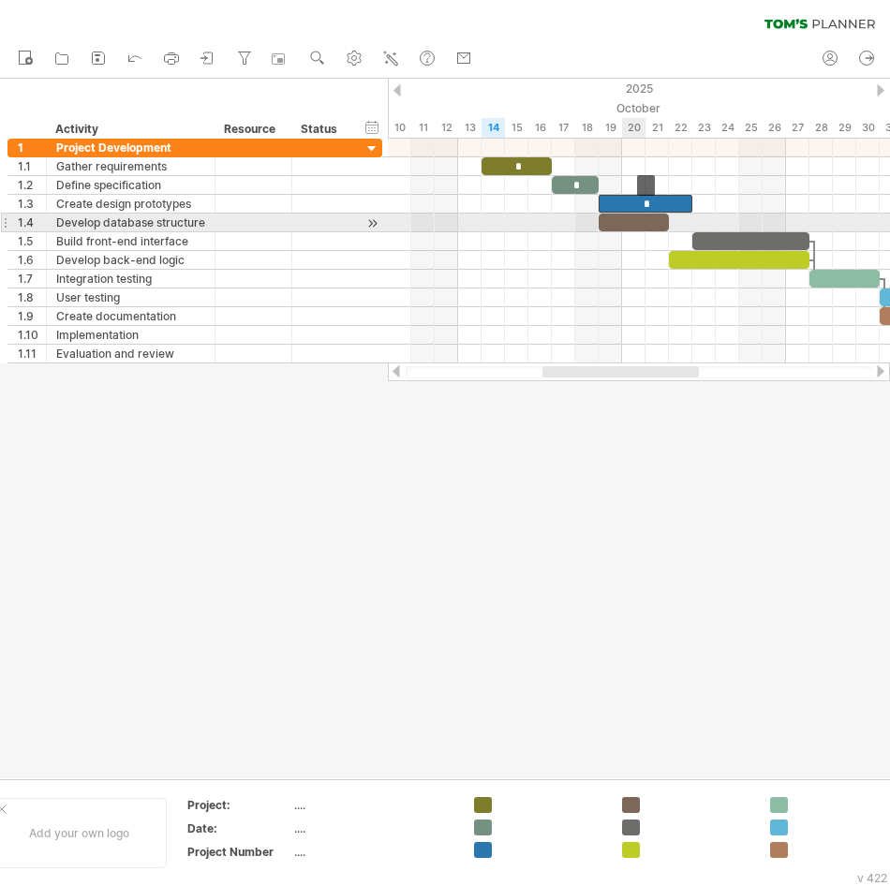
click at [640, 219] on div at bounding box center [634, 223] width 70 height 18
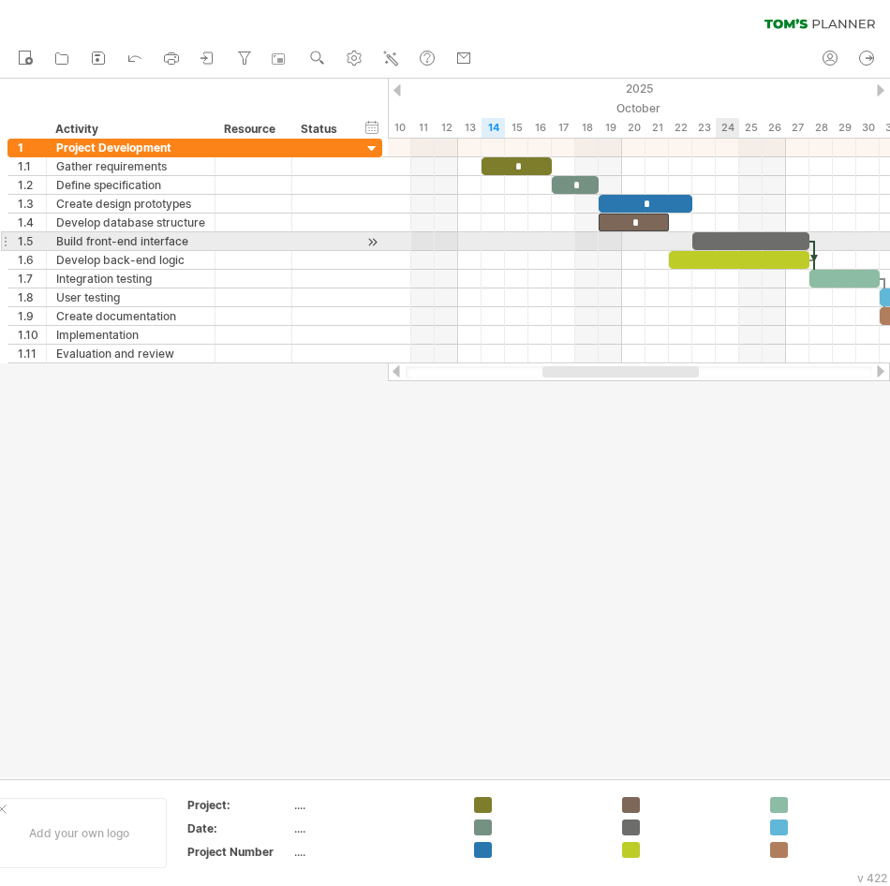
click at [725, 239] on div at bounding box center [750, 241] width 117 height 18
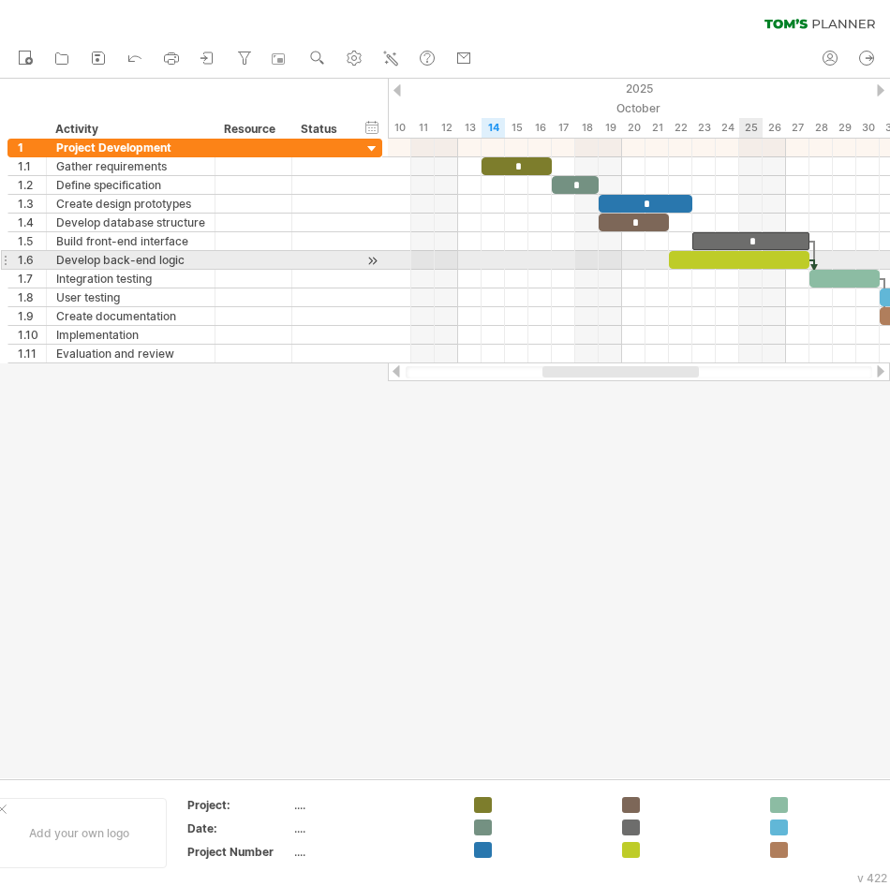
click at [748, 256] on div at bounding box center [739, 260] width 141 height 18
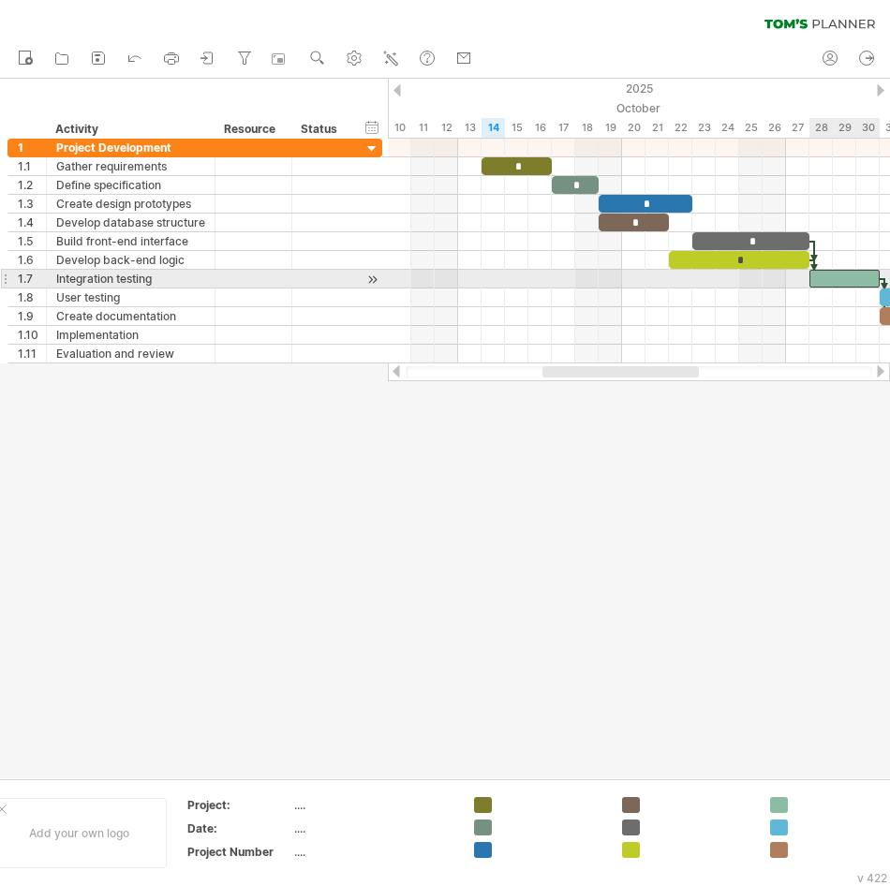
click at [841, 274] on div at bounding box center [844, 279] width 70 height 18
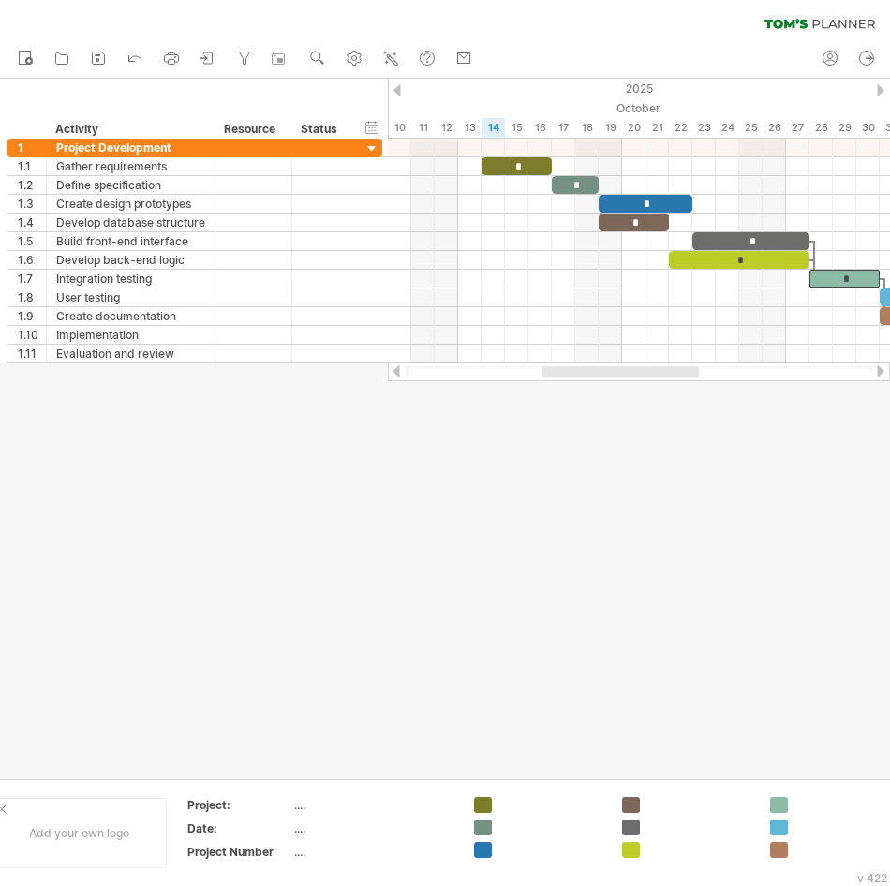
click at [722, 433] on div at bounding box center [445, 429] width 890 height 700
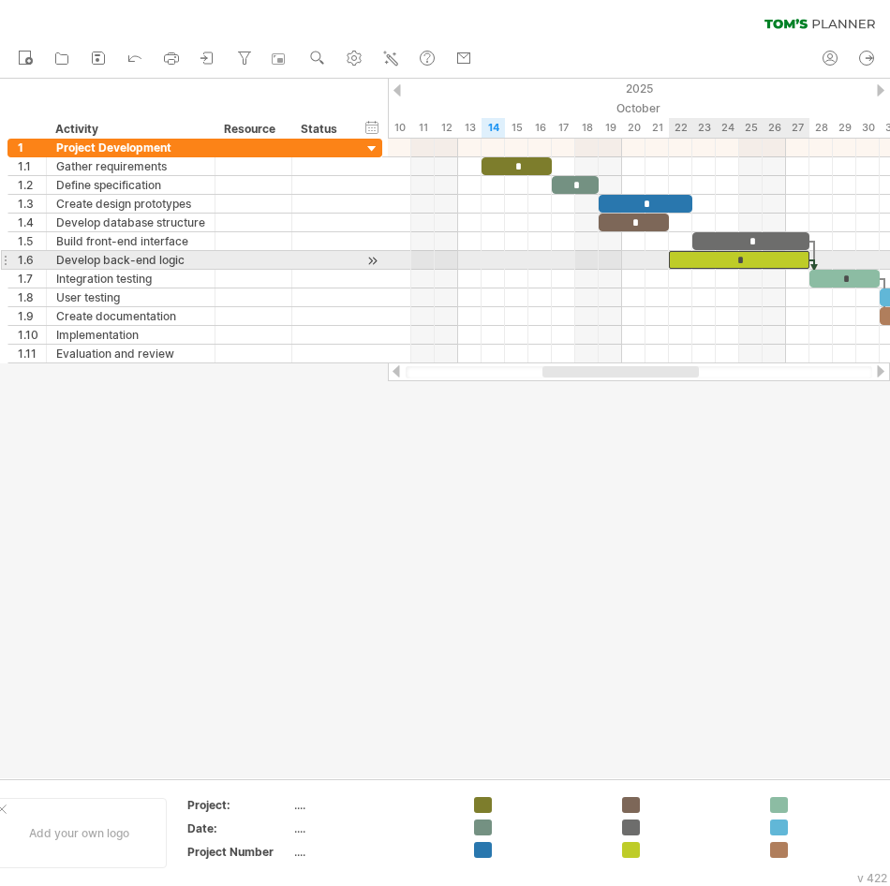
click at [739, 259] on div "*" at bounding box center [739, 260] width 141 height 18
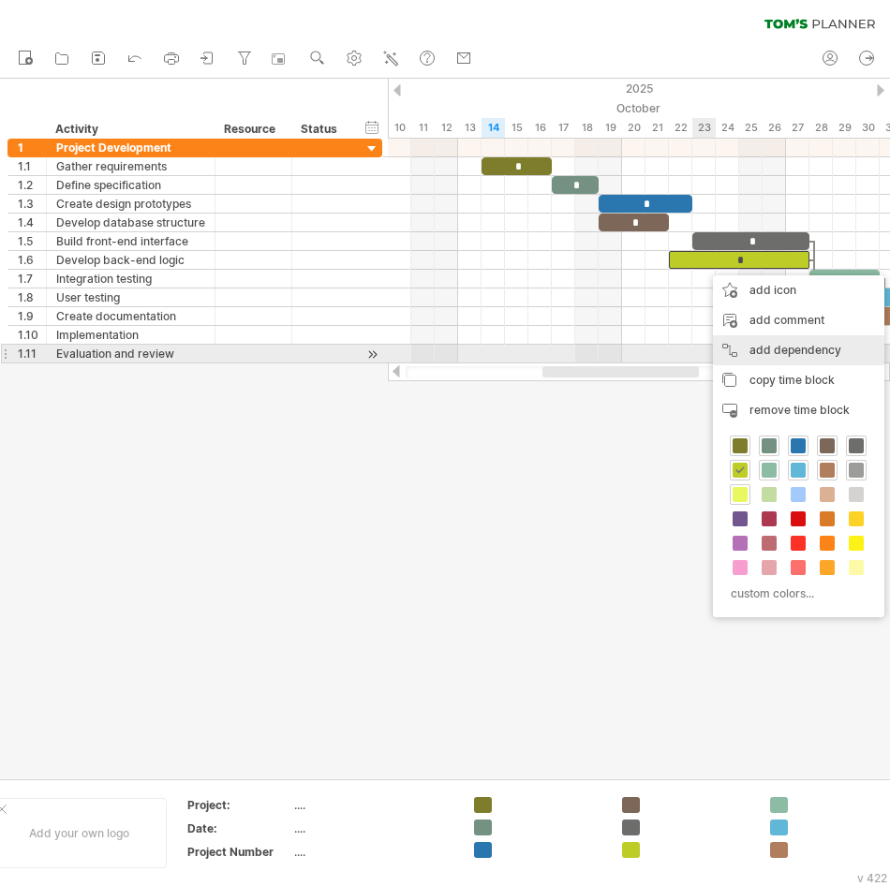
click at [751, 349] on div "add dependency You can use dependencies when you require tasks to be done in a …" at bounding box center [798, 350] width 171 height 30
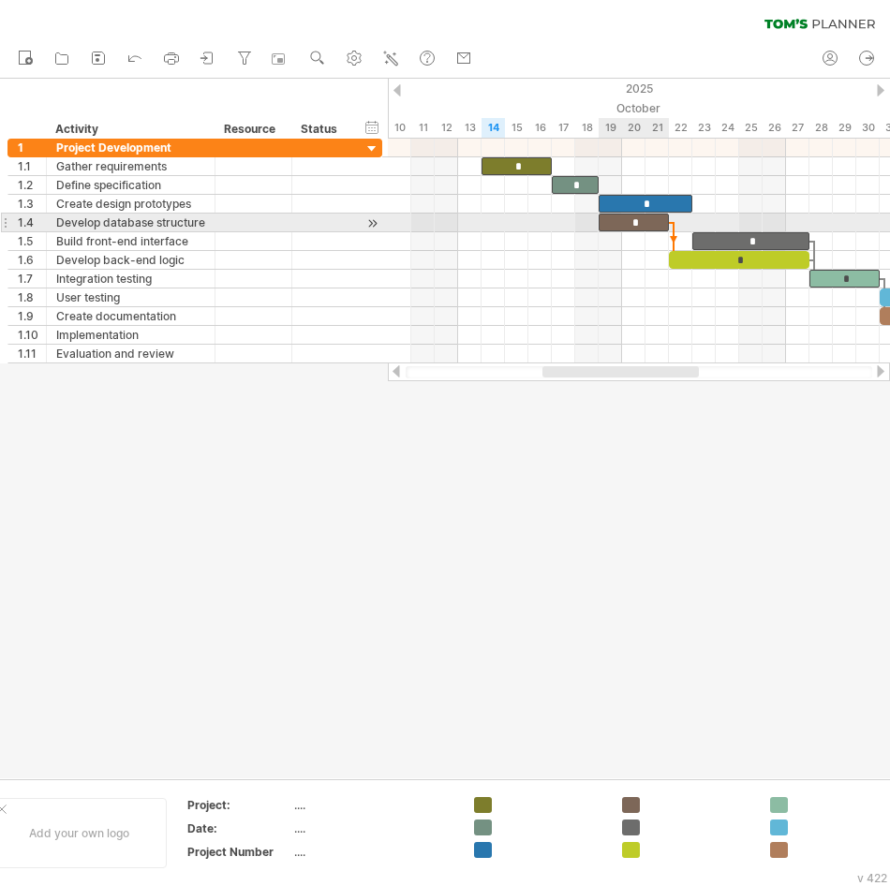
click at [635, 221] on div "*" at bounding box center [634, 223] width 70 height 18
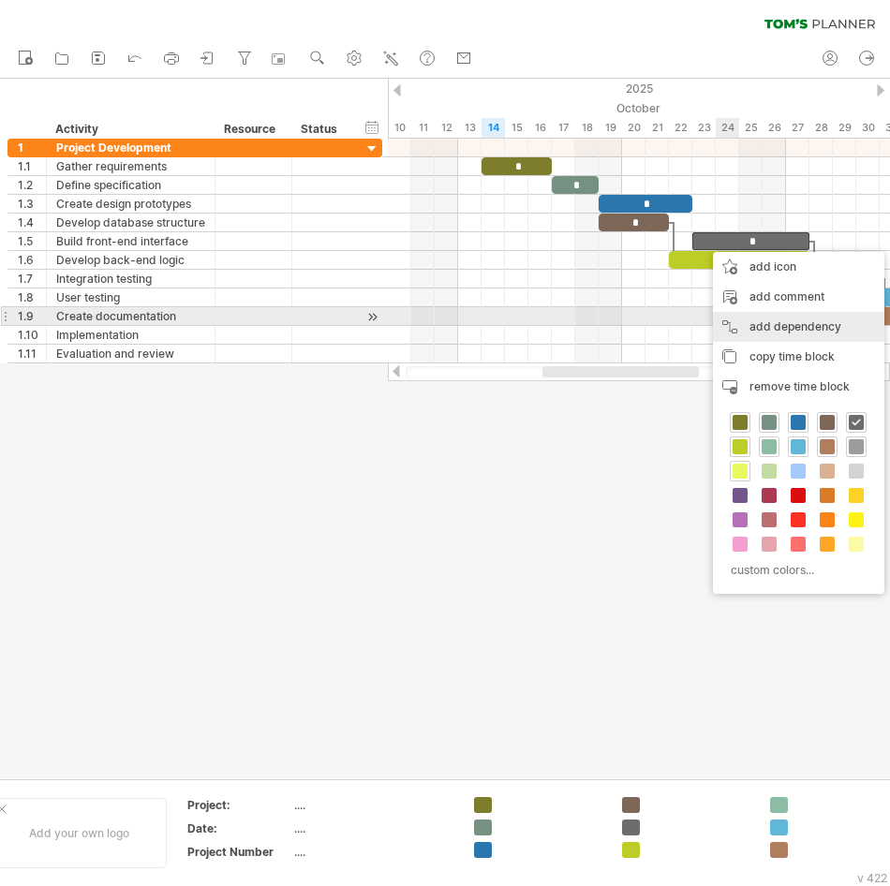
click at [762, 323] on div "add dependency You can use dependencies when you require tasks to be done in a …" at bounding box center [798, 327] width 171 height 30
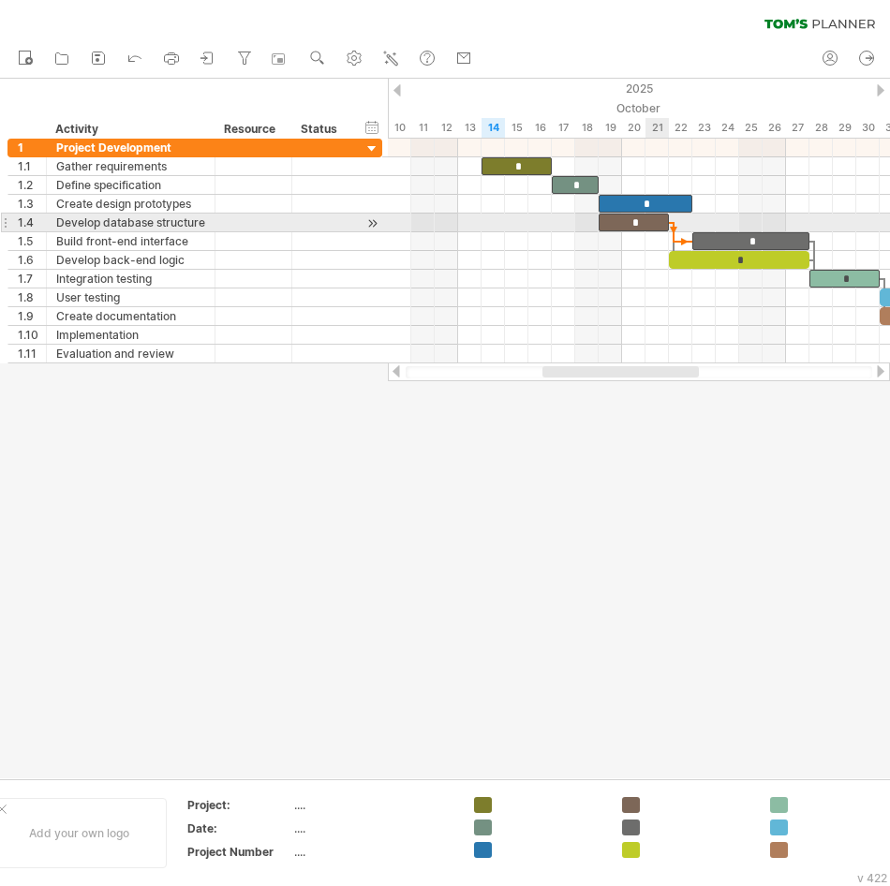
click at [648, 221] on div "*" at bounding box center [634, 223] width 70 height 18
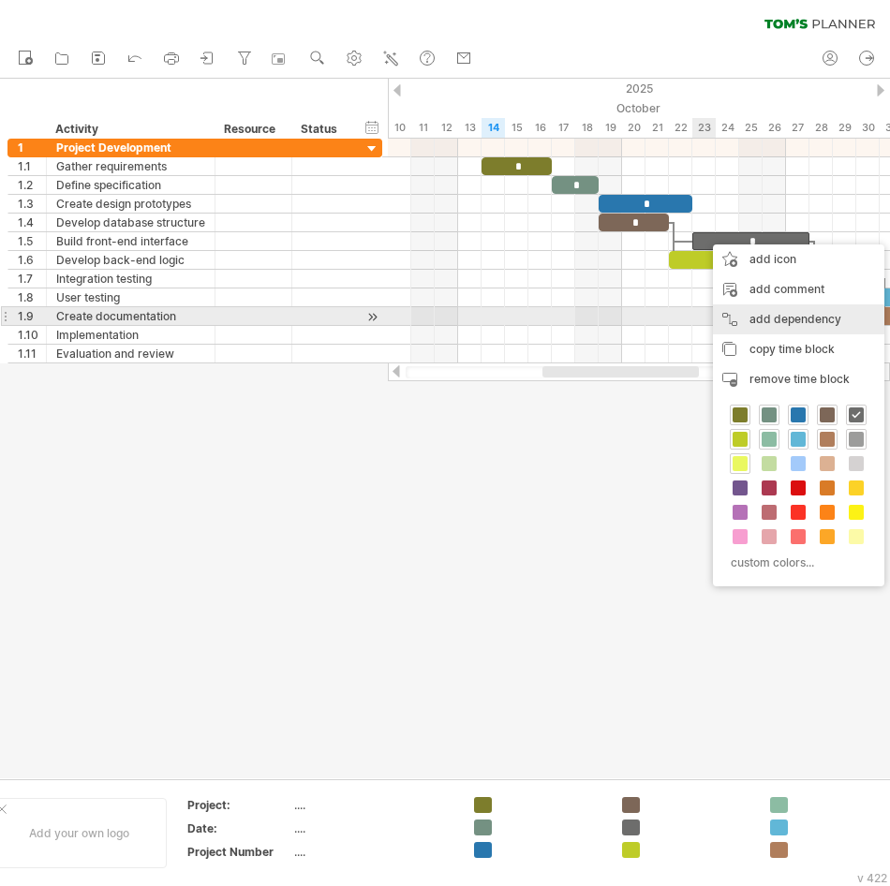
click at [764, 313] on div "add dependency You can use dependencies when you require tasks to be done in a …" at bounding box center [798, 319] width 171 height 30
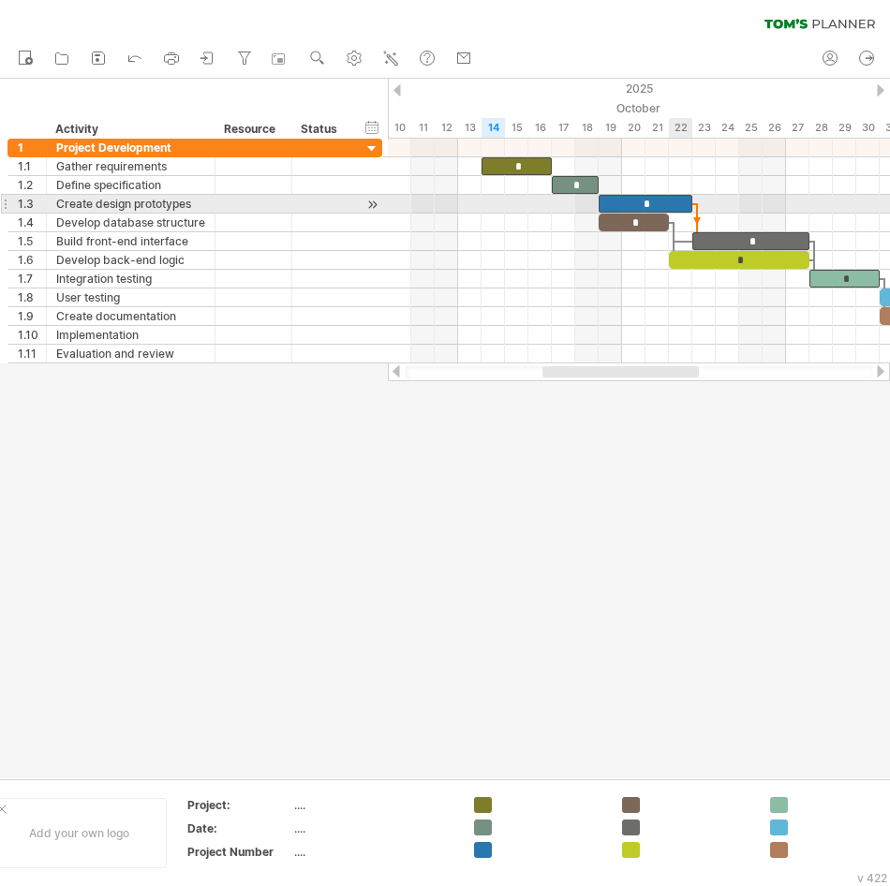
click at [672, 198] on div "*" at bounding box center [646, 204] width 94 height 18
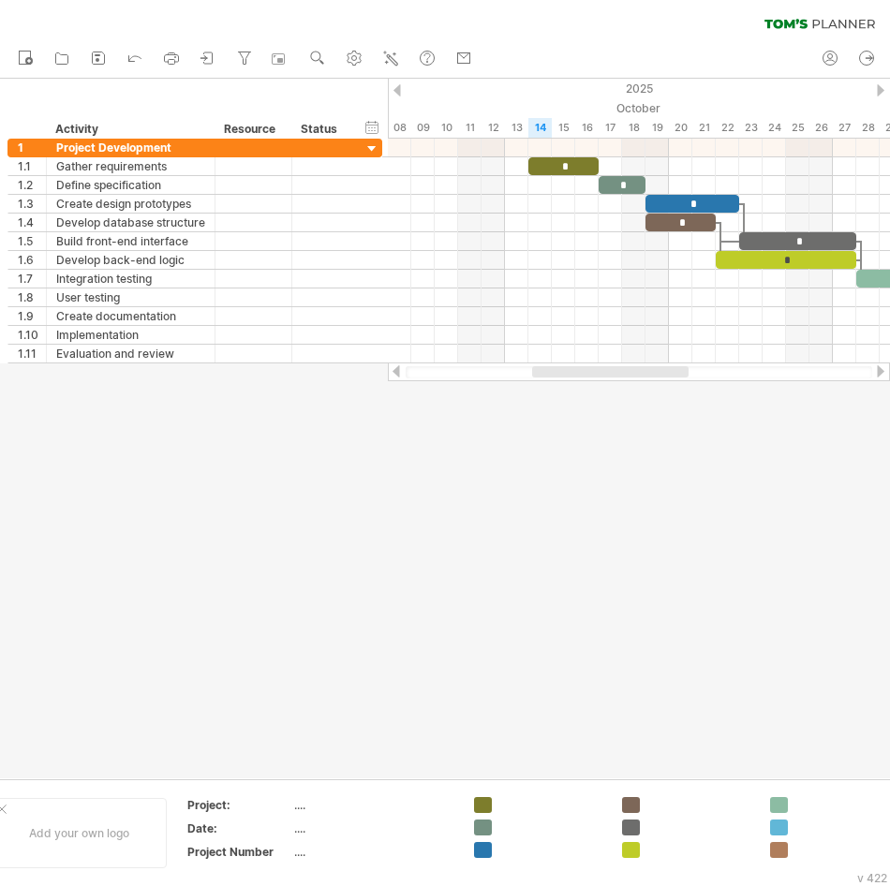
drag, startPoint x: 657, startPoint y: 370, endPoint x: 644, endPoint y: 370, distance: 12.2
click at [644, 370] on div at bounding box center [610, 371] width 156 height 11
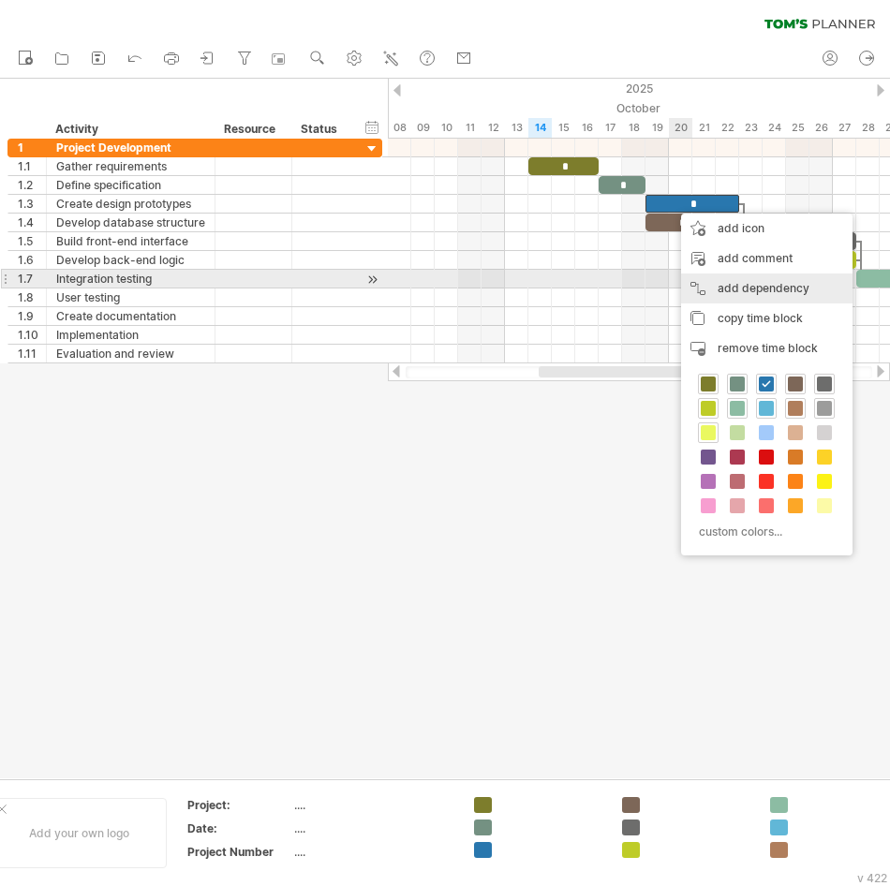
click at [704, 283] on div "add dependency You can use dependencies when you require tasks to be done in a …" at bounding box center [766, 289] width 171 height 30
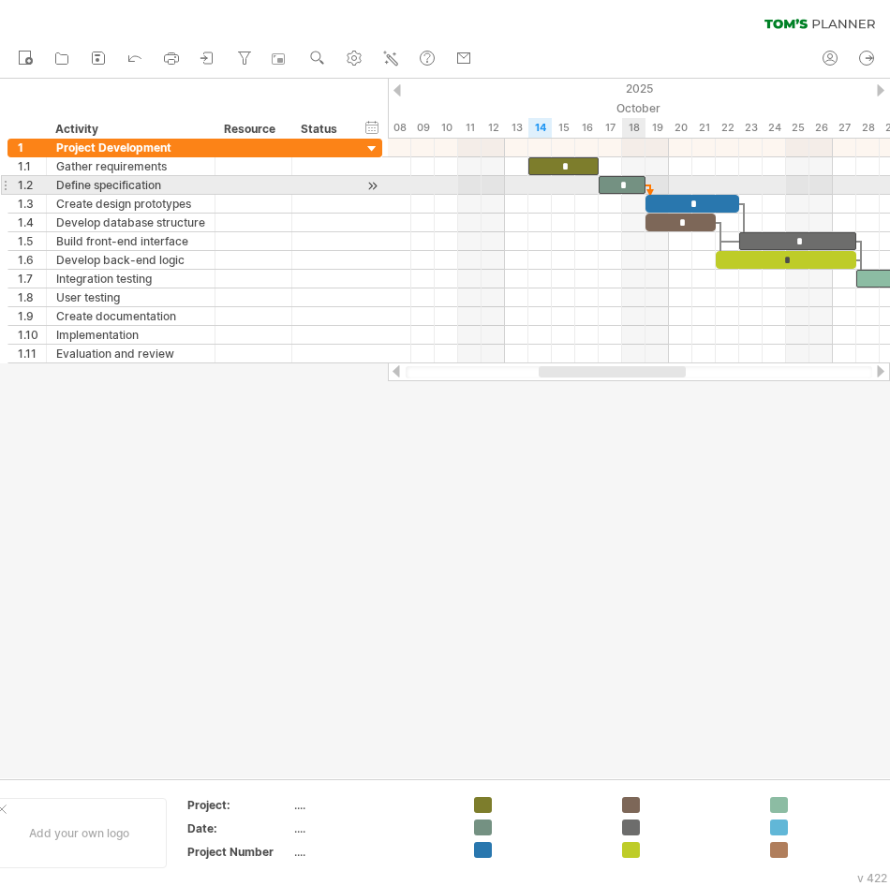
click at [622, 186] on div "*" at bounding box center [622, 185] width 47 height 18
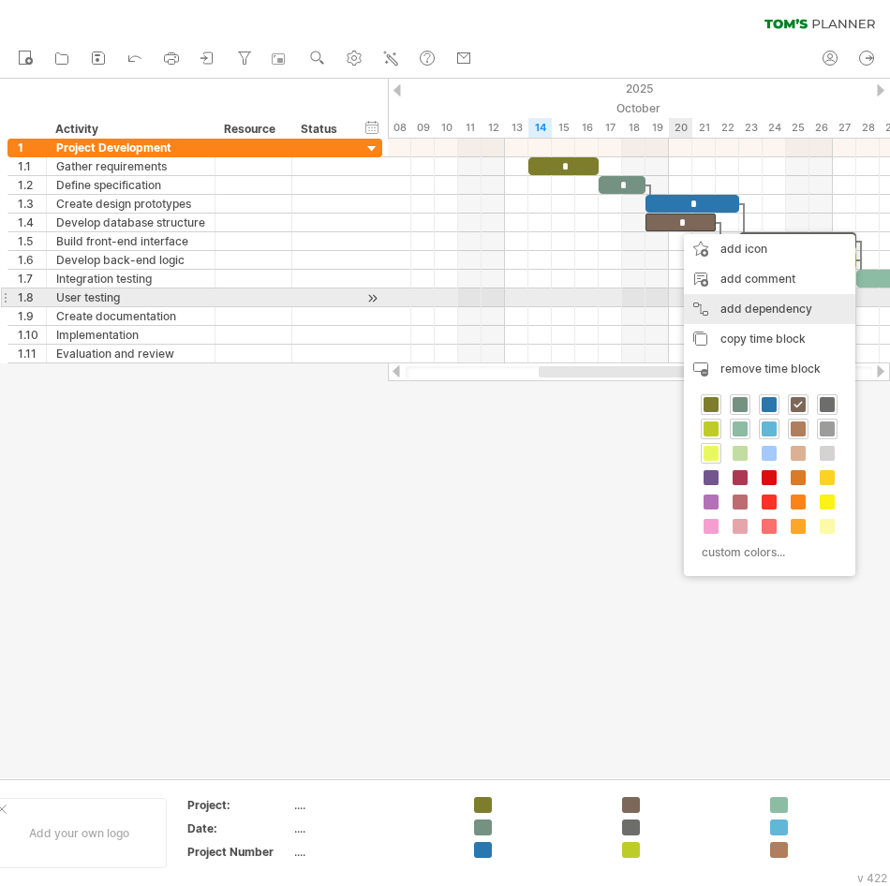
click at [733, 305] on div "add dependency You can use dependencies when you require tasks to be done in a …" at bounding box center [769, 309] width 171 height 30
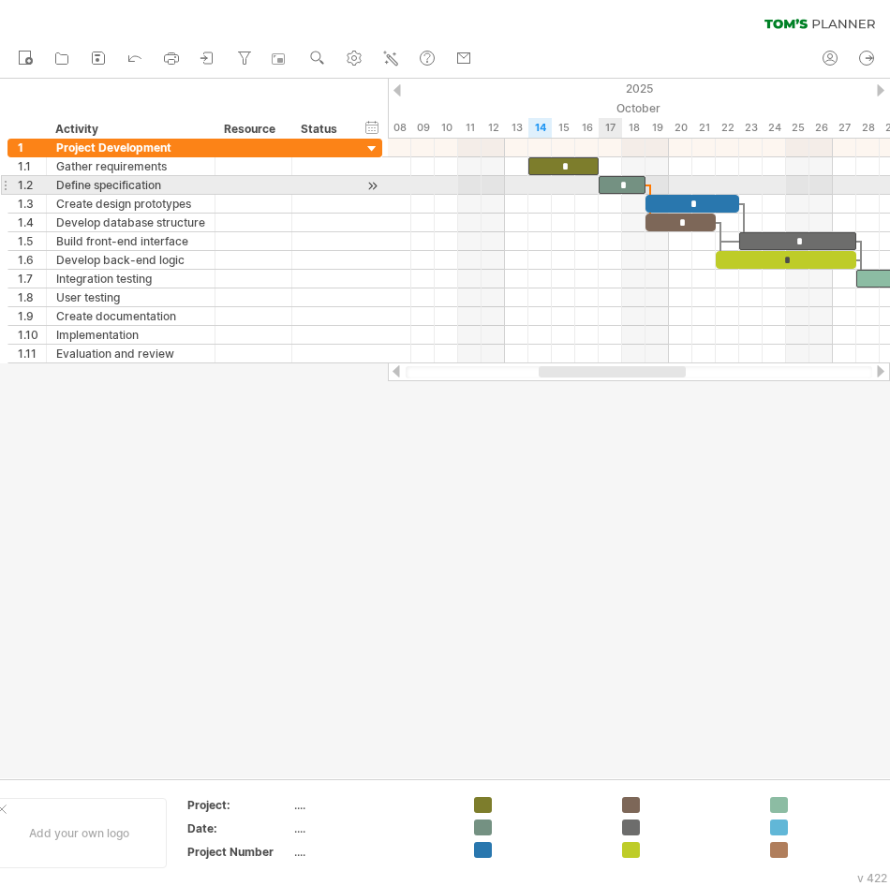
click at [612, 189] on div "*" at bounding box center [622, 185] width 47 height 18
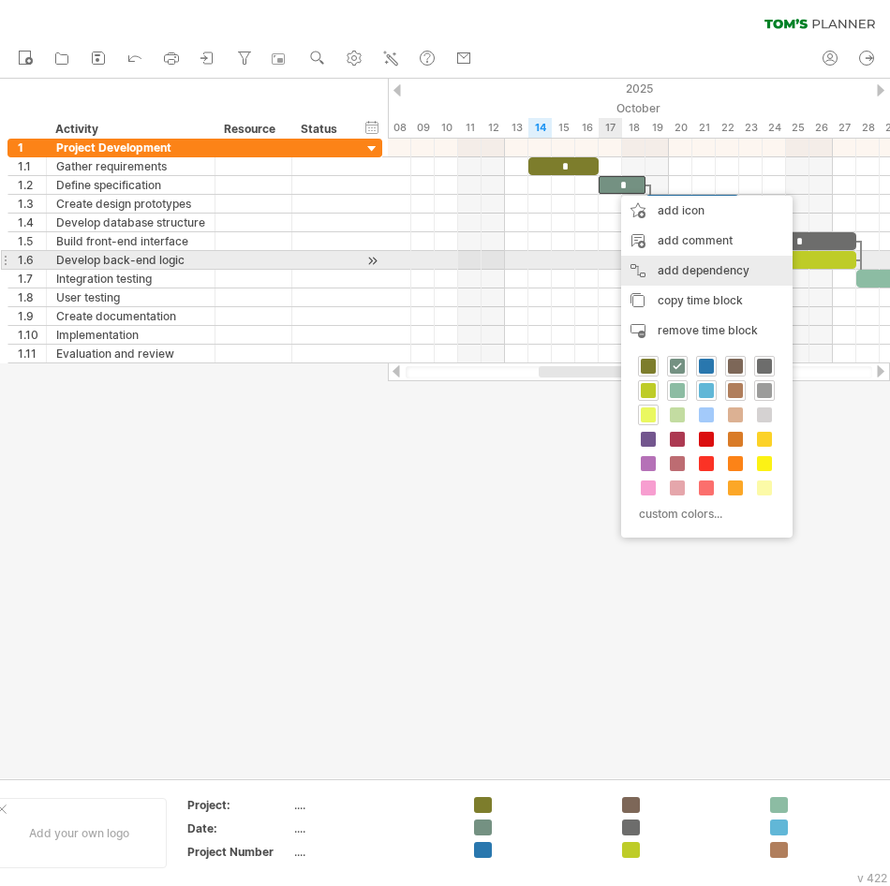
click at [663, 257] on div "add dependency You can use dependencies when you require tasks to be done in a …" at bounding box center [706, 271] width 171 height 30
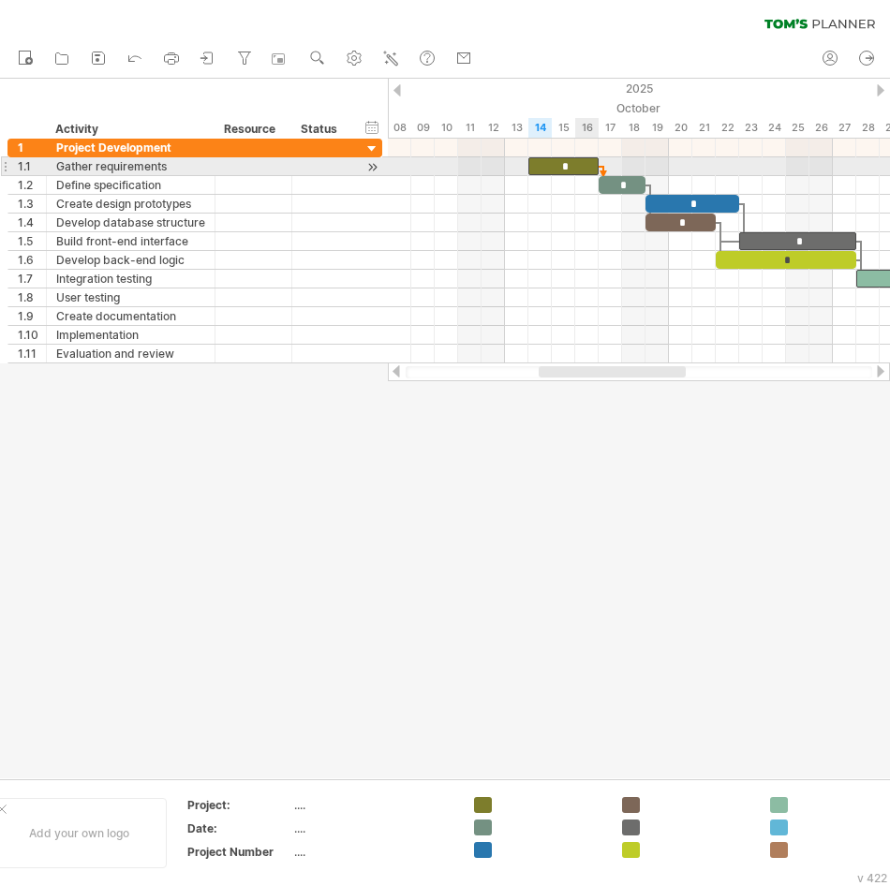
click at [580, 170] on div "*" at bounding box center [563, 166] width 70 height 18
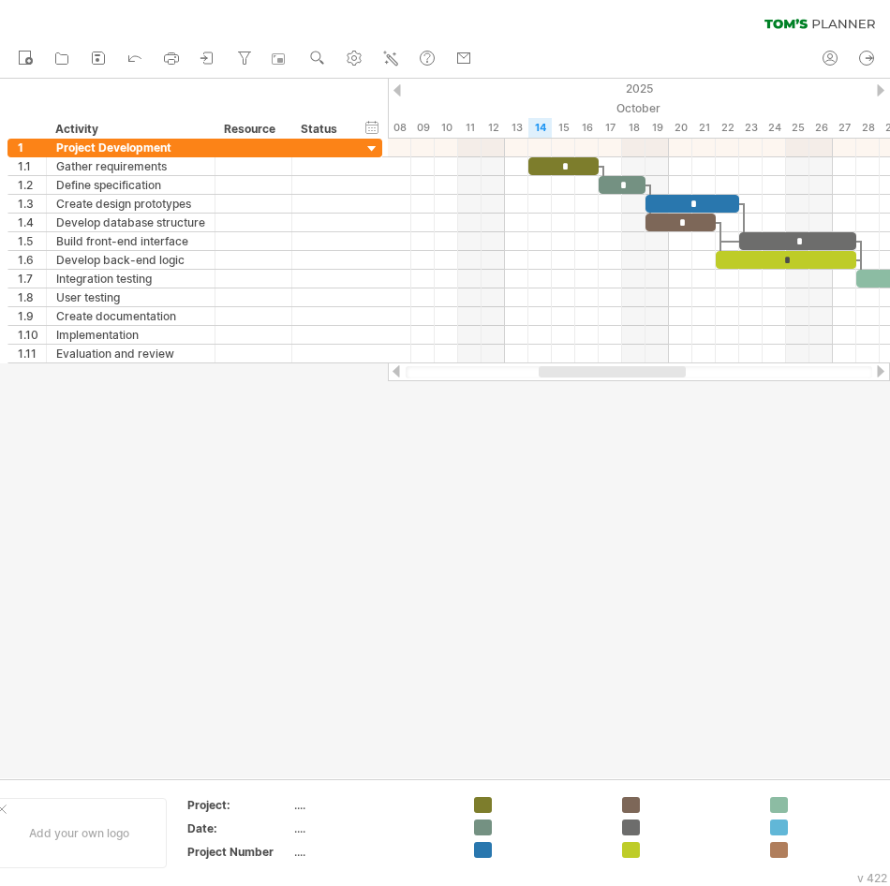
click at [617, 370] on div at bounding box center [612, 371] width 147 height 11
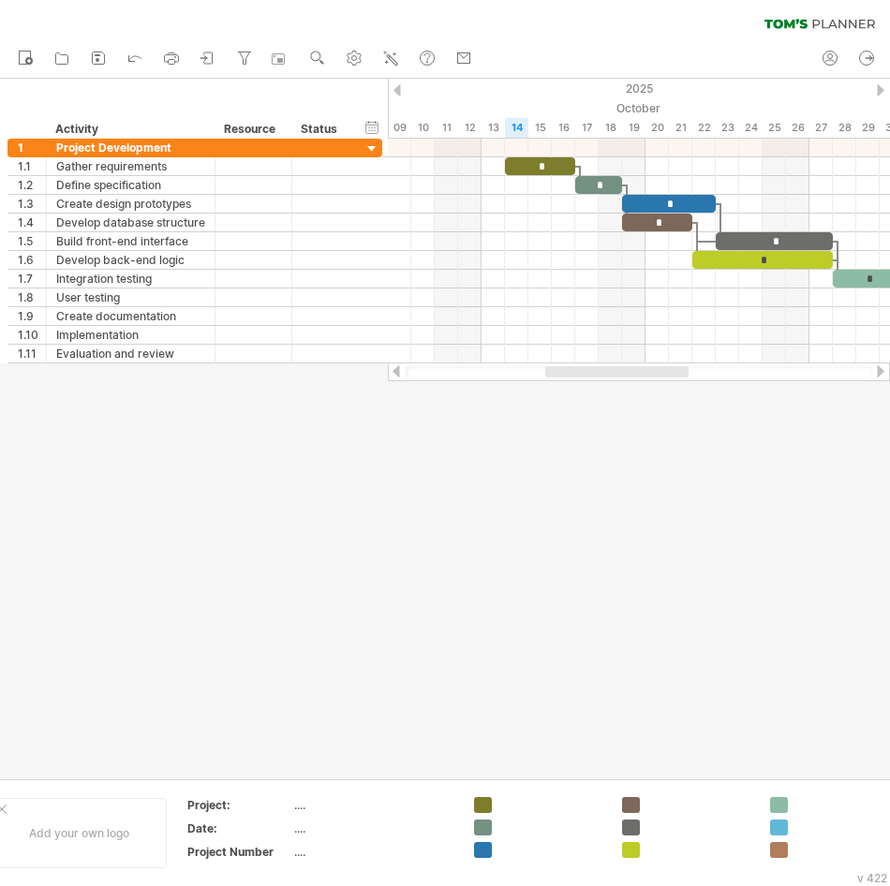
click at [618, 376] on div at bounding box center [616, 371] width 143 height 11
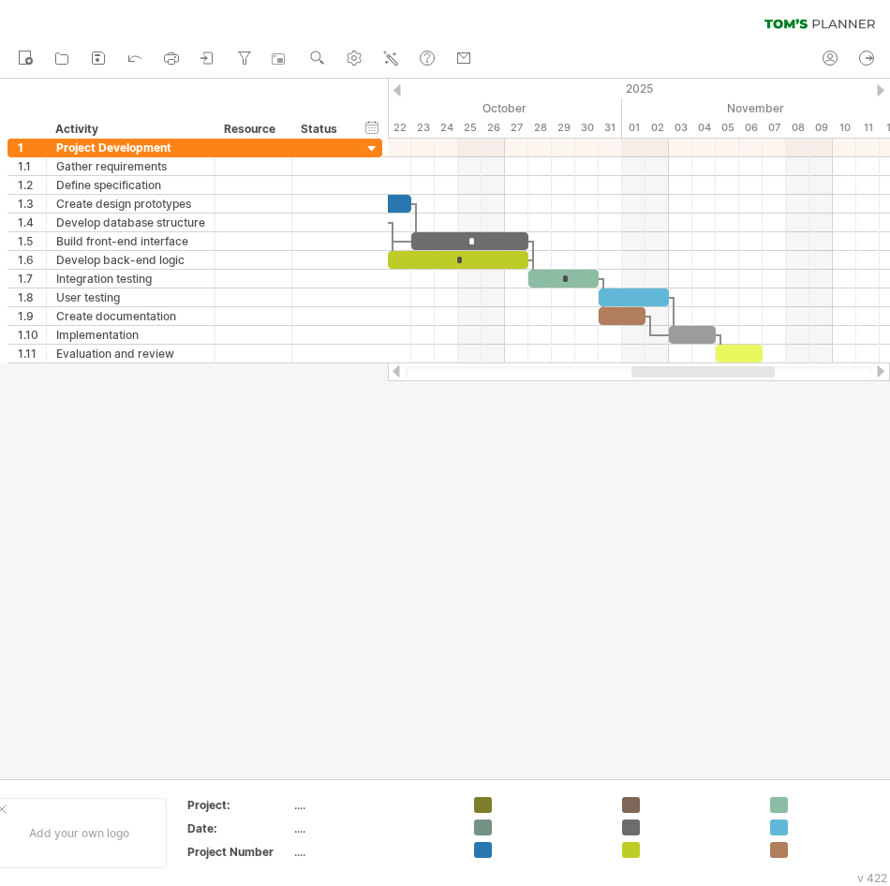
drag, startPoint x: 618, startPoint y: 376, endPoint x: 698, endPoint y: 401, distance: 83.5
click at [698, 401] on div "Trying to reach [DOMAIN_NAME] Connected again... 0% clear filter new 1" at bounding box center [445, 443] width 890 height 886
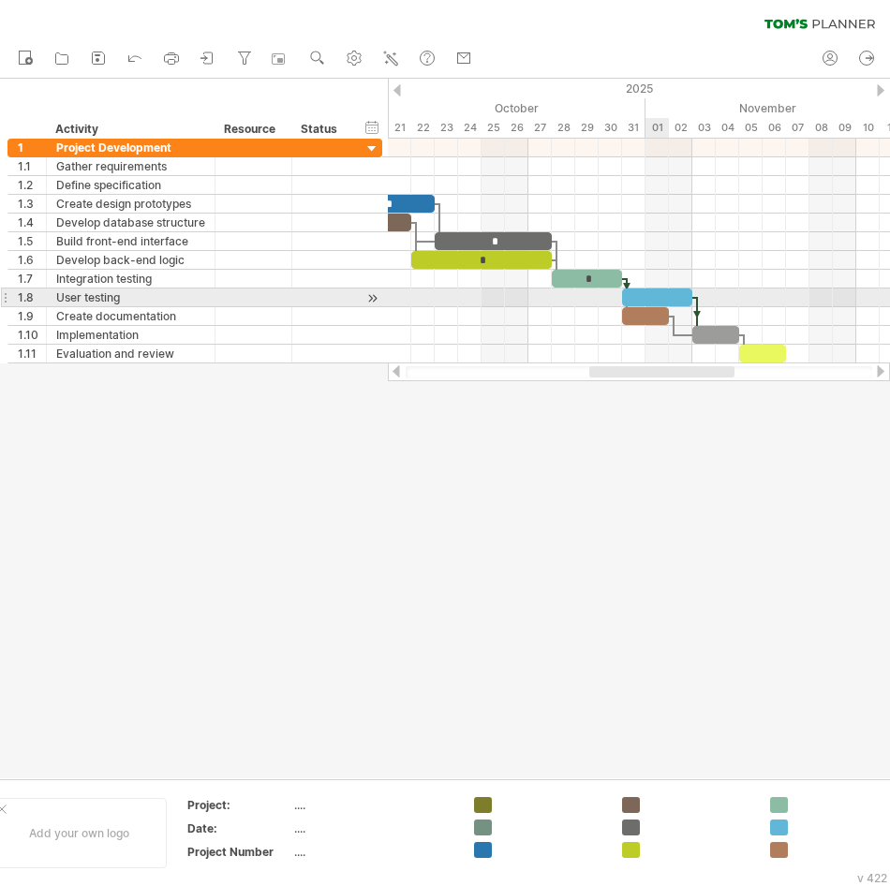
click at [663, 291] on div at bounding box center [657, 298] width 70 height 18
click at [651, 295] on div at bounding box center [657, 298] width 70 height 18
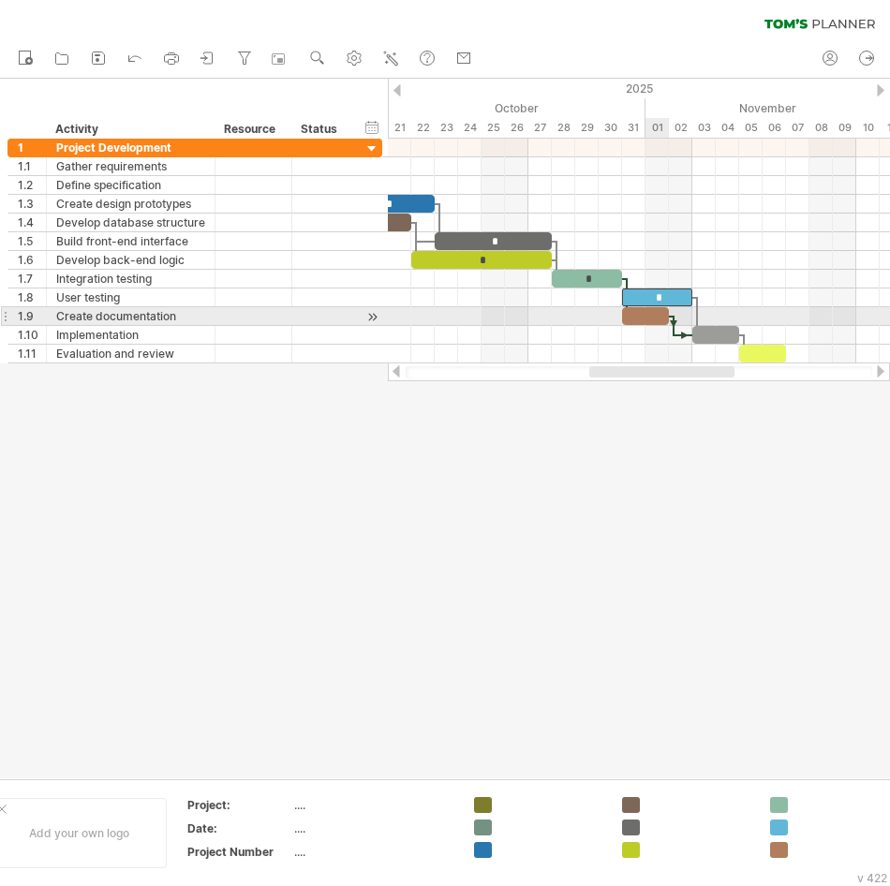
click at [650, 313] on div at bounding box center [645, 316] width 47 height 18
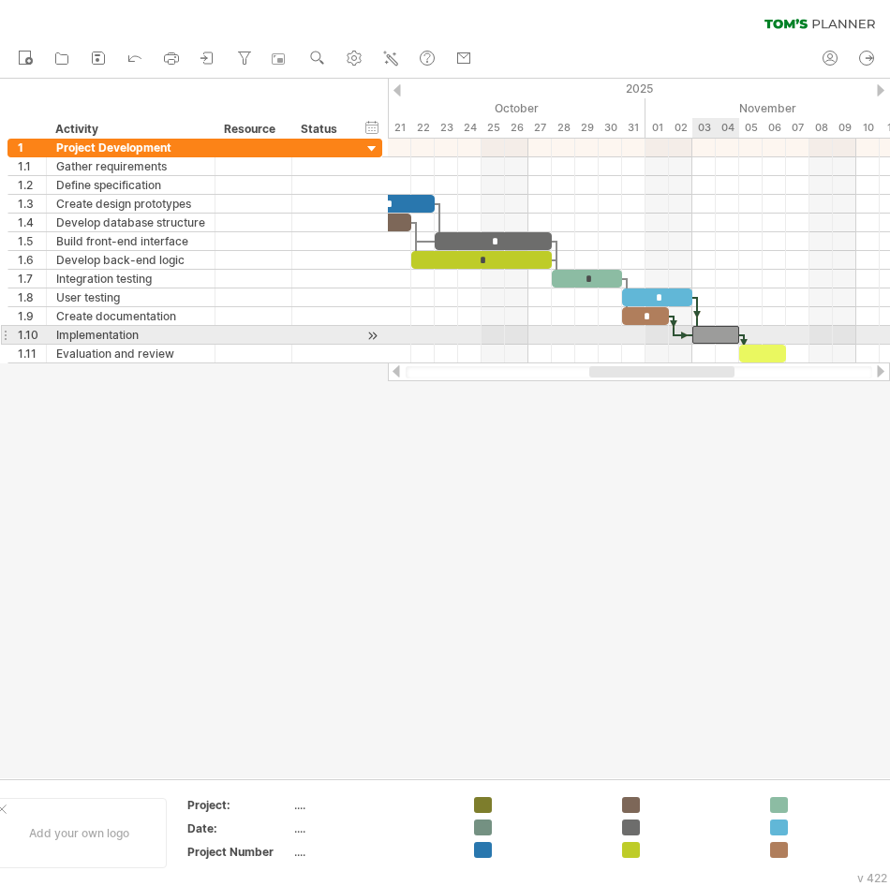
click at [708, 333] on div at bounding box center [715, 335] width 47 height 18
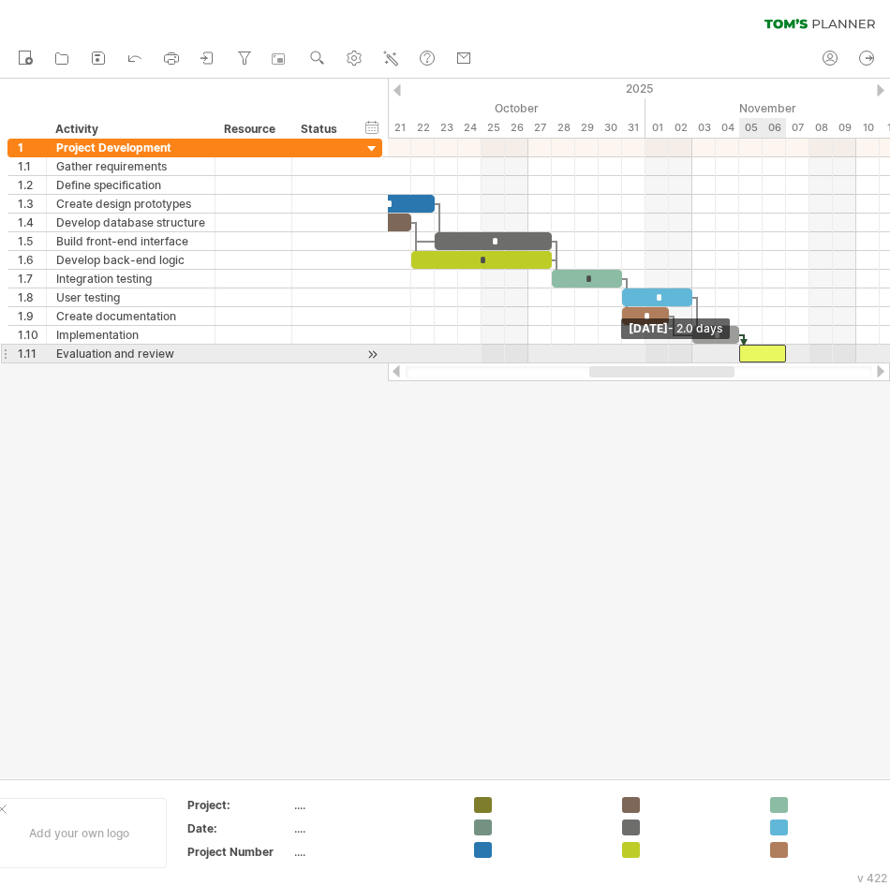
click at [742, 349] on span at bounding box center [738, 354] width 7 height 18
click at [752, 352] on div at bounding box center [762, 354] width 47 height 18
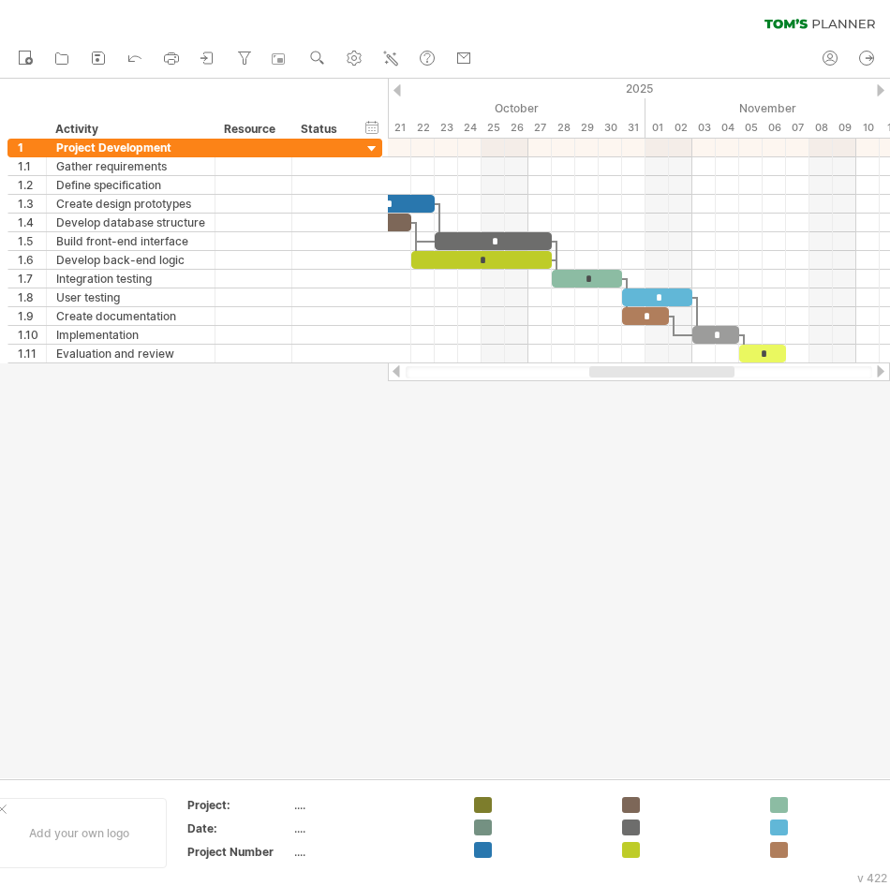
click at [705, 395] on div at bounding box center [445, 429] width 890 height 700
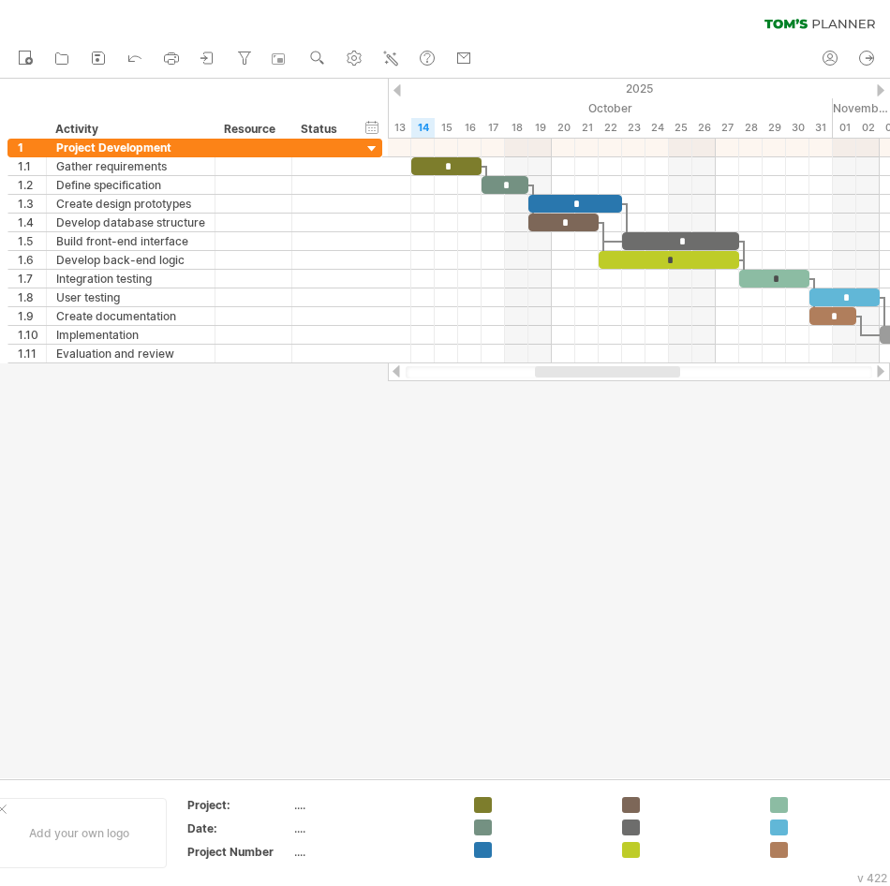
drag, startPoint x: 657, startPoint y: 372, endPoint x: 602, endPoint y: 370, distance: 54.4
click at [602, 370] on div at bounding box center [607, 371] width 145 height 11
click at [376, 151] on div at bounding box center [372, 150] width 18 height 18
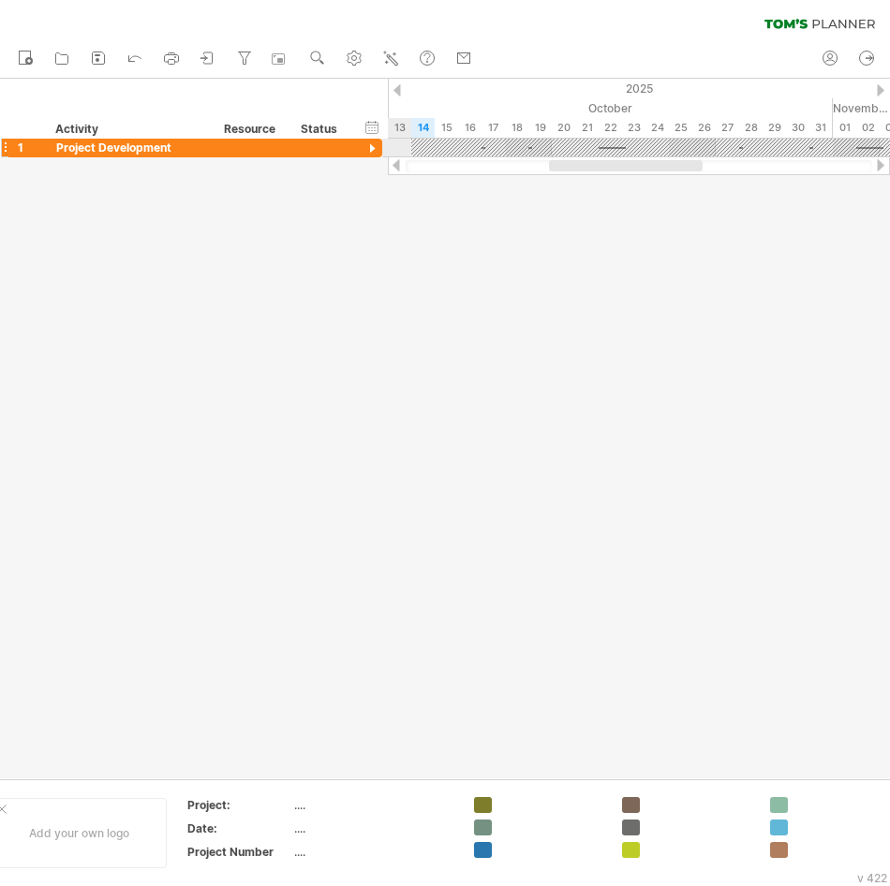
click at [376, 151] on div at bounding box center [372, 150] width 18 height 18
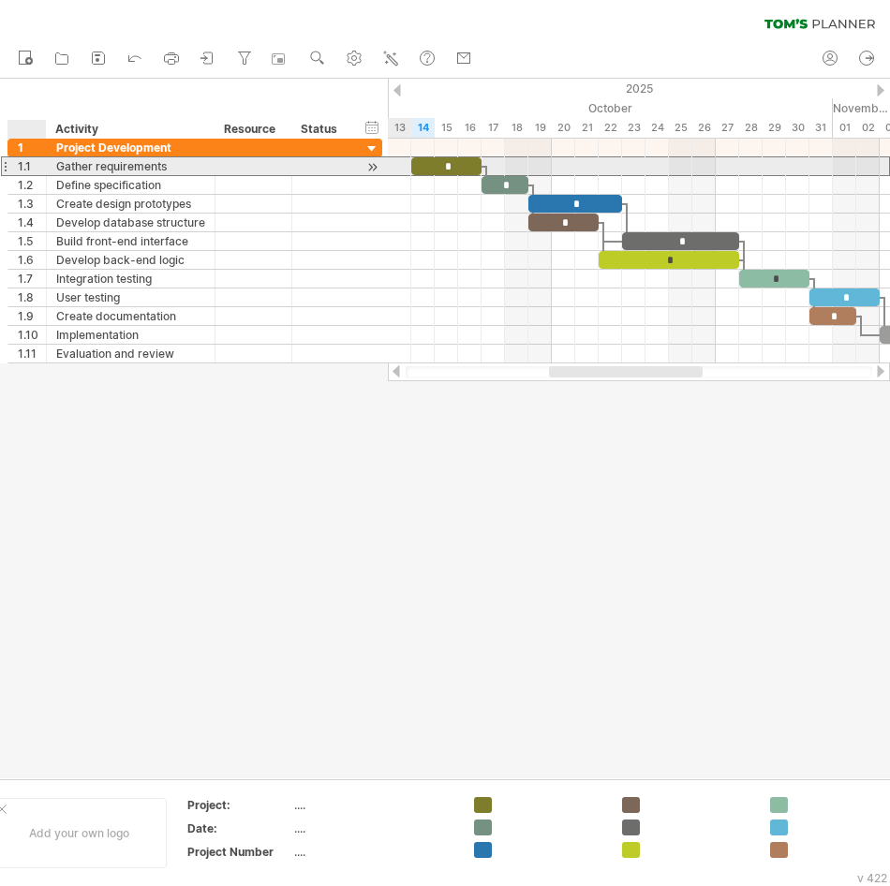
click at [23, 164] on div "1.1" at bounding box center [32, 166] width 28 height 18
click at [24, 167] on div "1.1" at bounding box center [32, 166] width 28 height 18
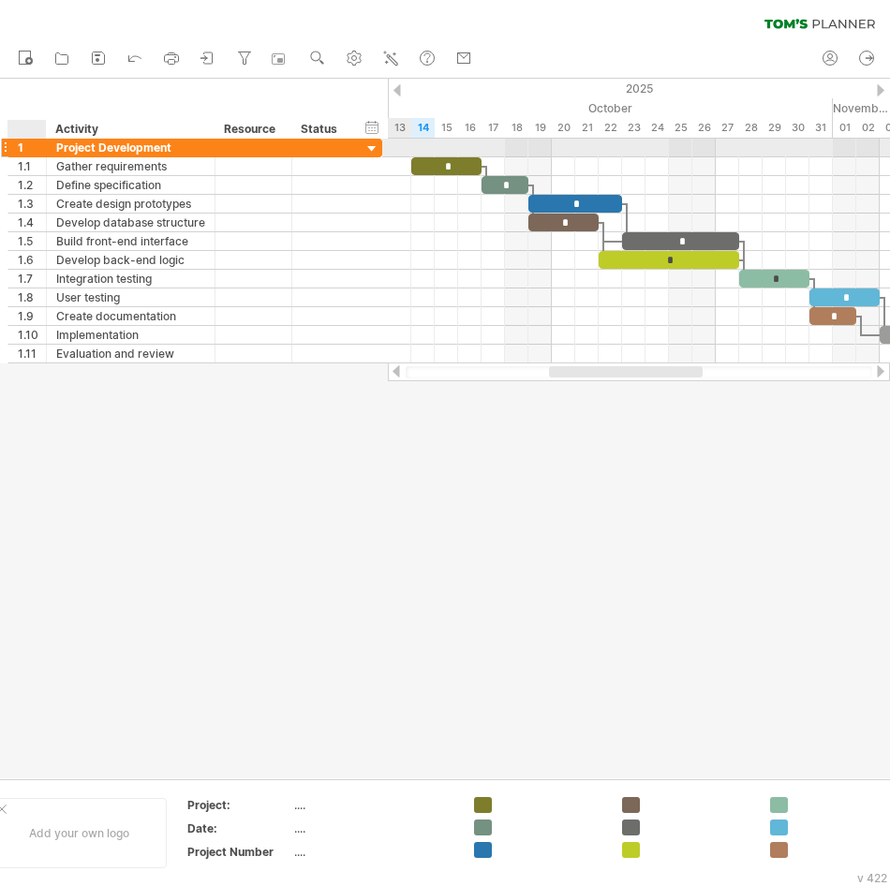
click at [17, 149] on div "1" at bounding box center [27, 148] width 38 height 18
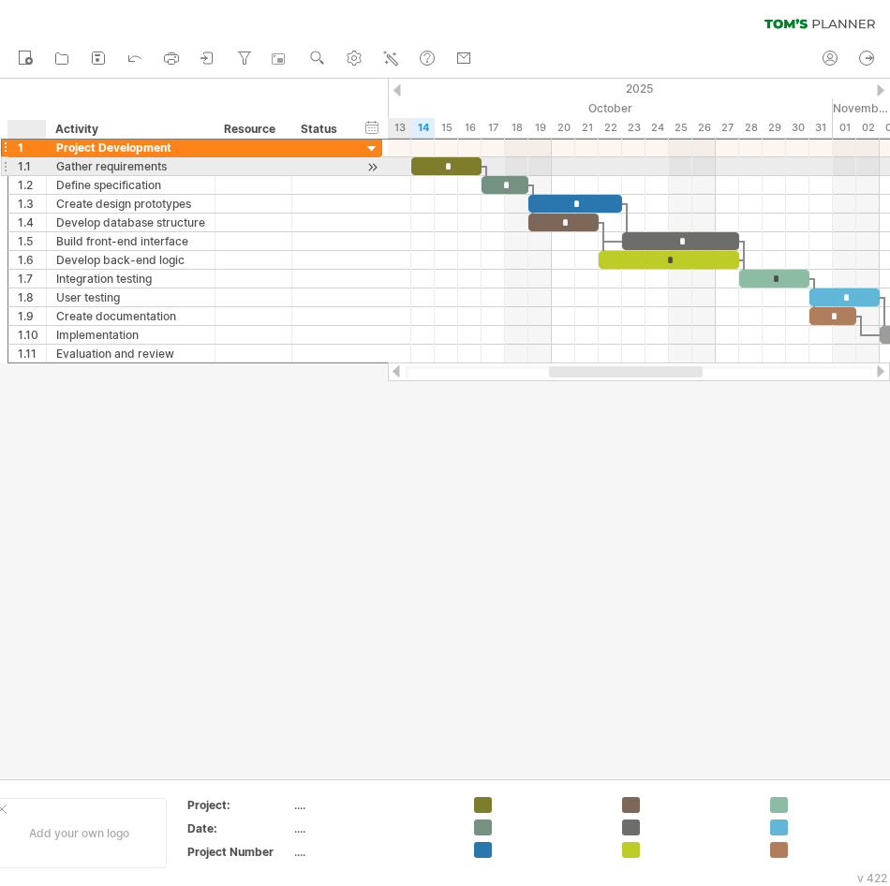
click at [16, 165] on div "1.1" at bounding box center [27, 166] width 38 height 18
click at [20, 167] on div "1.1" at bounding box center [32, 166] width 28 height 18
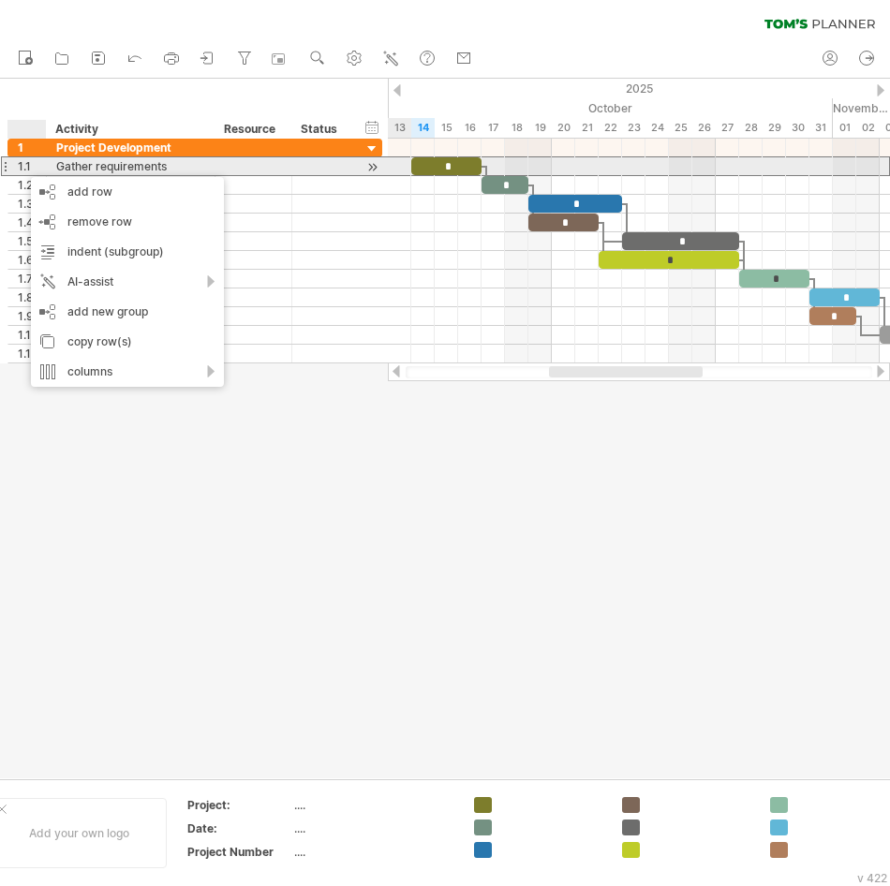
click at [22, 168] on div "1.1" at bounding box center [32, 166] width 28 height 18
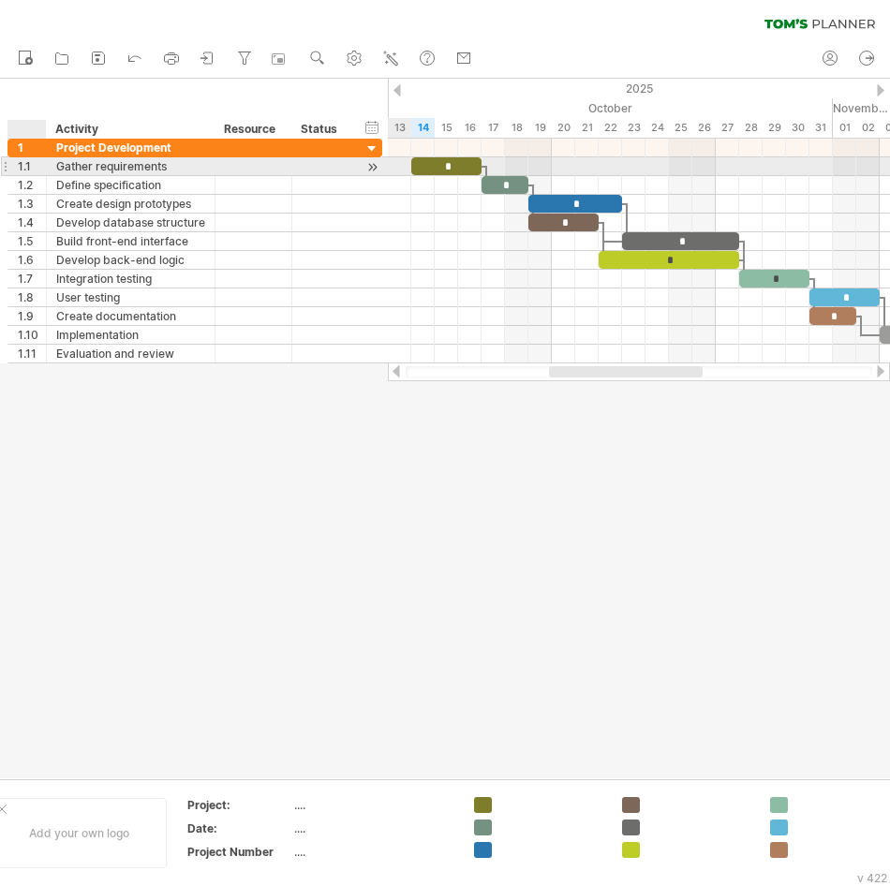
click at [22, 168] on div "1.1" at bounding box center [32, 166] width 28 height 18
click at [29, 168] on div "1.1" at bounding box center [32, 166] width 28 height 18
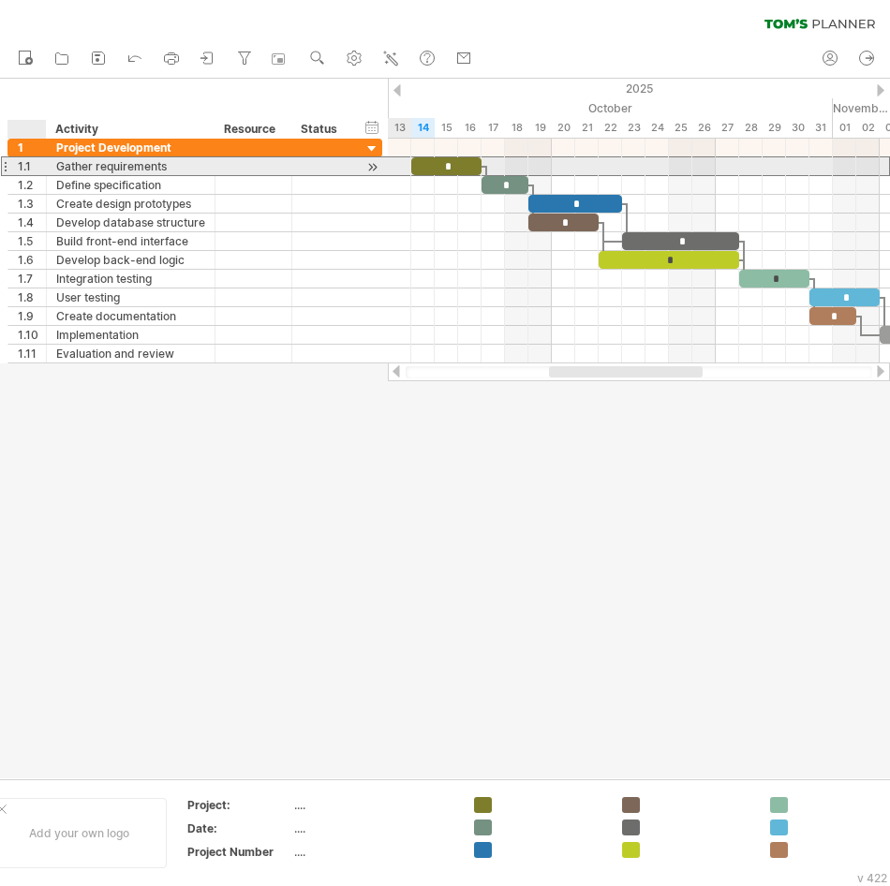
click at [29, 168] on div "1.1" at bounding box center [32, 166] width 28 height 18
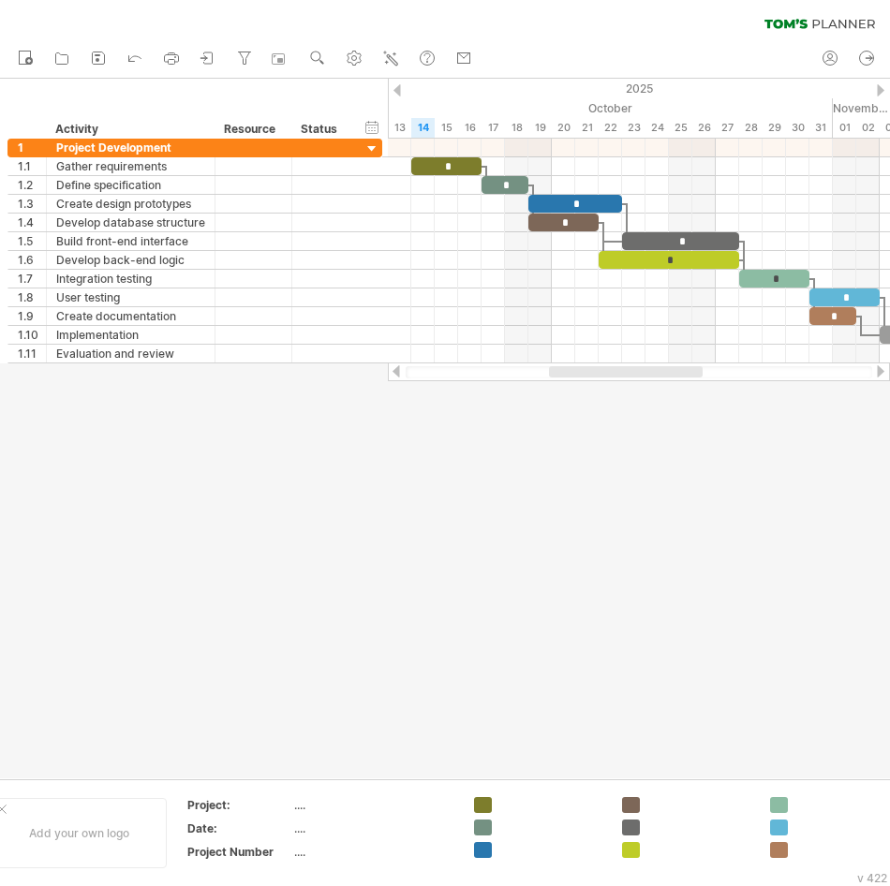
drag, startPoint x: 526, startPoint y: 374, endPoint x: 487, endPoint y: 364, distance: 40.4
click at [487, 364] on div at bounding box center [639, 372] width 502 height 19
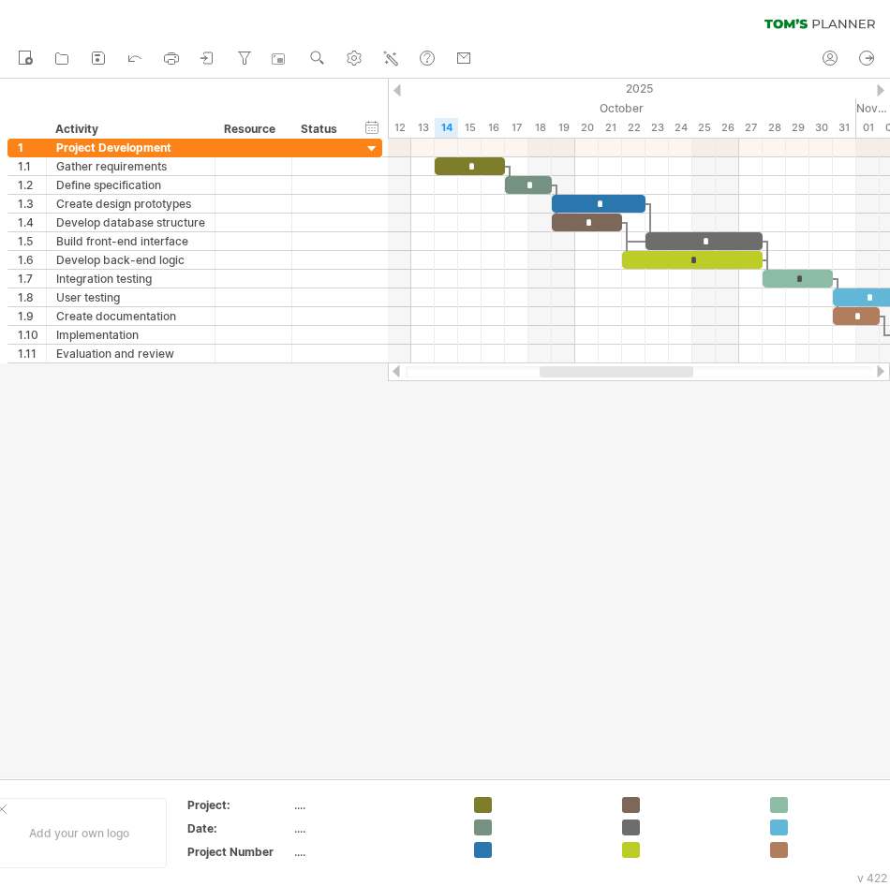
click at [548, 377] on div at bounding box center [617, 371] width 154 height 11
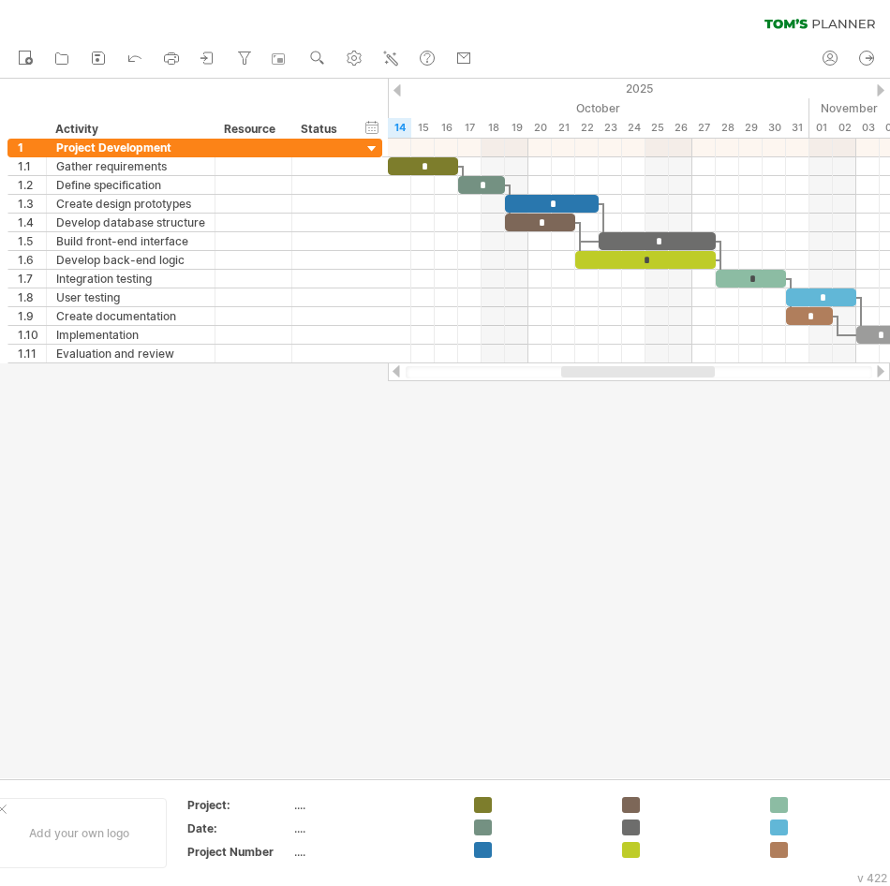
drag, startPoint x: 567, startPoint y: 375, endPoint x: 697, endPoint y: 323, distance: 140.0
click at [659, 372] on div at bounding box center [638, 371] width 154 height 11
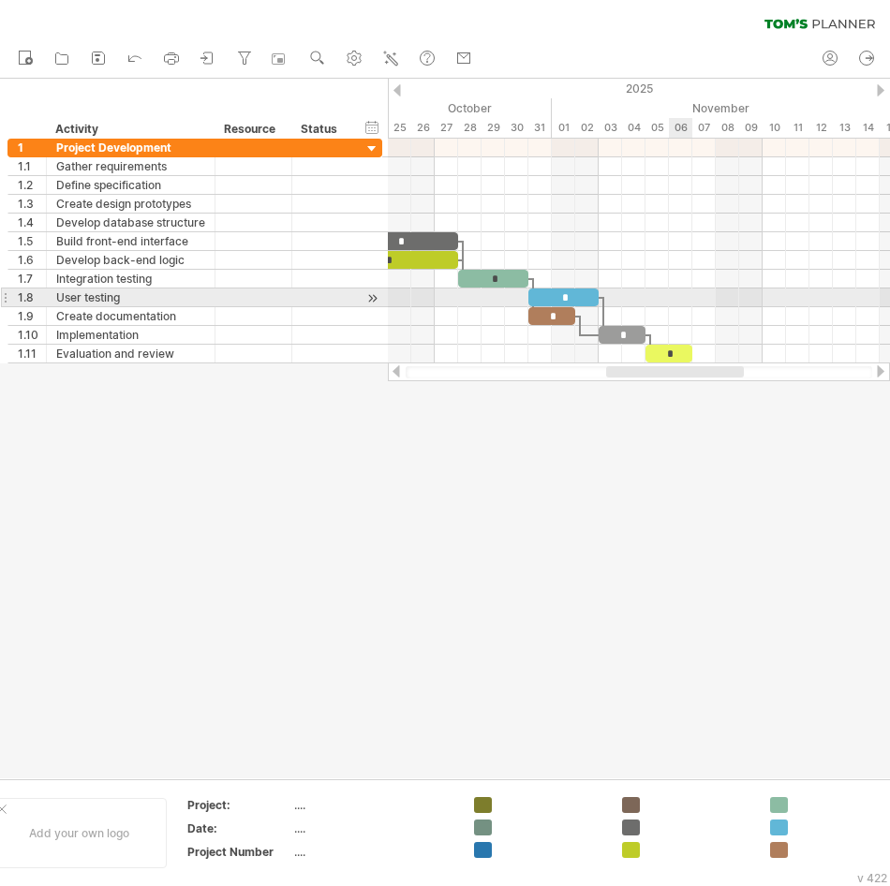
drag, startPoint x: 681, startPoint y: 372, endPoint x: 682, endPoint y: 293, distance: 78.7
click at [682, 293] on div "Trying to reach [DOMAIN_NAME] Connected again... 0% clear filter new 1" at bounding box center [445, 443] width 890 height 886
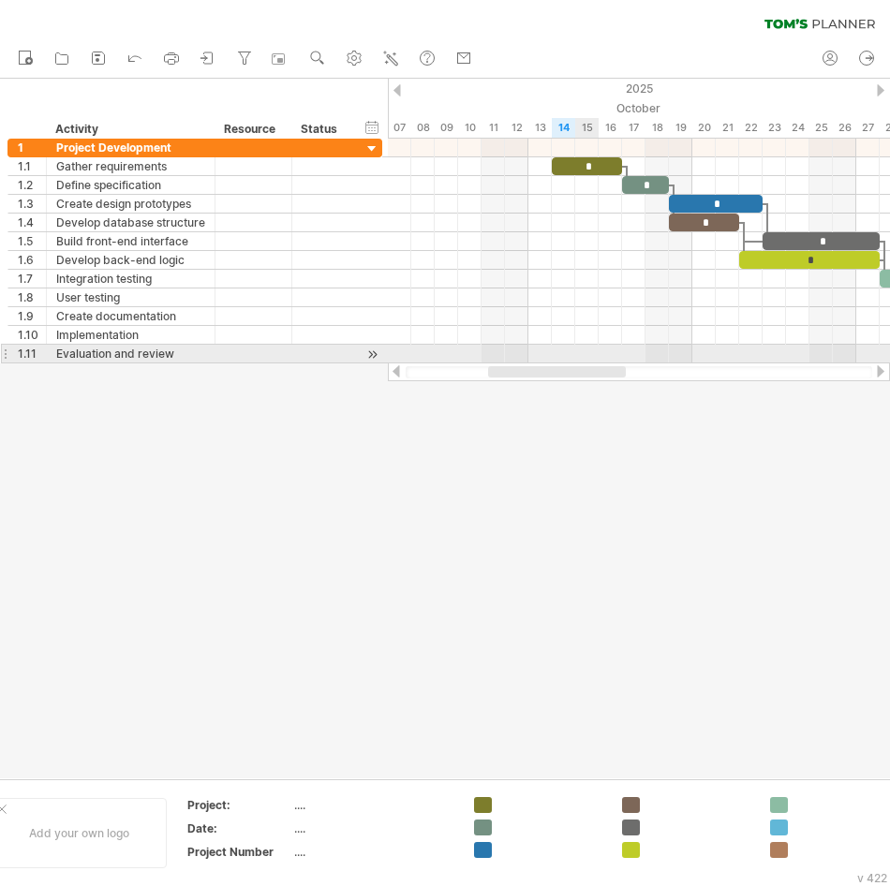
drag, startPoint x: 693, startPoint y: 368, endPoint x: 585, endPoint y: 347, distance: 109.9
click at [585, 347] on div "Trying to reach [DOMAIN_NAME] Connected again... 0% clear filter new 1" at bounding box center [445, 443] width 890 height 886
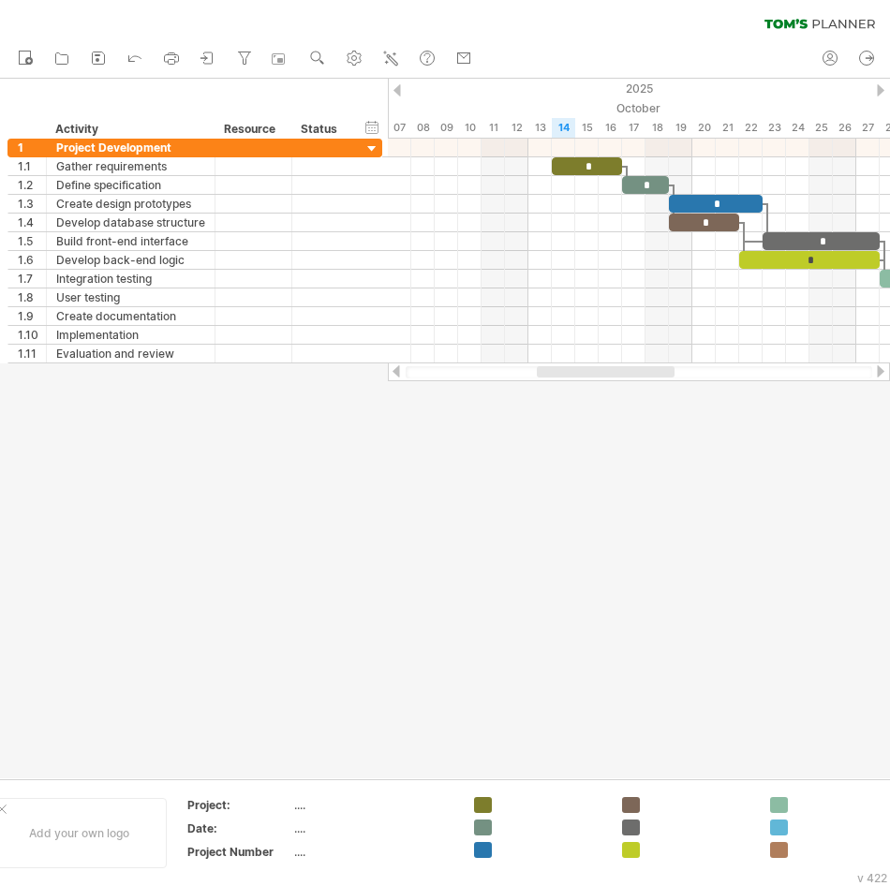
click at [522, 562] on div at bounding box center [445, 429] width 890 height 700
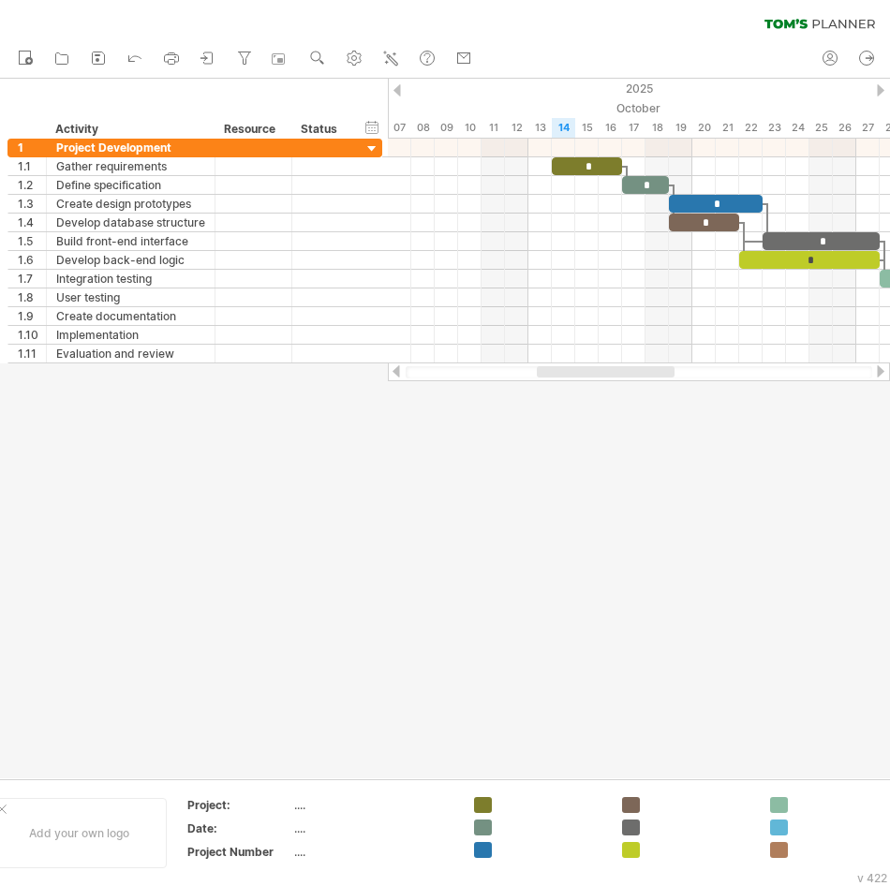
click at [522, 562] on div at bounding box center [445, 429] width 890 height 700
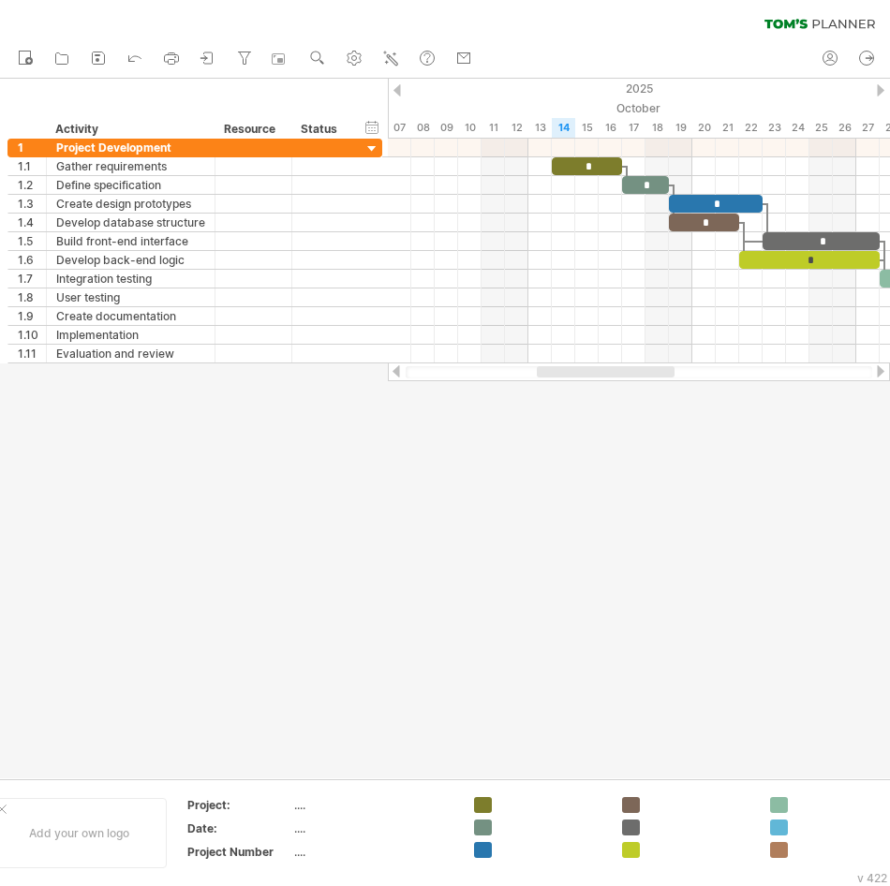
click at [522, 562] on div at bounding box center [445, 429] width 890 height 700
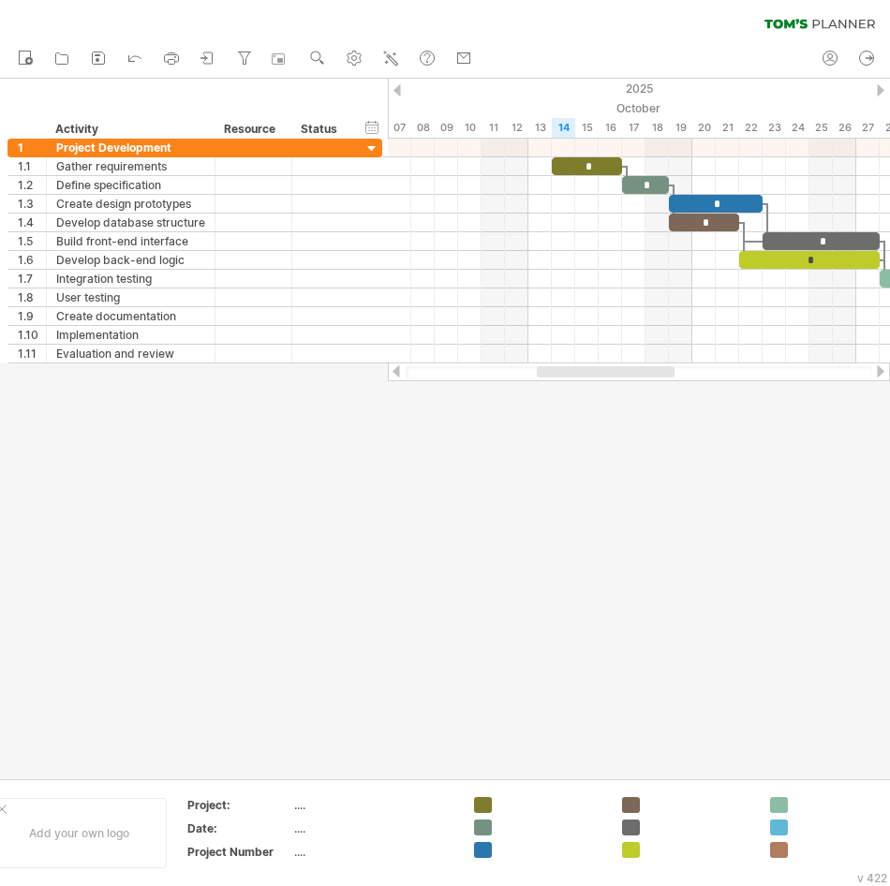
click at [522, 562] on div at bounding box center [445, 429] width 890 height 700
